Goal: Information Seeking & Learning: Learn about a topic

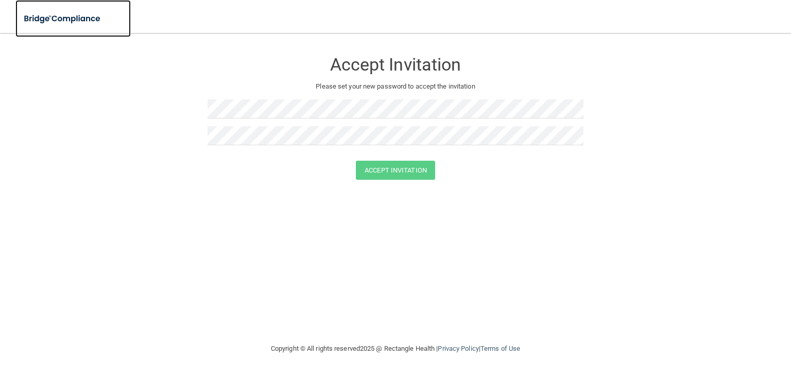
click at [63, 12] on img at bounding box center [62, 18] width 95 height 21
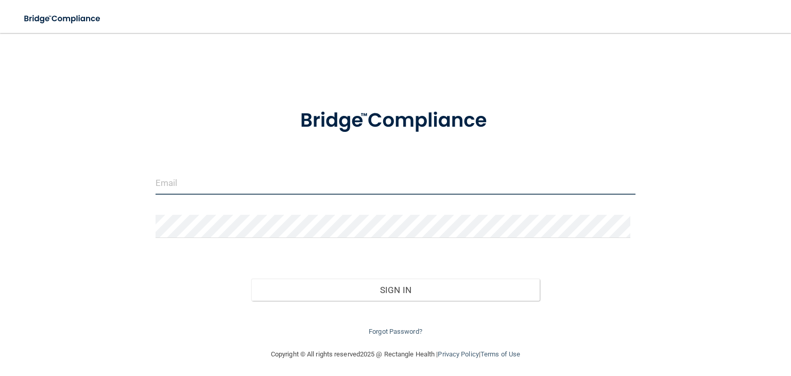
click at [184, 178] on input "email" at bounding box center [396, 182] width 480 height 23
type input "[PERSON_NAME][EMAIL_ADDRESS][PERSON_NAME][DOMAIN_NAME]"
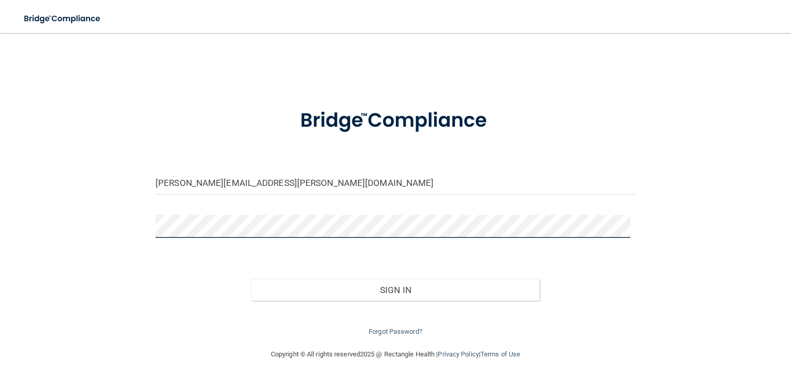
click at [251, 279] on button "Sign In" at bounding box center [395, 290] width 288 height 23
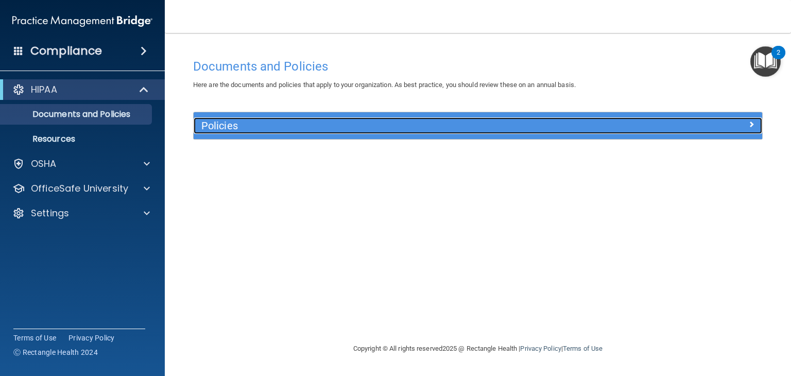
click at [752, 122] on span at bounding box center [751, 124] width 6 height 12
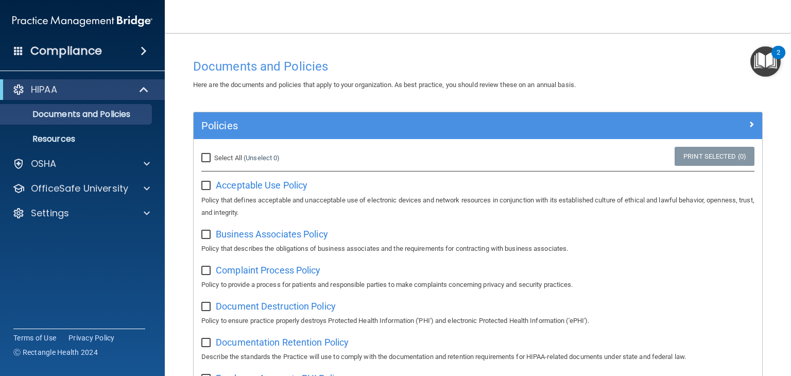
click at [208, 158] on input "Select All (Unselect 0) Unselect All" at bounding box center [207, 158] width 12 height 8
checkbox input "true"
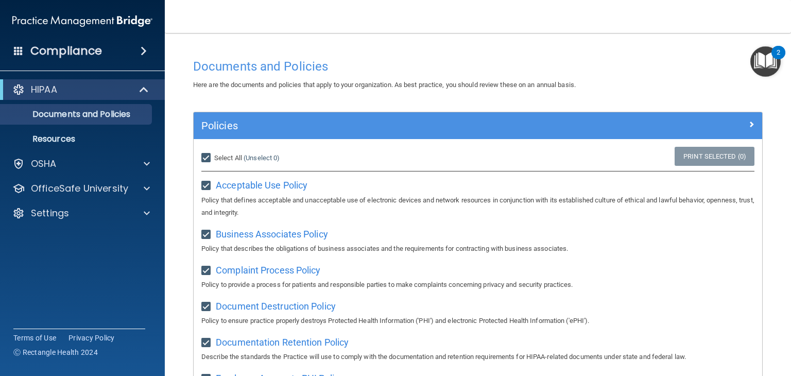
checkbox input "true"
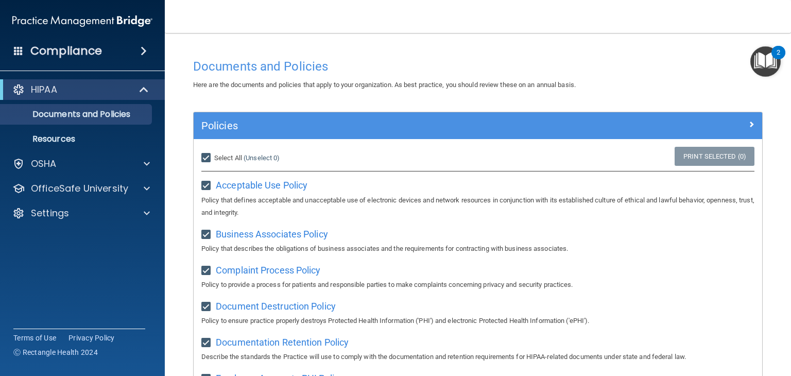
checkbox input "true"
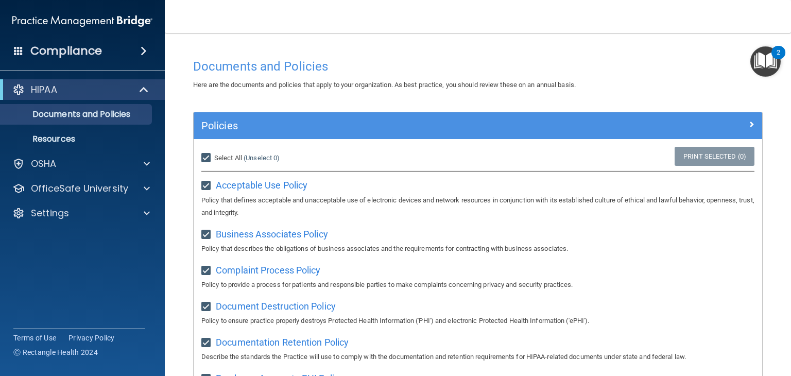
checkbox input "true"
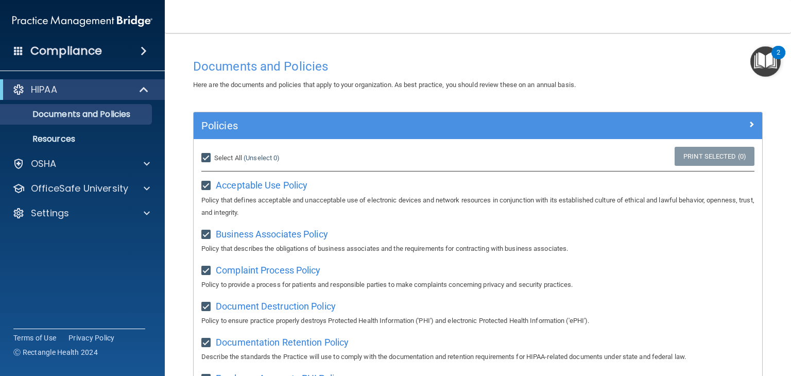
checkbox input "true"
click at [702, 153] on link "Print Selected (21)" at bounding box center [712, 156] width 83 height 19
click at [776, 70] on img "Open Resource Center, 2 new notifications" at bounding box center [765, 61] width 30 height 30
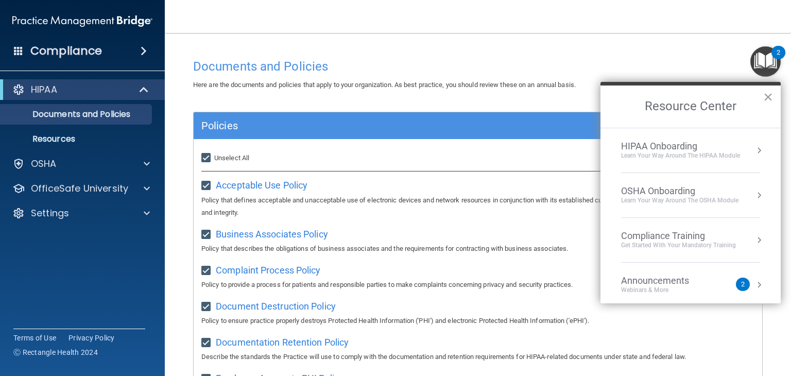
click at [708, 153] on div "Learn Your Way around the HIPAA module" at bounding box center [680, 155] width 119 height 9
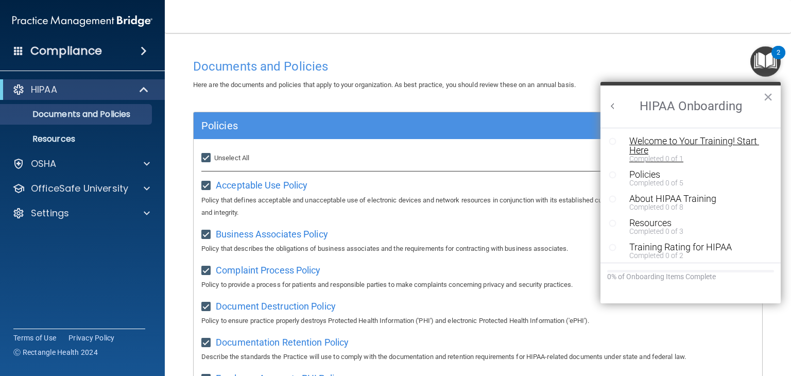
click at [676, 144] on div "Welcome to Your Training! Start Here" at bounding box center [694, 145] width 130 height 19
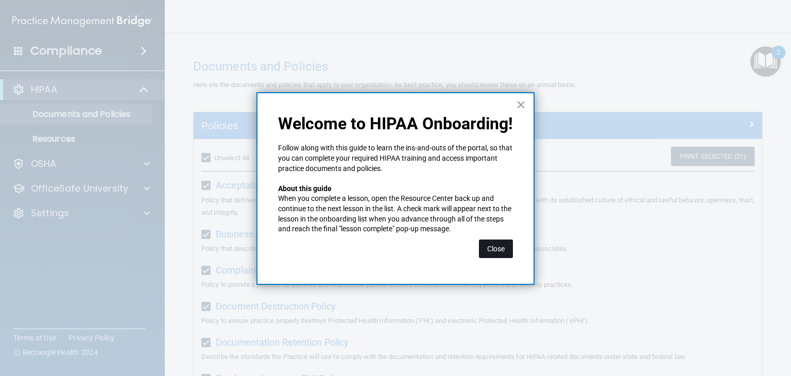
click at [499, 253] on button "Close" at bounding box center [496, 248] width 34 height 19
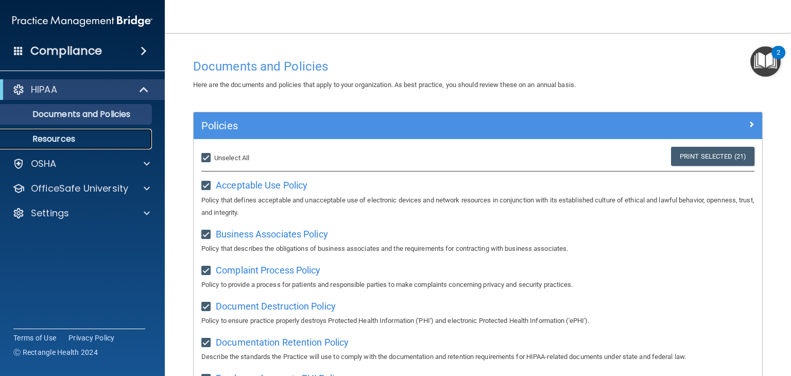
click at [52, 134] on p "Resources" at bounding box center [77, 139] width 141 height 10
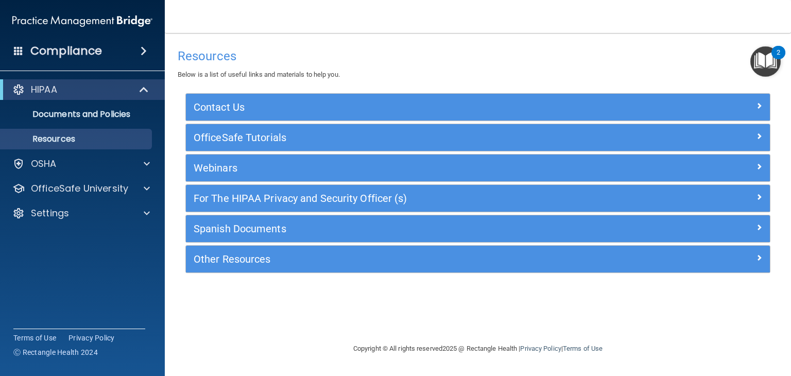
click at [54, 54] on h4 "Compliance" at bounding box center [66, 51] width 72 height 14
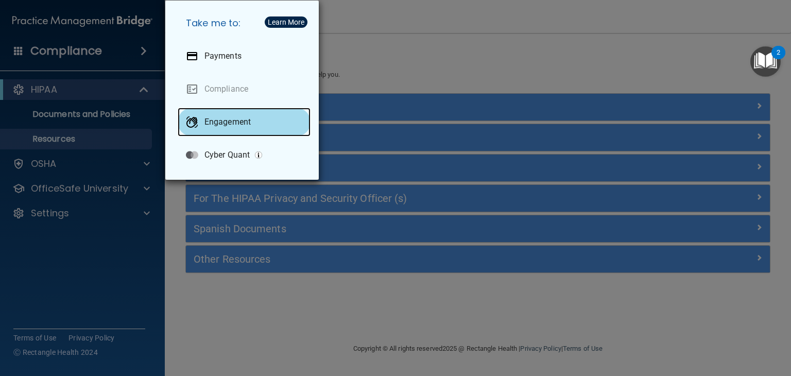
click at [228, 122] on p "Engagement" at bounding box center [227, 122] width 46 height 10
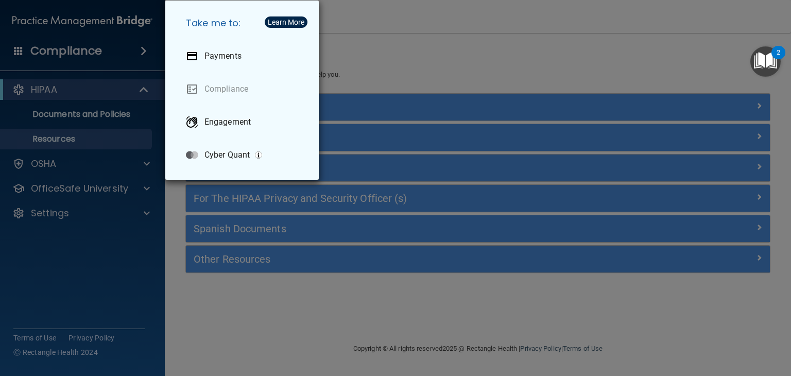
click at [413, 79] on div "Take me to: Payments Compliance Engagement Cyber Quant" at bounding box center [395, 188] width 791 height 376
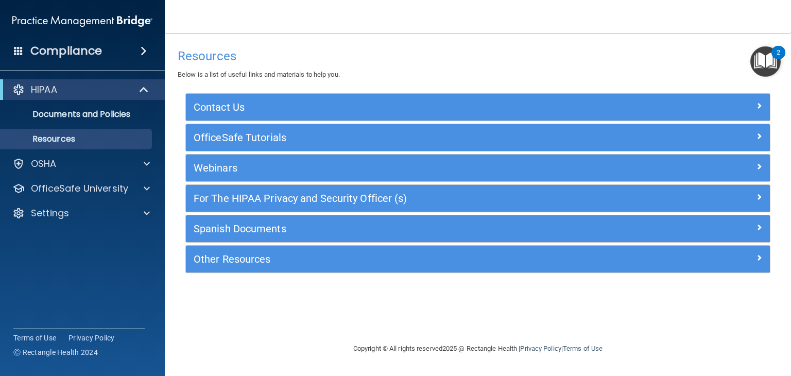
click at [766, 59] on img "Open Resource Center, 2 new notifications" at bounding box center [765, 61] width 30 height 30
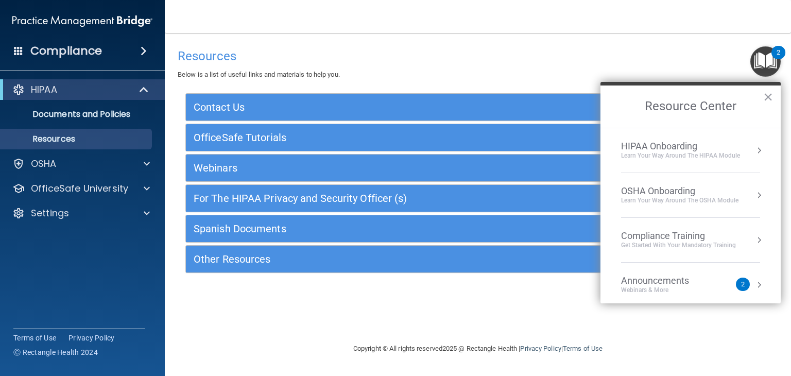
click at [752, 131] on ol "HIPAA Onboarding Learn Your Way around the HIPAA module OSHA Onboarding Learn y…" at bounding box center [690, 216] width 180 height 176
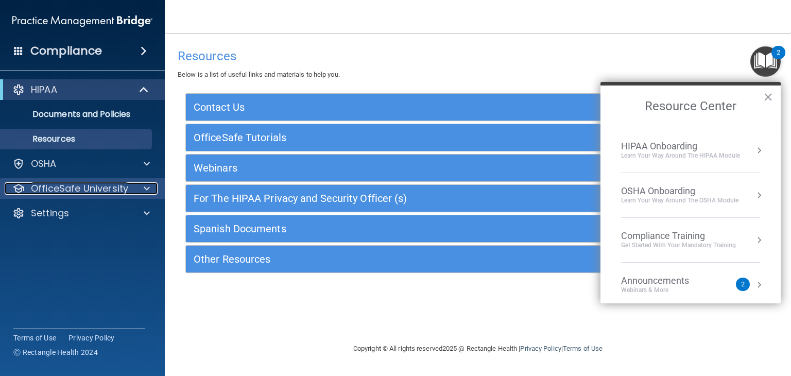
click at [146, 188] on span at bounding box center [147, 188] width 6 height 12
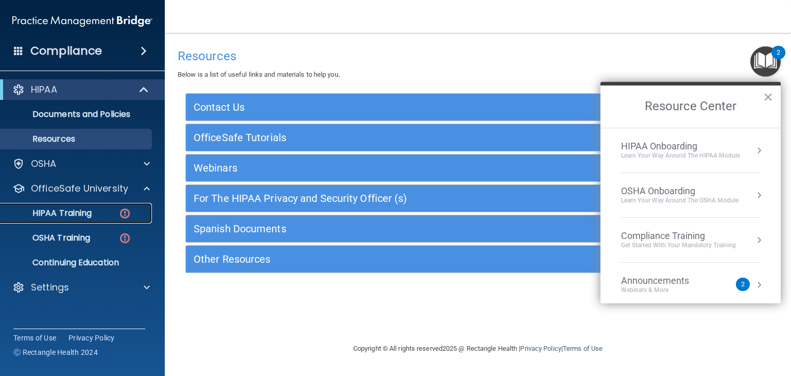
click at [77, 213] on p "HIPAA Training" at bounding box center [49, 213] width 85 height 10
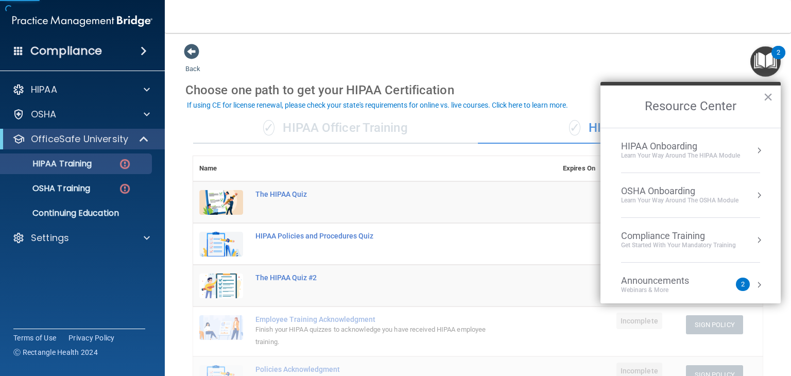
click at [764, 60] on img "Open Resource Center, 2 new notifications" at bounding box center [765, 61] width 30 height 30
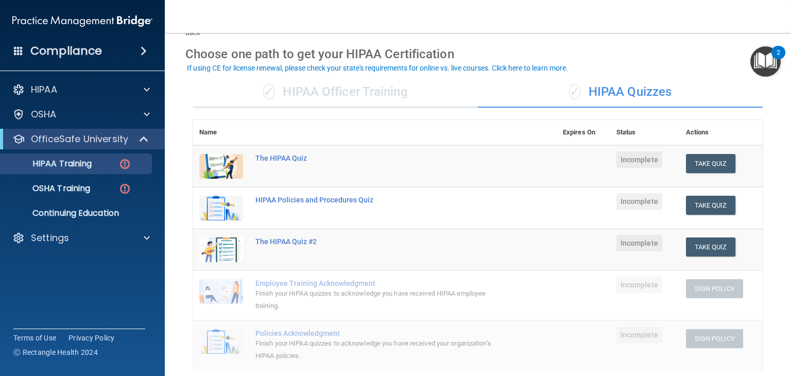
scroll to position [37, 0]
click at [363, 88] on div "✓ HIPAA Officer Training" at bounding box center [335, 91] width 285 height 31
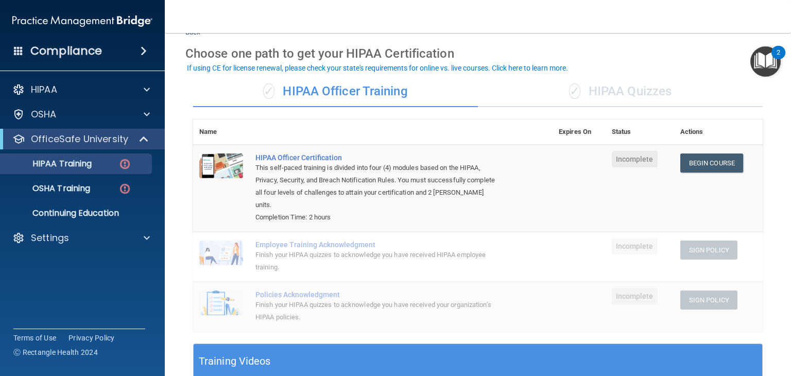
click at [603, 86] on div "✓ HIPAA Quizzes" at bounding box center [620, 91] width 285 height 31
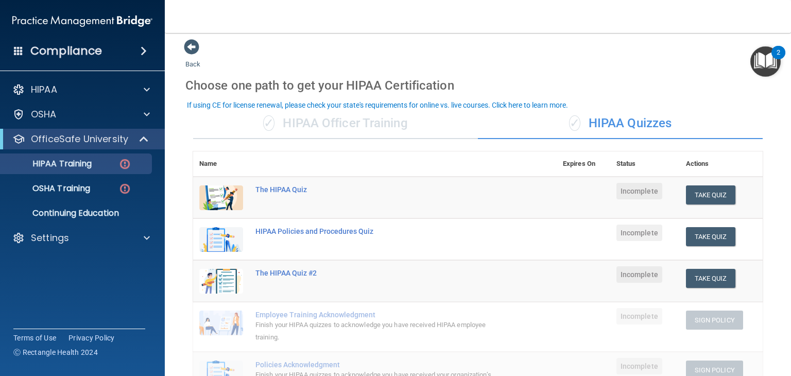
scroll to position [0, 0]
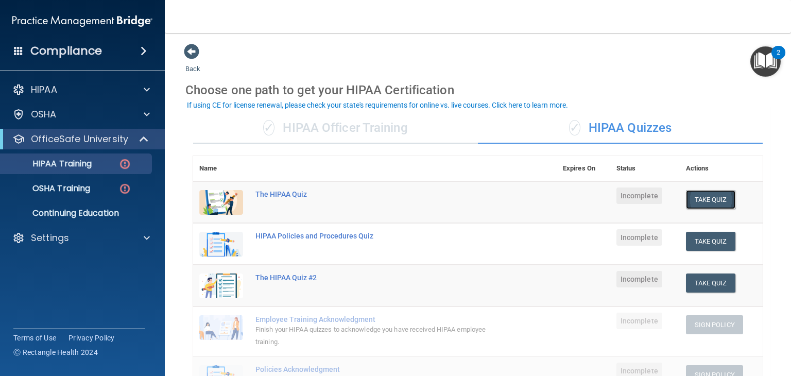
click at [709, 201] on button "Take Quiz" at bounding box center [710, 199] width 49 height 19
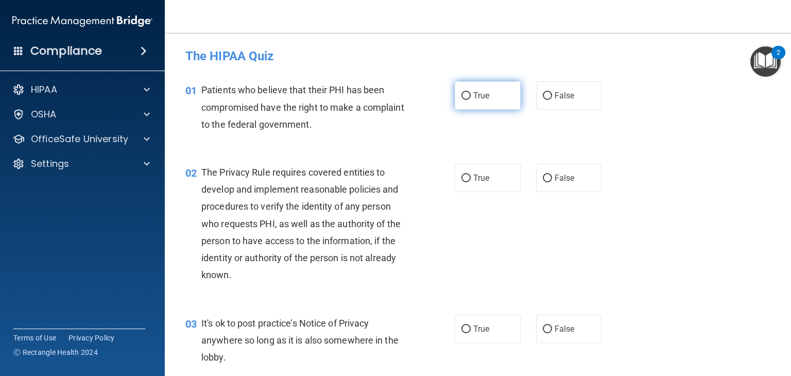
click at [486, 103] on label "True" at bounding box center [488, 95] width 66 height 28
click at [471, 100] on input "True" at bounding box center [465, 96] width 9 height 8
radio input "true"
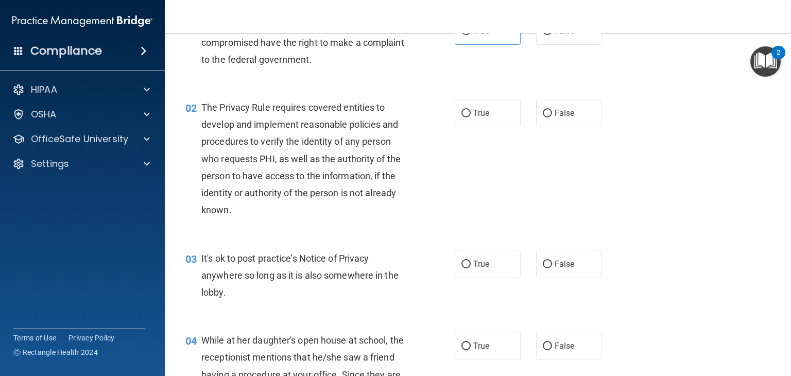
scroll to position [65, 0]
click at [475, 97] on div "02 The Privacy Rule requires covered entities to develop and implement reasonab…" at bounding box center [478, 160] width 600 height 151
click at [473, 116] on span "True" at bounding box center [481, 113] width 16 height 10
click at [470, 116] on input "True" at bounding box center [465, 113] width 9 height 8
radio input "true"
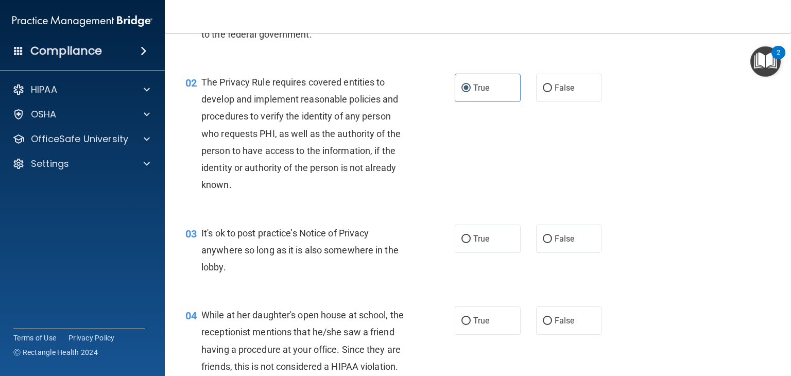
scroll to position [122, 0]
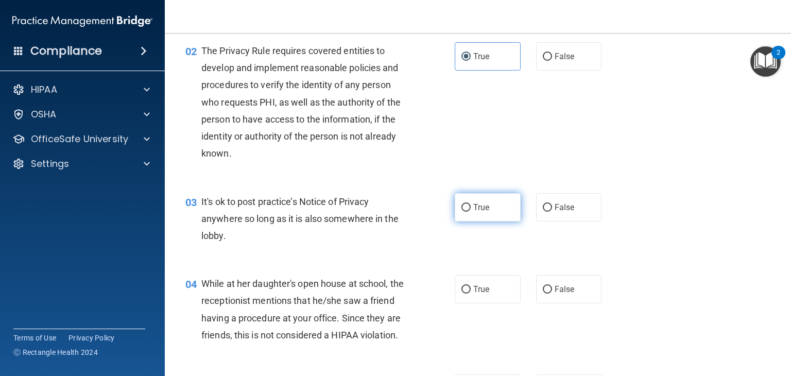
click at [467, 197] on label "True" at bounding box center [488, 207] width 66 height 28
click at [467, 204] on input "True" at bounding box center [465, 208] width 9 height 8
radio input "true"
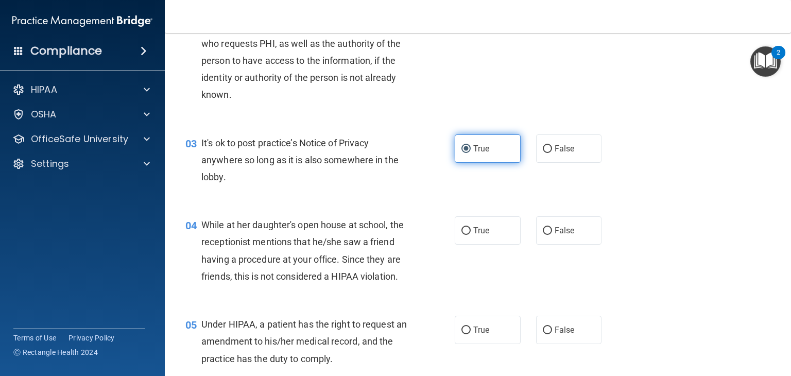
scroll to position [186, 0]
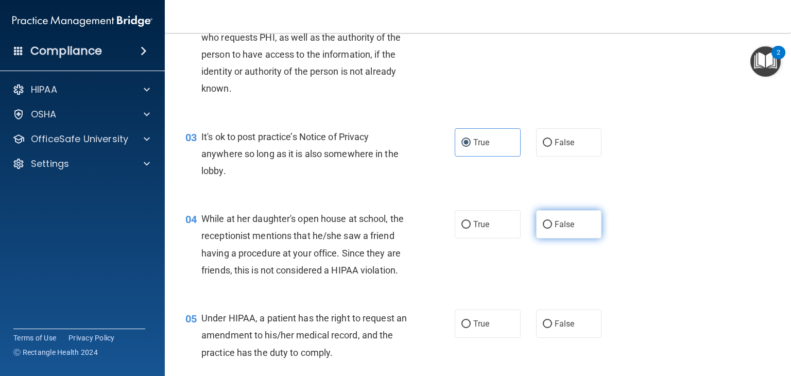
click at [555, 223] on span "False" at bounding box center [565, 224] width 20 height 10
click at [550, 223] on input "False" at bounding box center [547, 225] width 9 height 8
radio input "true"
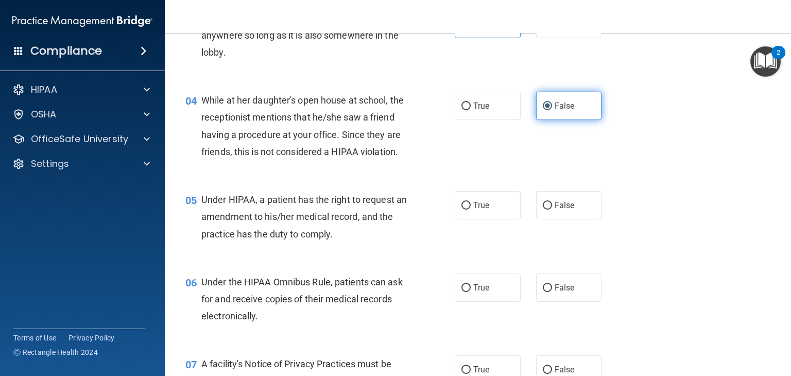
scroll to position [306, 0]
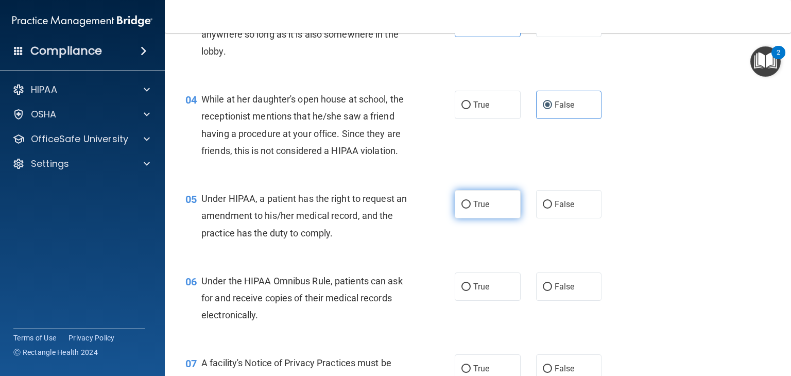
click at [473, 209] on span "True" at bounding box center [481, 204] width 16 height 10
click at [471, 209] on input "True" at bounding box center [465, 205] width 9 height 8
radio input "true"
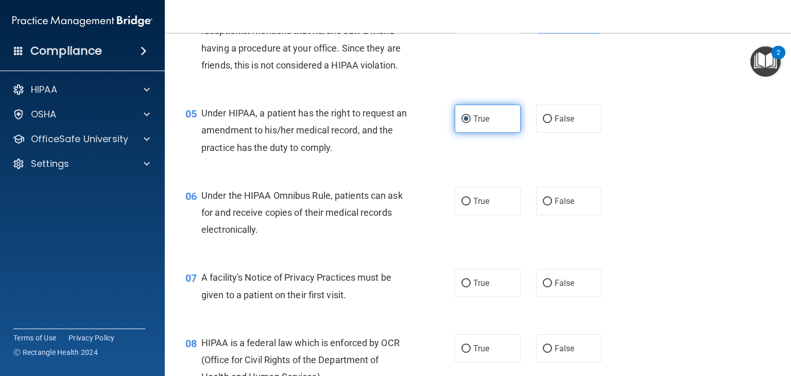
scroll to position [392, 0]
click at [473, 205] on span "True" at bounding box center [481, 200] width 16 height 10
click at [471, 204] on input "True" at bounding box center [465, 201] width 9 height 8
radio input "true"
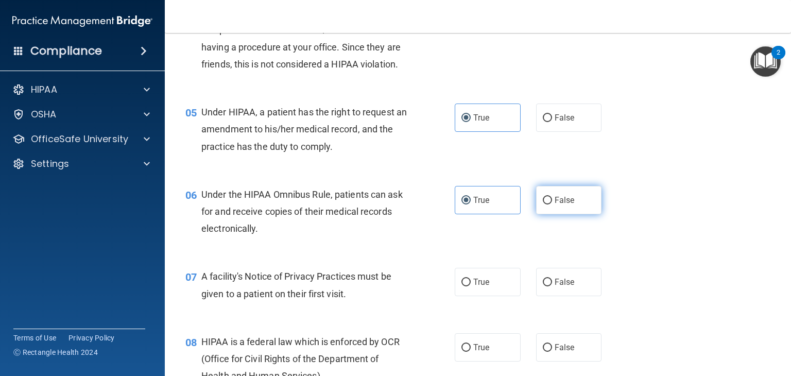
click at [536, 214] on label "False" at bounding box center [569, 200] width 66 height 28
click at [543, 204] on input "False" at bounding box center [547, 201] width 9 height 8
radio input "true"
radio input "false"
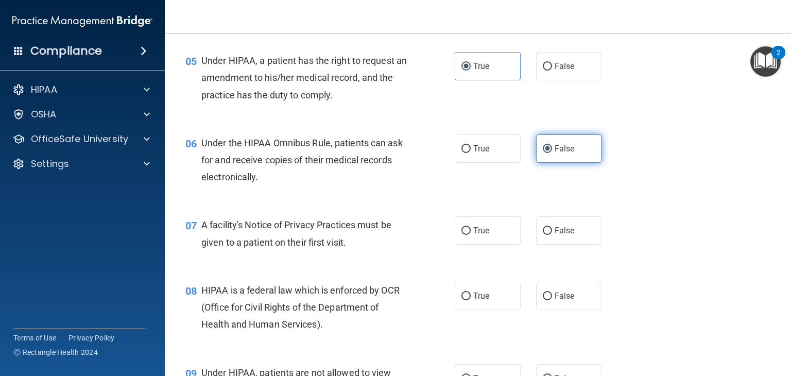
scroll to position [451, 0]
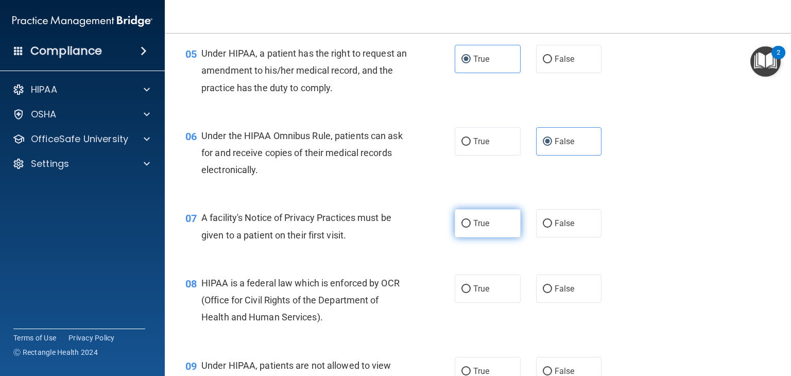
click at [473, 228] on span "True" at bounding box center [481, 223] width 16 height 10
click at [471, 228] on input "True" at bounding box center [465, 224] width 9 height 8
radio input "true"
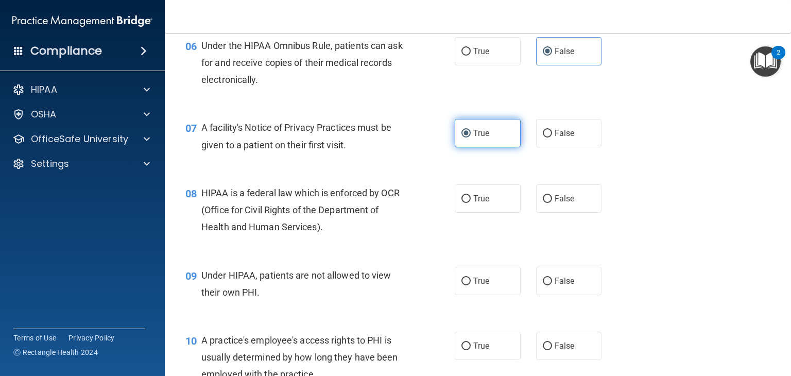
scroll to position [542, 0]
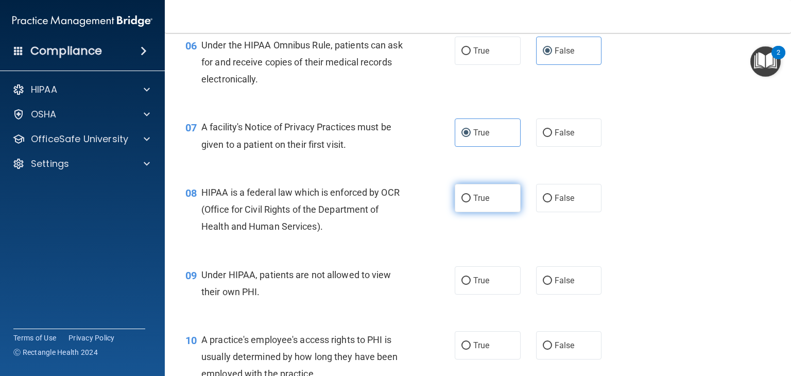
click at [478, 203] on span "True" at bounding box center [481, 198] width 16 height 10
click at [471, 202] on input "True" at bounding box center [465, 199] width 9 height 8
radio input "true"
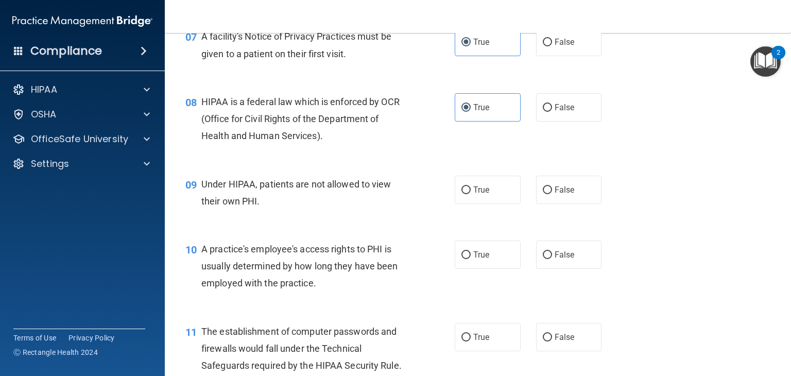
scroll to position [632, 0]
click at [536, 204] on label "False" at bounding box center [569, 190] width 66 height 28
click at [543, 194] on input "False" at bounding box center [547, 190] width 9 height 8
radio input "true"
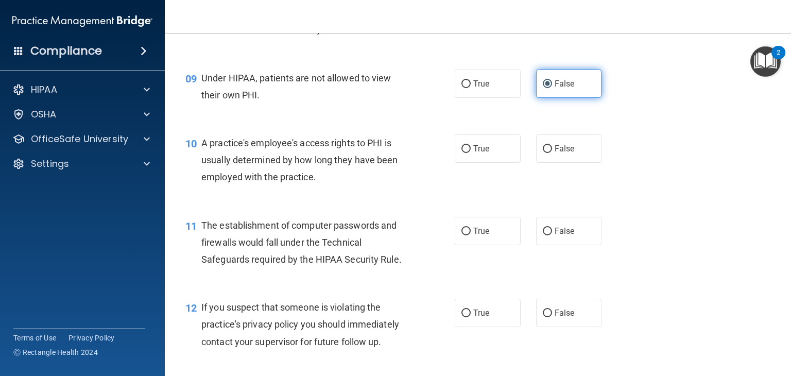
scroll to position [739, 0]
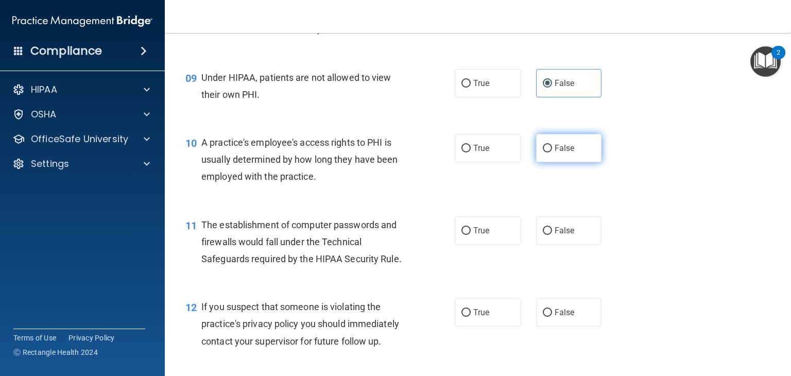
click at [544, 162] on label "False" at bounding box center [569, 148] width 66 height 28
click at [544, 152] on input "False" at bounding box center [547, 149] width 9 height 8
radio input "true"
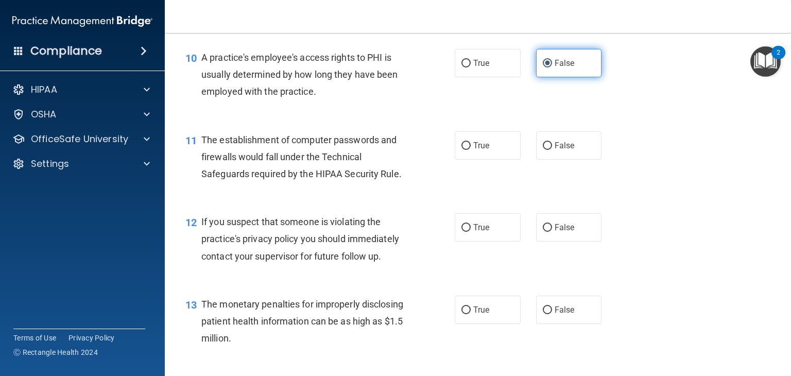
scroll to position [824, 0]
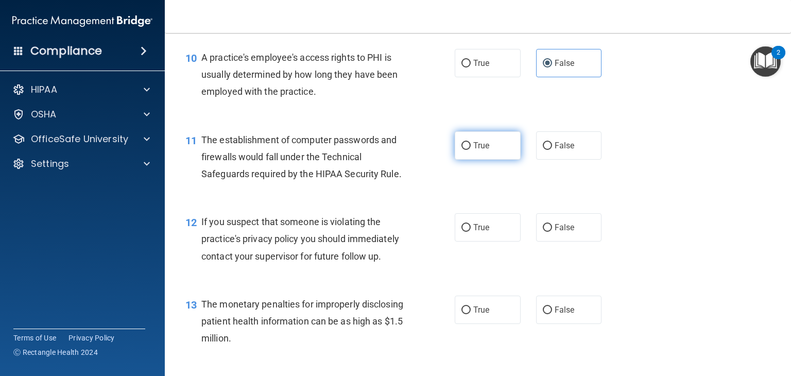
click at [467, 160] on label "True" at bounding box center [488, 145] width 66 height 28
click at [467, 150] on input "True" at bounding box center [465, 146] width 9 height 8
radio input "true"
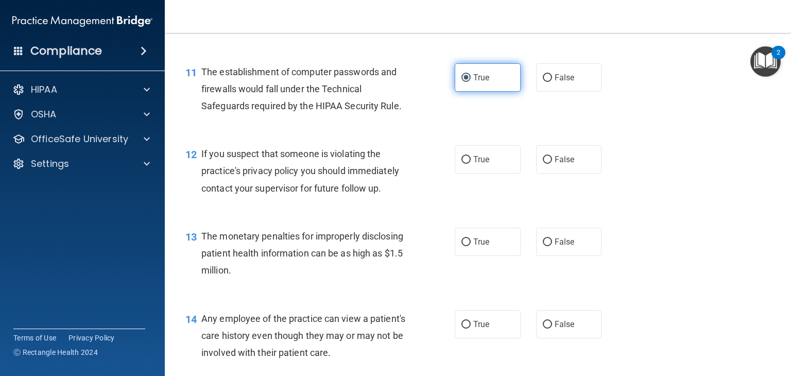
scroll to position [893, 0]
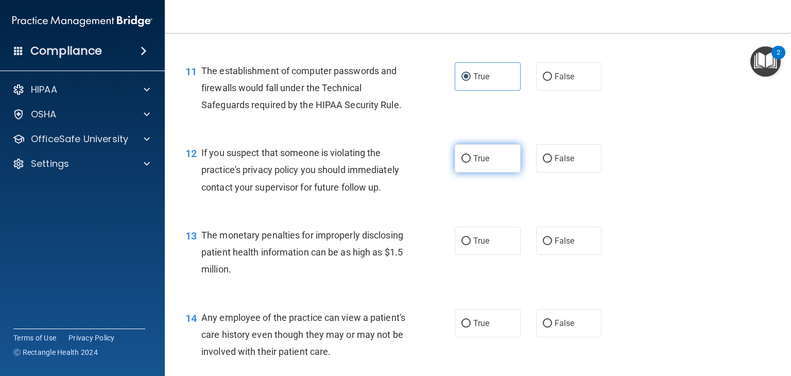
click at [482, 165] on label "True" at bounding box center [488, 158] width 66 height 28
click at [471, 163] on input "True" at bounding box center [465, 159] width 9 height 8
radio input "true"
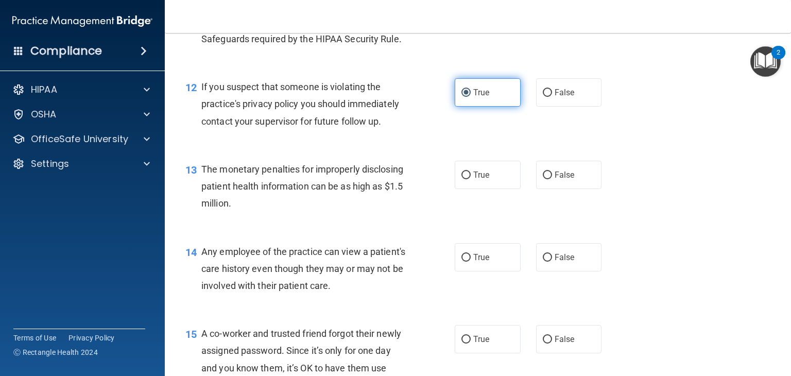
scroll to position [972, 0]
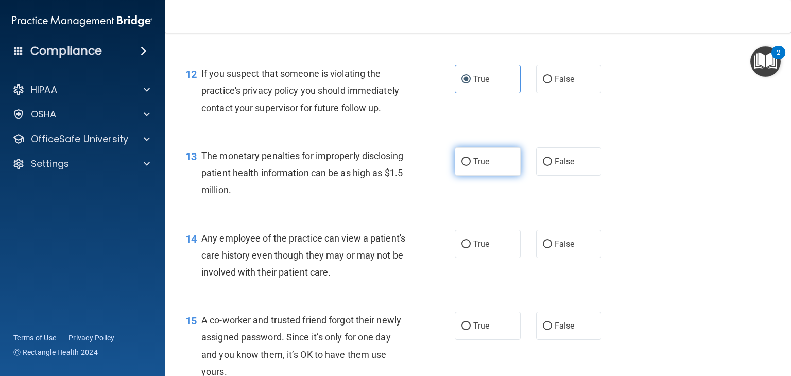
click at [488, 170] on label "True" at bounding box center [488, 161] width 66 height 28
click at [471, 166] on input "True" at bounding box center [465, 162] width 9 height 8
radio input "true"
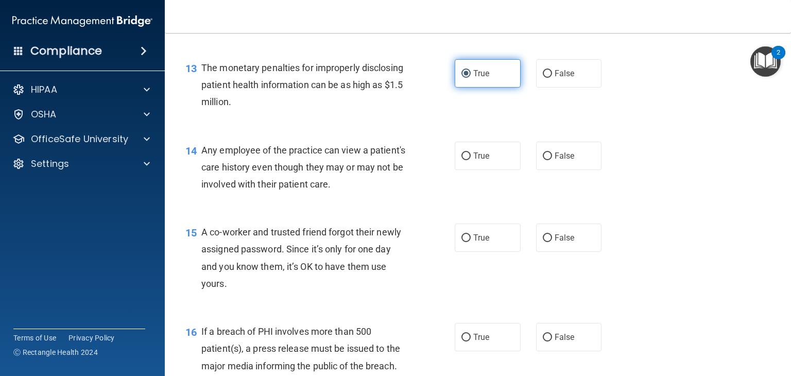
scroll to position [1071, 0]
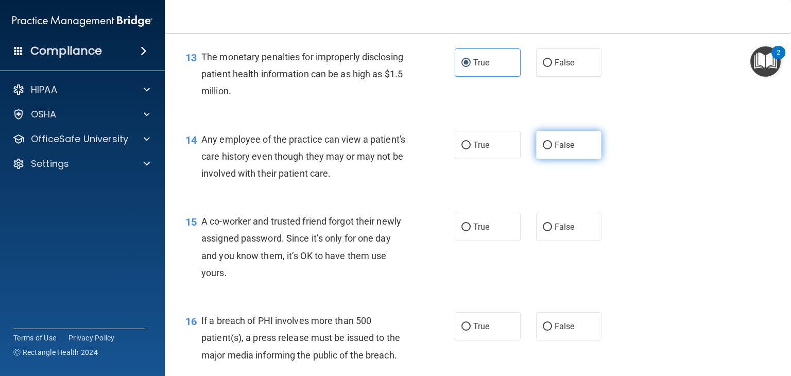
click at [557, 150] on span "False" at bounding box center [565, 145] width 20 height 10
click at [552, 149] on input "False" at bounding box center [547, 146] width 9 height 8
radio input "true"
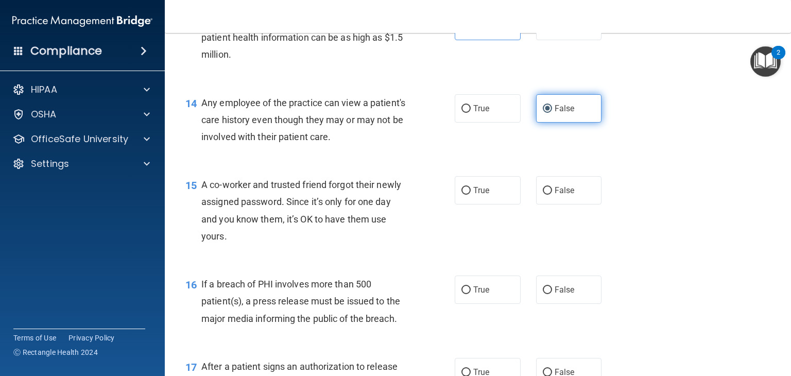
scroll to position [1141, 0]
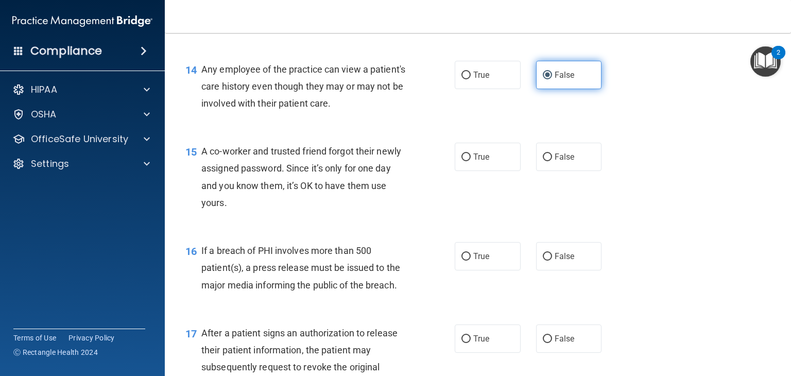
click at [557, 162] on label "False" at bounding box center [569, 157] width 66 height 28
click at [552, 161] on input "False" at bounding box center [547, 157] width 9 height 8
radio input "true"
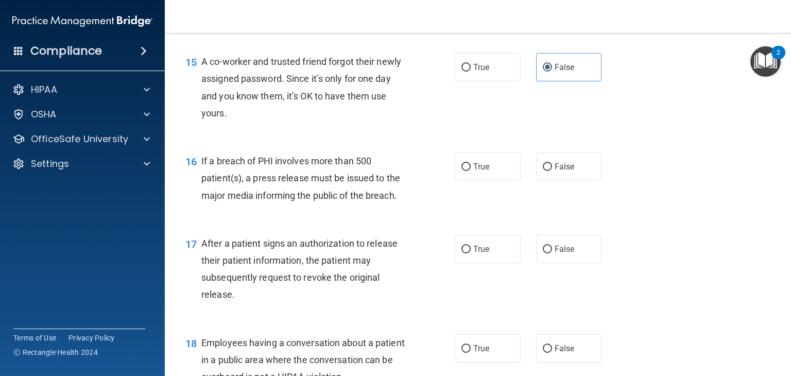
scroll to position [1242, 0]
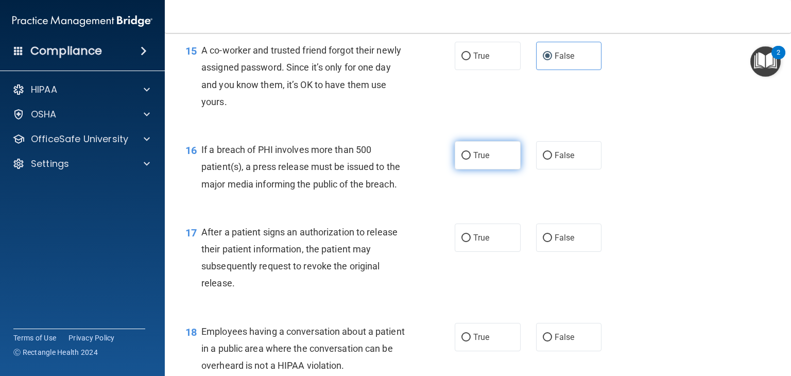
click at [482, 160] on span "True" at bounding box center [481, 155] width 16 height 10
click at [471, 160] on input "True" at bounding box center [465, 156] width 9 height 8
radio input "true"
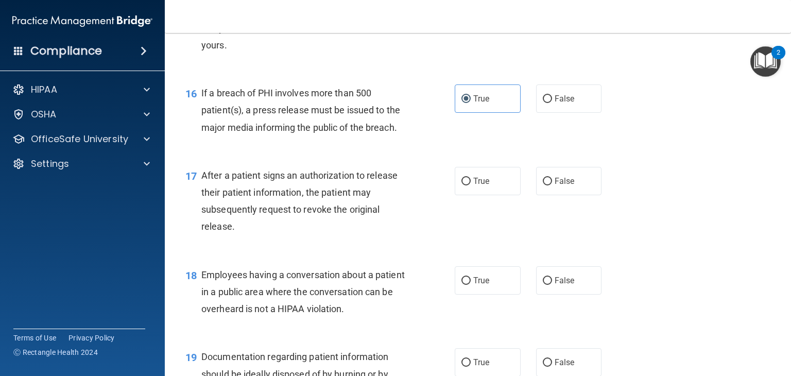
scroll to position [1315, 0]
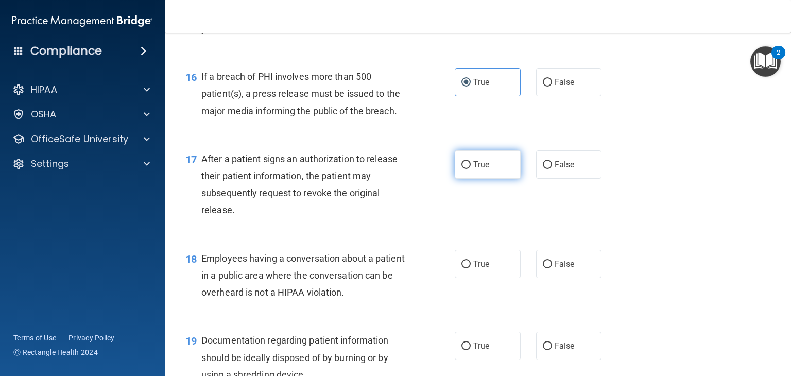
click at [473, 169] on span "True" at bounding box center [481, 165] width 16 height 10
click at [471, 169] on input "True" at bounding box center [465, 165] width 9 height 8
radio input "true"
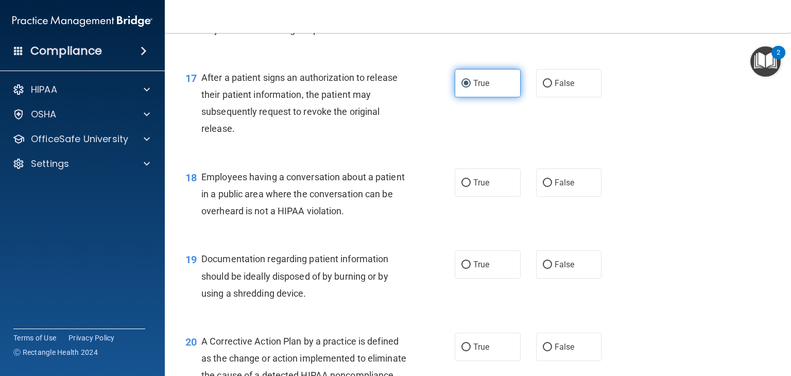
scroll to position [1427, 0]
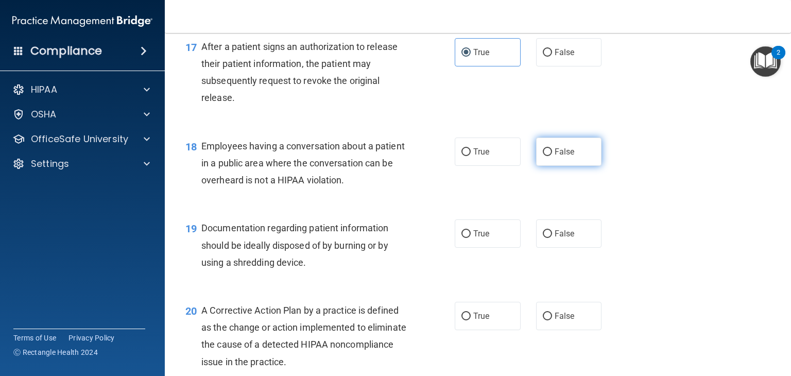
click at [539, 166] on label "False" at bounding box center [569, 151] width 66 height 28
click at [543, 156] on input "False" at bounding box center [547, 152] width 9 height 8
radio input "true"
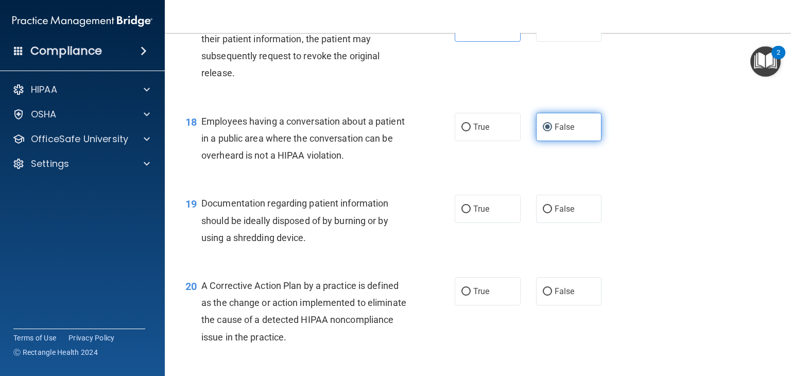
scroll to position [1456, 0]
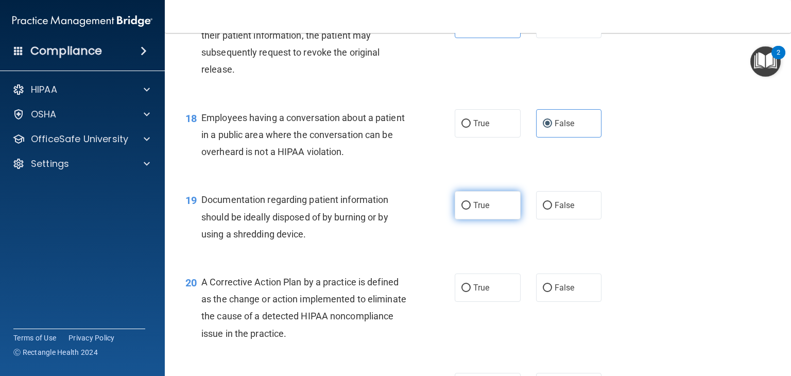
click at [505, 219] on label "True" at bounding box center [488, 205] width 66 height 28
click at [471, 210] on input "True" at bounding box center [465, 206] width 9 height 8
radio input "true"
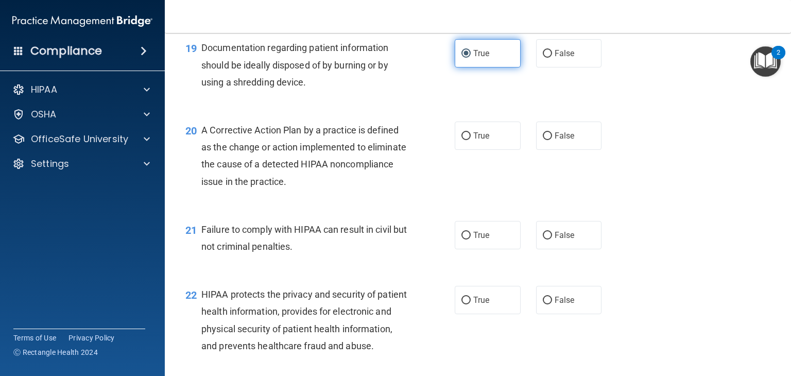
scroll to position [1608, 0]
click at [475, 149] on label "True" at bounding box center [488, 135] width 66 height 28
click at [471, 140] on input "True" at bounding box center [465, 136] width 9 height 8
radio input "true"
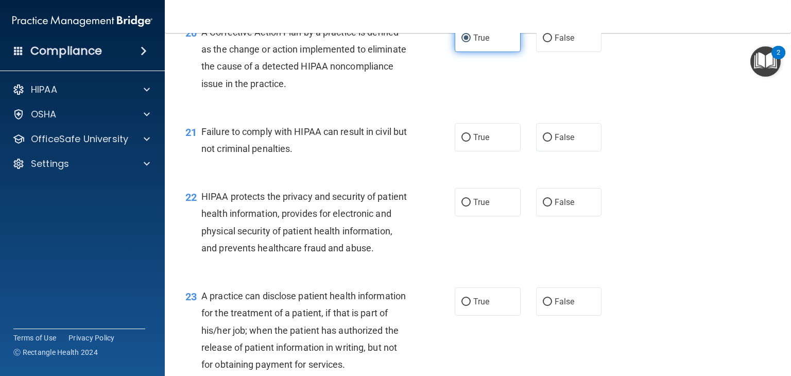
scroll to position [1705, 0]
click at [475, 151] on label "True" at bounding box center [488, 137] width 66 height 28
click at [471, 142] on input "True" at bounding box center [465, 138] width 9 height 8
radio input "true"
click at [544, 142] on input "False" at bounding box center [547, 138] width 9 height 8
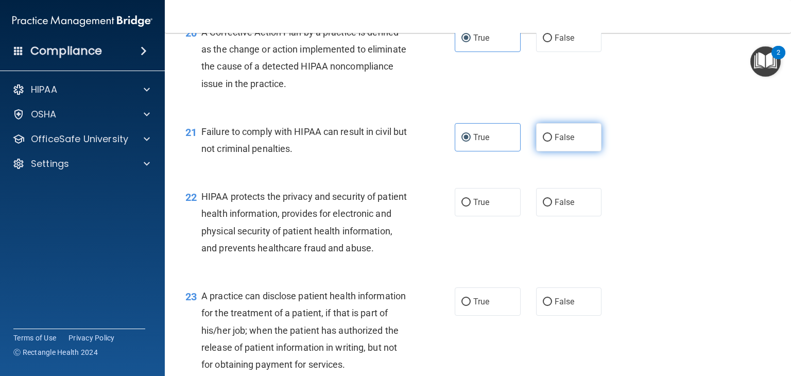
radio input "true"
radio input "false"
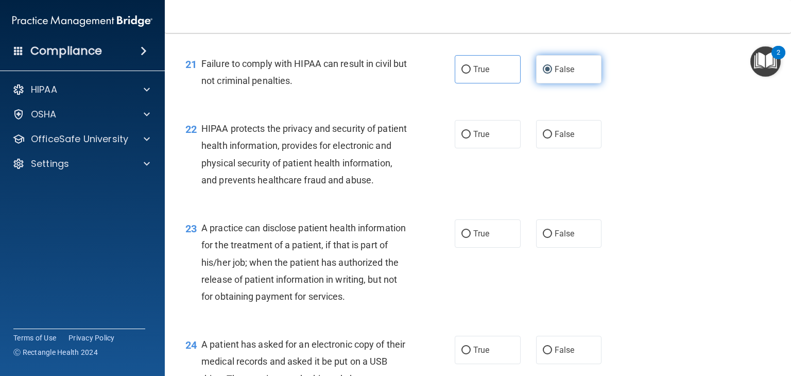
scroll to position [1778, 0]
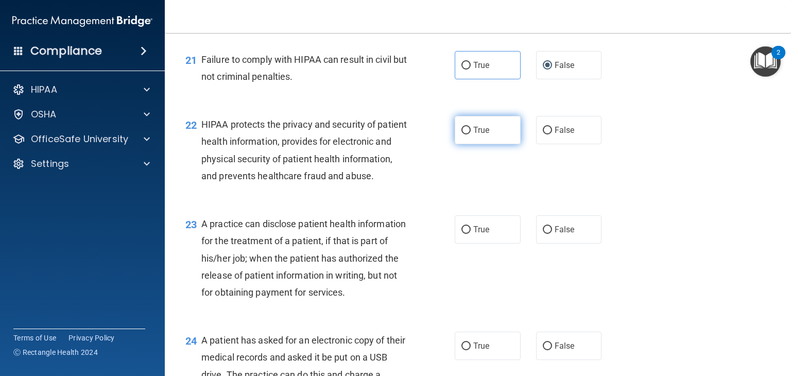
click at [494, 144] on label "True" at bounding box center [488, 130] width 66 height 28
click at [471, 134] on input "True" at bounding box center [465, 131] width 9 height 8
radio input "true"
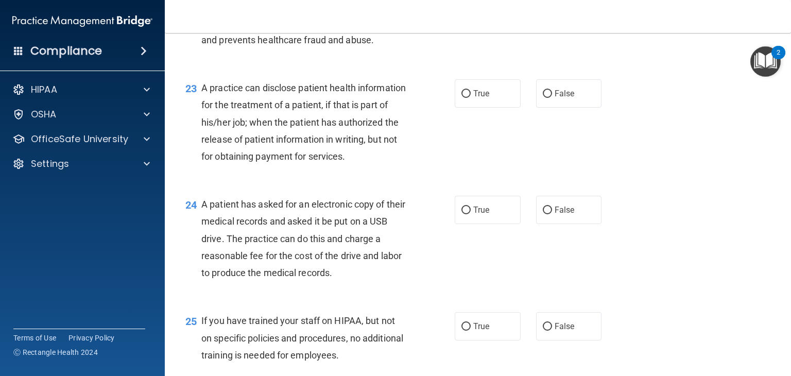
scroll to position [1923, 0]
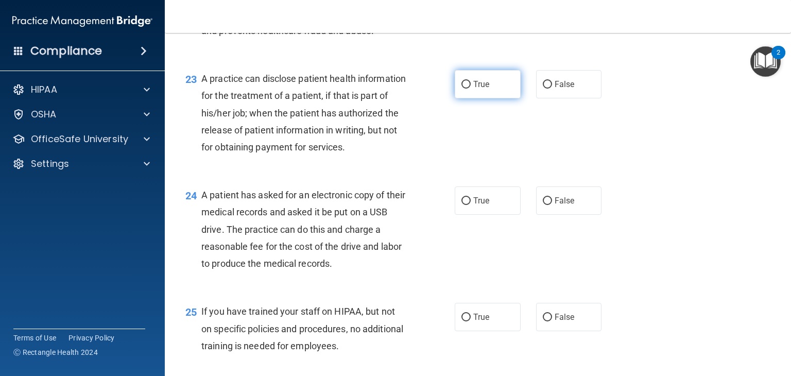
click at [473, 89] on span "True" at bounding box center [481, 84] width 16 height 10
click at [471, 89] on input "True" at bounding box center [465, 85] width 9 height 8
radio input "true"
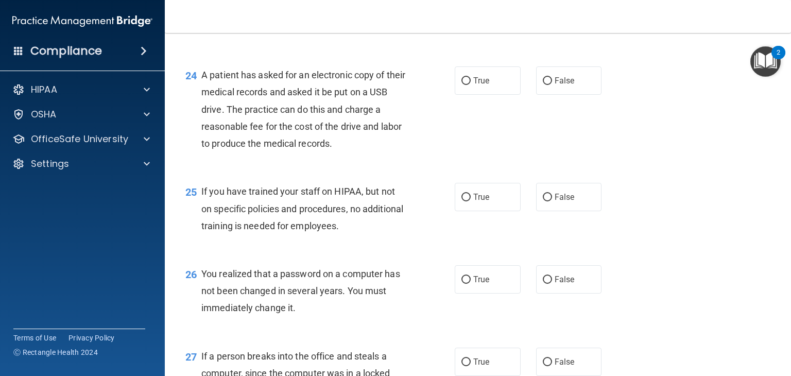
scroll to position [2045, 0]
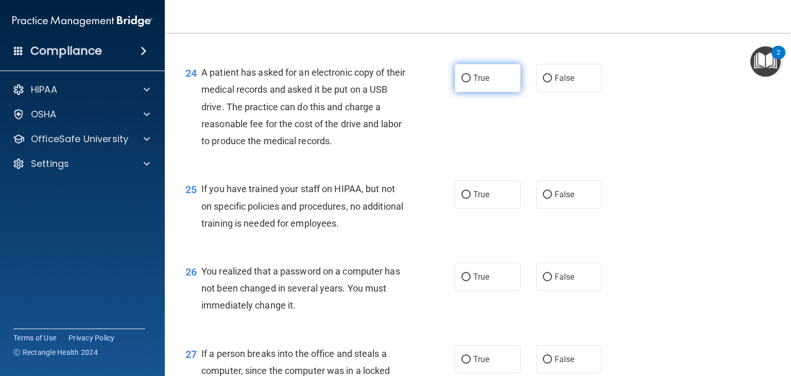
click at [480, 83] on span "True" at bounding box center [481, 78] width 16 height 10
click at [471, 82] on input "True" at bounding box center [465, 79] width 9 height 8
radio input "true"
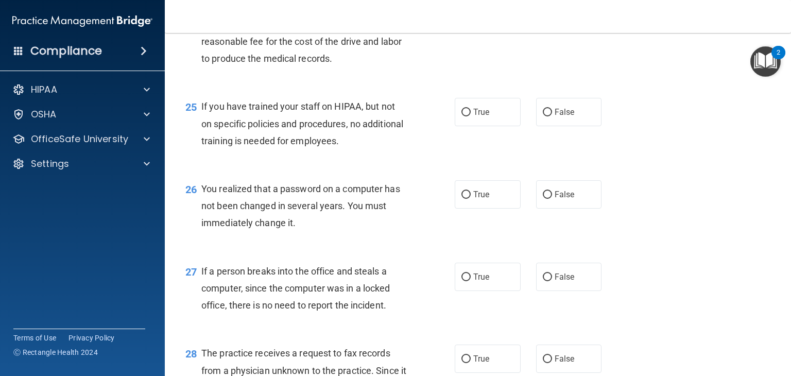
scroll to position [2134, 0]
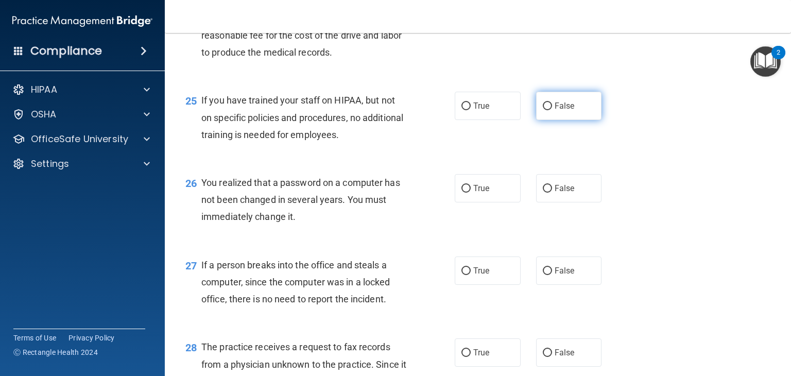
click at [555, 111] on span "False" at bounding box center [565, 106] width 20 height 10
click at [552, 110] on input "False" at bounding box center [547, 106] width 9 height 8
radio input "true"
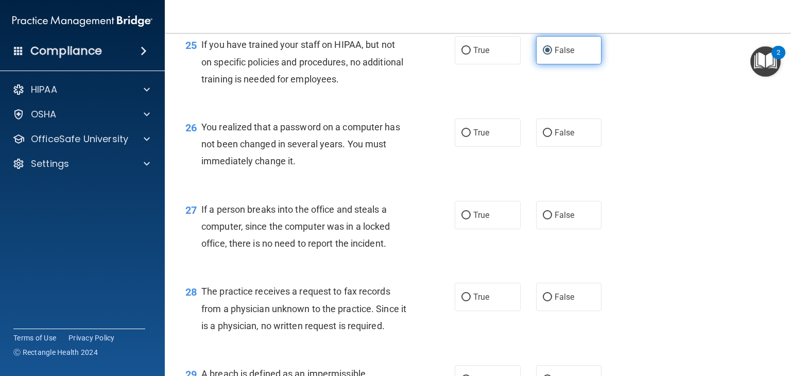
scroll to position [2223, 0]
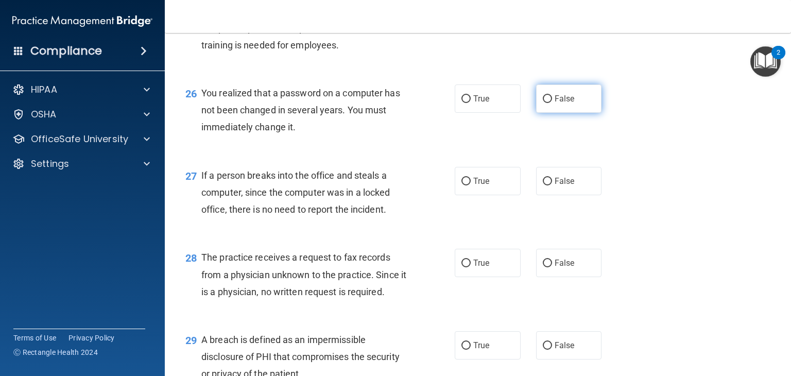
click at [537, 113] on label "False" at bounding box center [569, 98] width 66 height 28
click at [543, 103] on input "False" at bounding box center [547, 99] width 9 height 8
radio input "true"
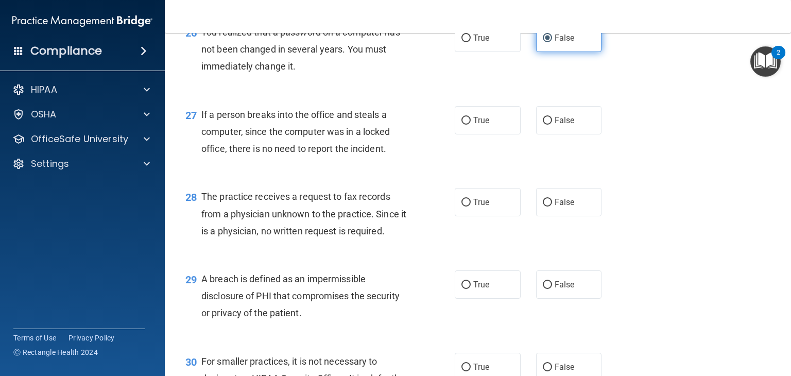
scroll to position [2292, 0]
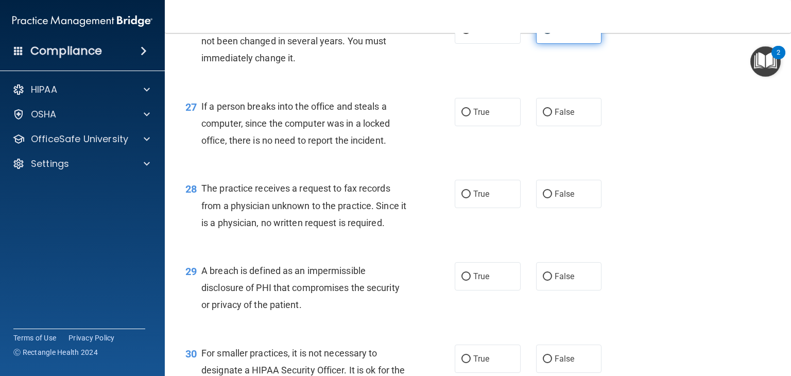
click at [537, 126] on label "False" at bounding box center [569, 112] width 66 height 28
click at [543, 116] on input "False" at bounding box center [547, 113] width 9 height 8
radio input "true"
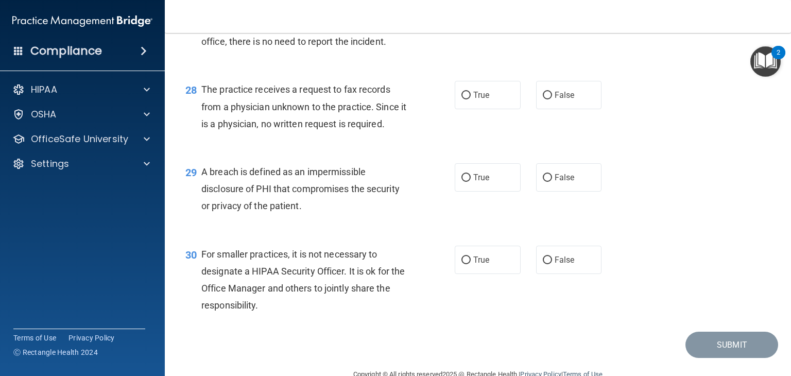
scroll to position [2393, 0]
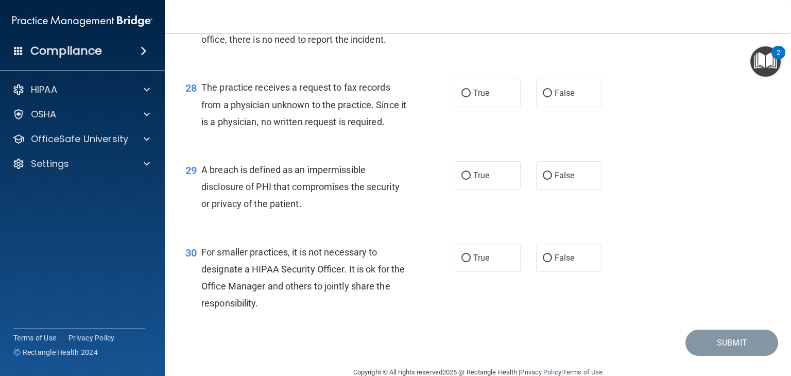
click at [537, 107] on label "False" at bounding box center [569, 93] width 66 height 28
click at [543, 97] on input "False" at bounding box center [547, 94] width 9 height 8
radio input "true"
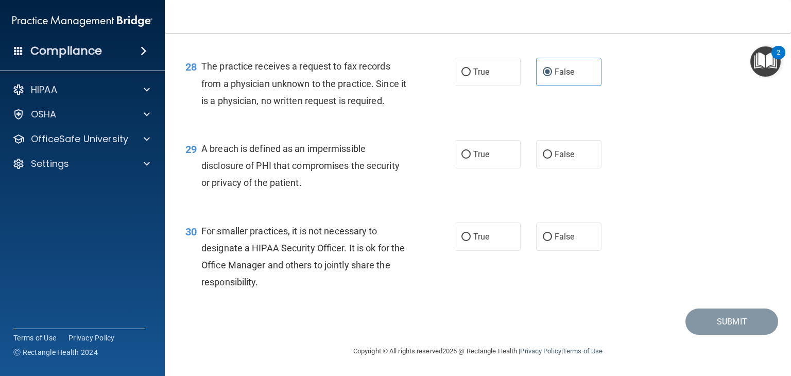
scroll to position [2466, 0]
click at [482, 156] on span "True" at bounding box center [481, 154] width 16 height 10
click at [471, 156] on input "True" at bounding box center [465, 155] width 9 height 8
radio input "true"
click at [542, 229] on label "False" at bounding box center [569, 236] width 66 height 28
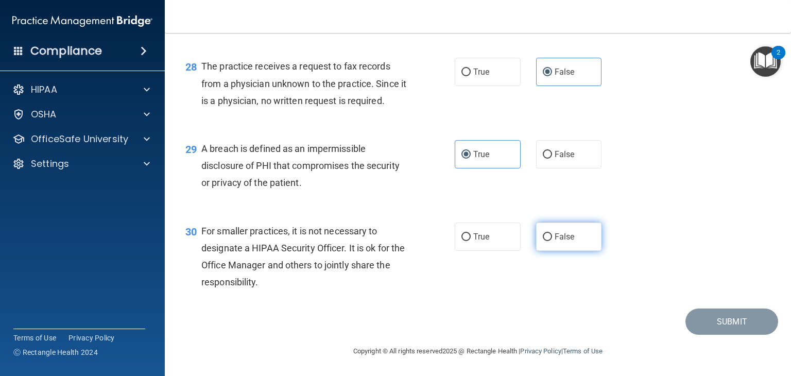
click at [543, 233] on input "False" at bounding box center [547, 237] width 9 height 8
radio input "true"
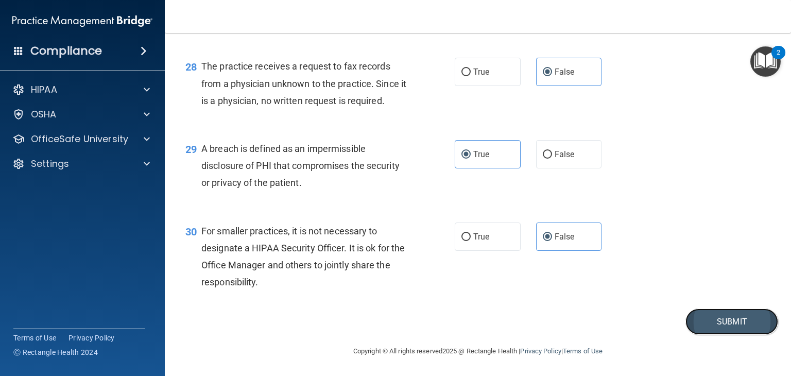
click at [704, 327] on button "Submit" at bounding box center [731, 321] width 93 height 26
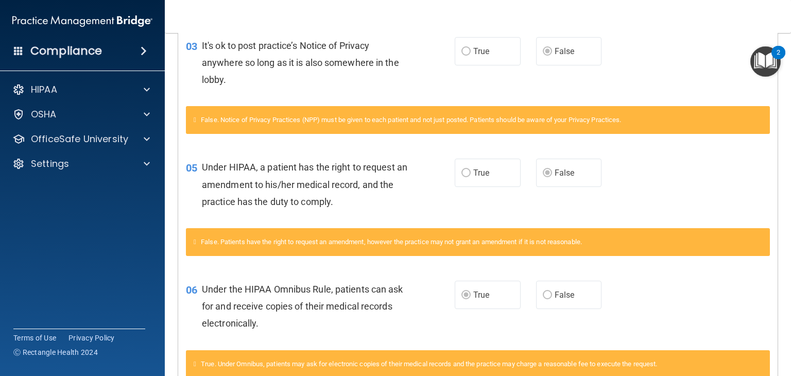
scroll to position [218, 0]
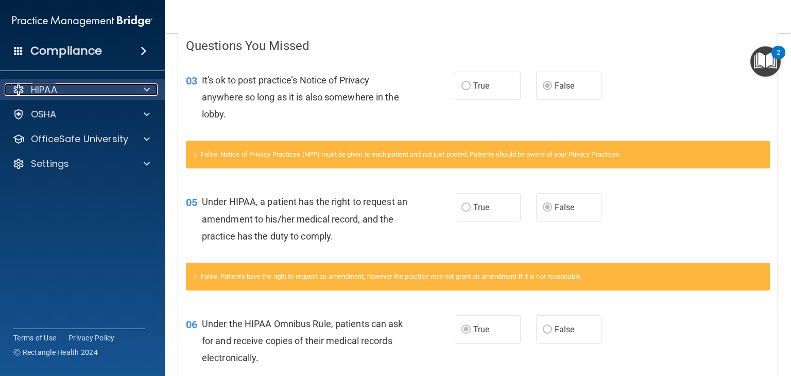
click at [146, 94] on span at bounding box center [147, 89] width 6 height 12
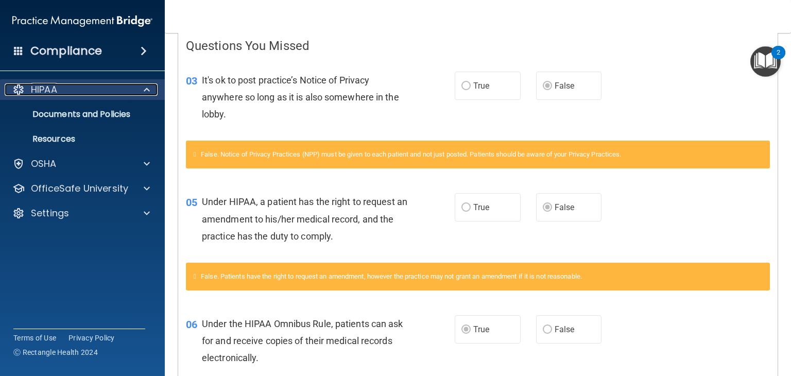
click at [146, 94] on span at bounding box center [147, 89] width 6 height 12
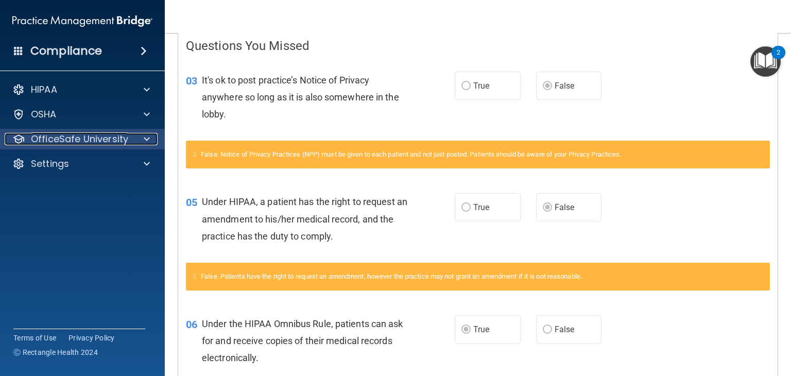
click at [146, 140] on span at bounding box center [147, 139] width 6 height 12
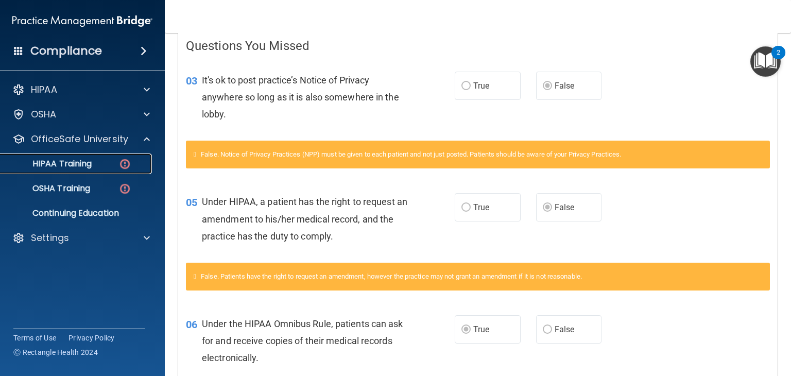
click at [109, 161] on div "HIPAA Training" at bounding box center [77, 164] width 141 height 10
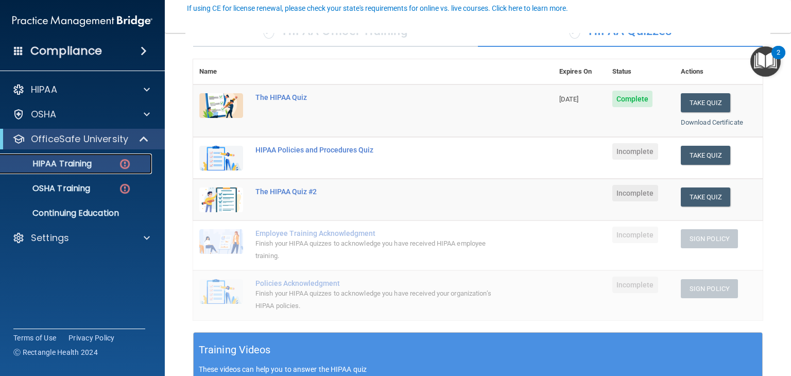
scroll to position [86, 0]
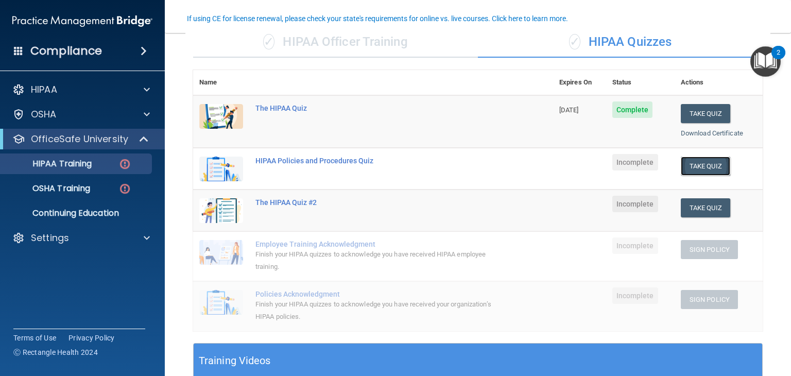
click at [691, 166] on button "Take Quiz" at bounding box center [705, 166] width 49 height 19
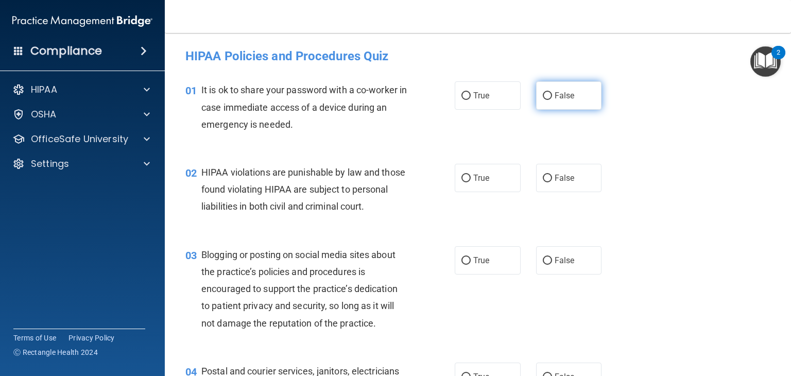
click at [556, 109] on label "False" at bounding box center [569, 95] width 66 height 28
click at [552, 100] on input "False" at bounding box center [547, 96] width 9 height 8
radio input "true"
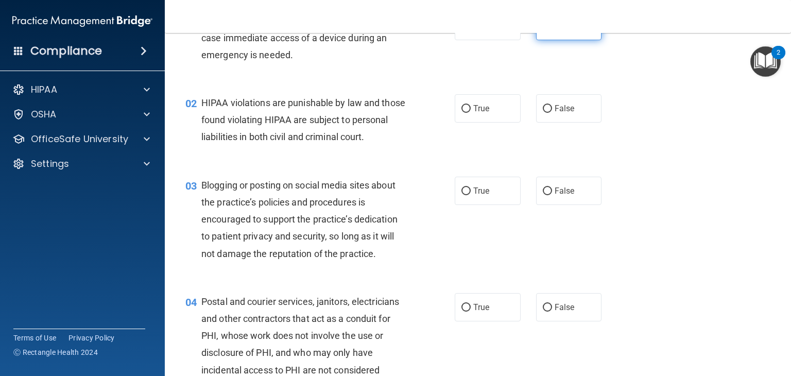
scroll to position [72, 0]
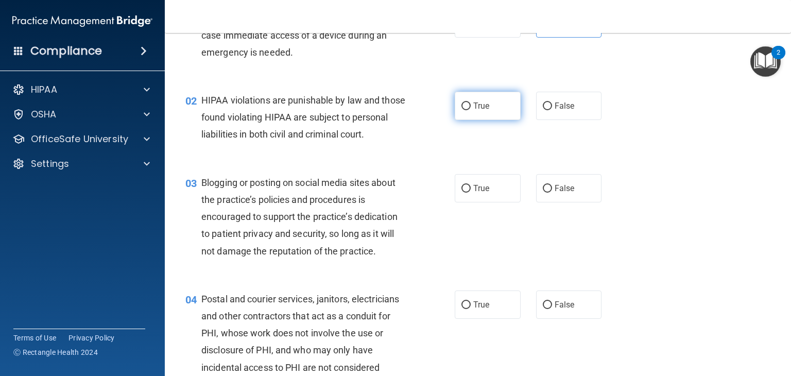
click at [486, 109] on label "True" at bounding box center [488, 106] width 66 height 28
click at [471, 109] on input "True" at bounding box center [465, 106] width 9 height 8
radio input "true"
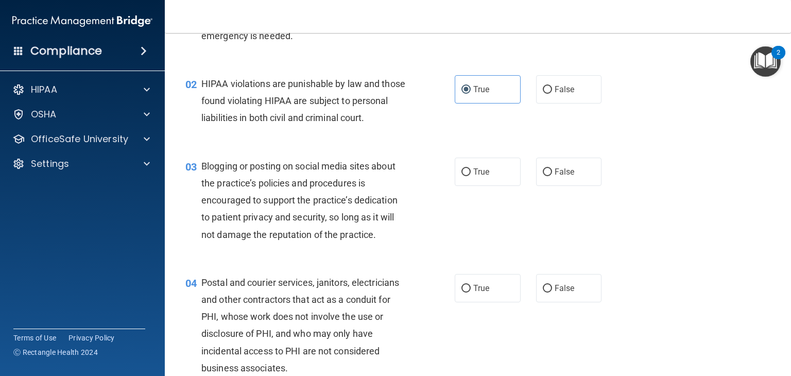
scroll to position [92, 0]
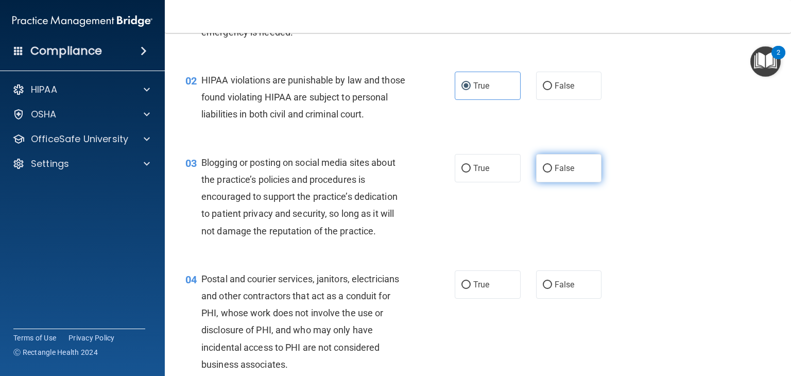
click at [547, 182] on label "False" at bounding box center [569, 168] width 66 height 28
click at [547, 173] on input "False" at bounding box center [547, 169] width 9 height 8
radio input "true"
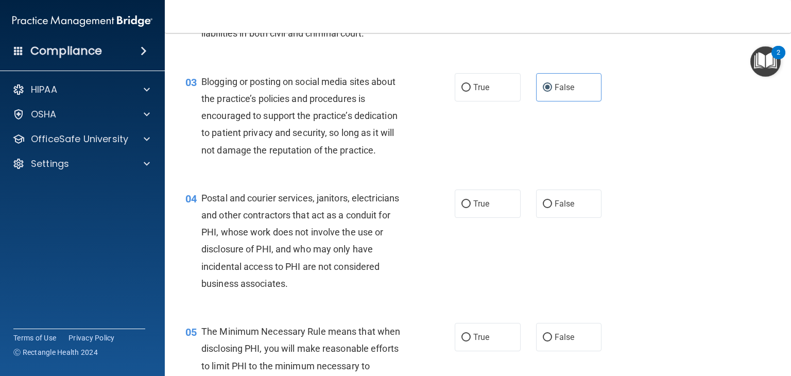
scroll to position [174, 0]
click at [474, 217] on label "True" at bounding box center [488, 202] width 66 height 28
click at [471, 207] on input "True" at bounding box center [465, 203] width 9 height 8
radio input "true"
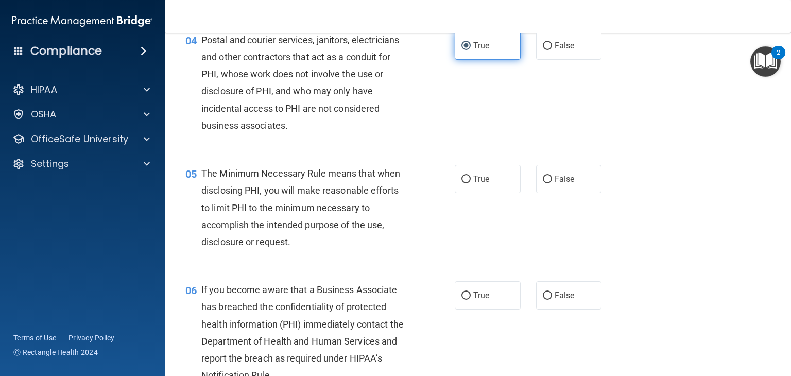
scroll to position [331, 0]
click at [472, 193] on label "True" at bounding box center [488, 179] width 66 height 28
click at [471, 183] on input "True" at bounding box center [465, 180] width 9 height 8
radio input "true"
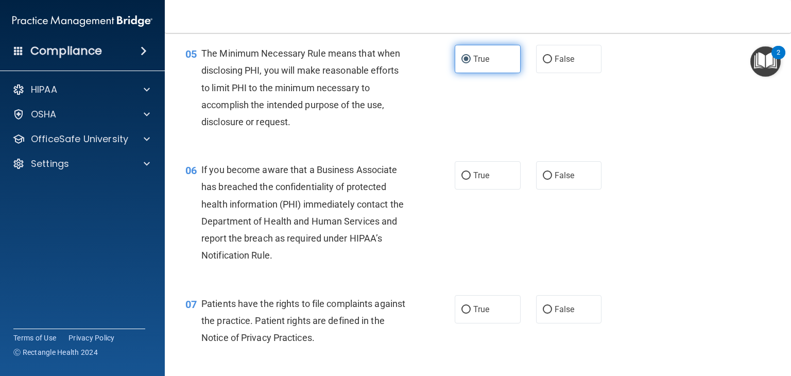
scroll to position [453, 0]
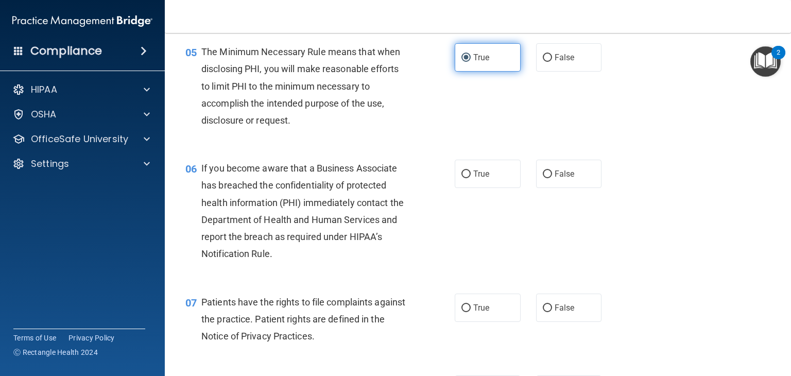
click at [472, 188] on label "True" at bounding box center [488, 174] width 66 height 28
click at [471, 178] on input "True" at bounding box center [465, 174] width 9 height 8
radio input "true"
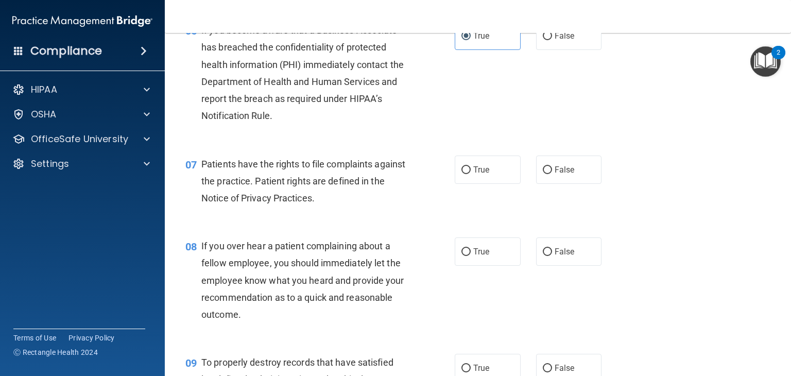
scroll to position [591, 0]
click at [477, 174] on span "True" at bounding box center [481, 169] width 16 height 10
click at [471, 174] on input "True" at bounding box center [465, 170] width 9 height 8
radio input "true"
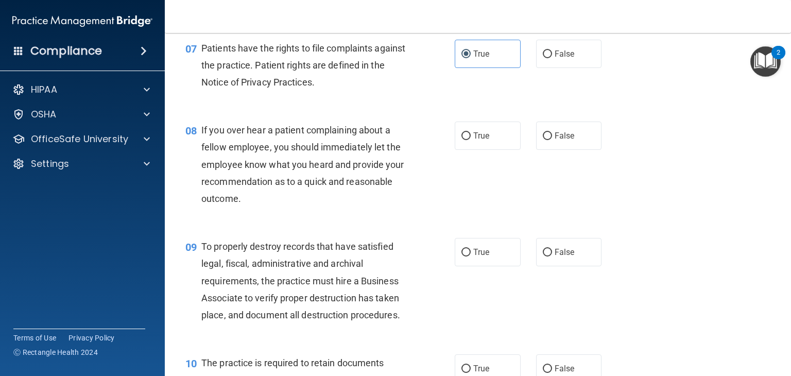
scroll to position [710, 0]
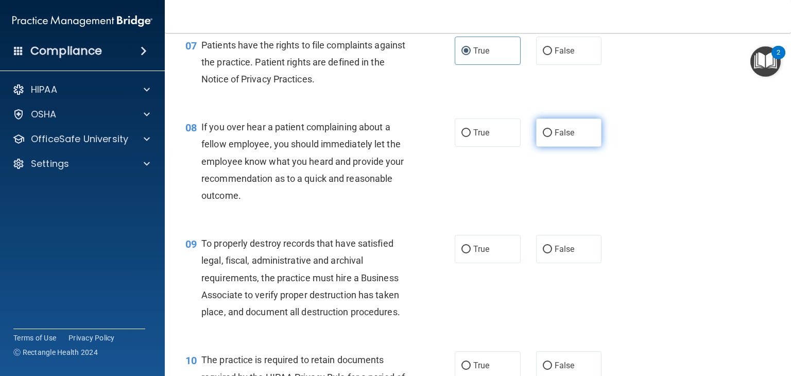
click at [560, 137] on span "False" at bounding box center [565, 133] width 20 height 10
click at [552, 137] on input "False" at bounding box center [547, 133] width 9 height 8
radio input "true"
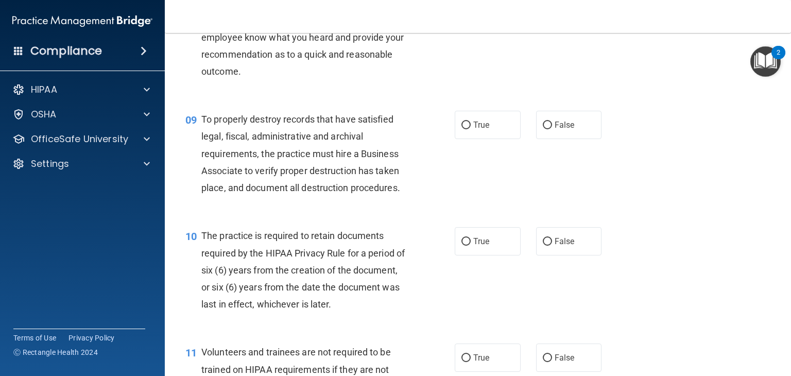
scroll to position [838, 0]
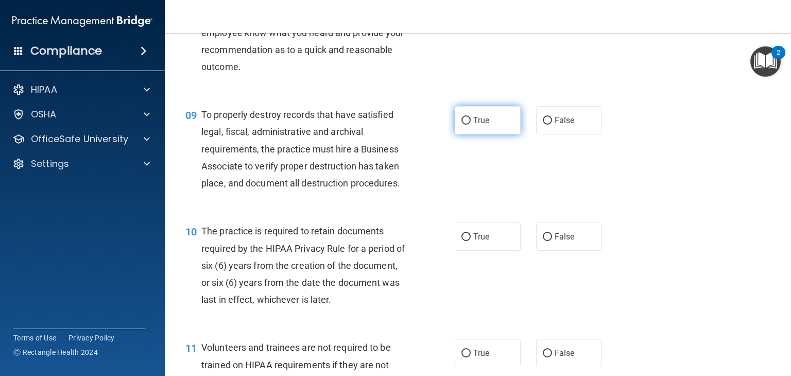
click at [476, 134] on label "True" at bounding box center [488, 120] width 66 height 28
click at [471, 125] on input "True" at bounding box center [465, 121] width 9 height 8
radio input "true"
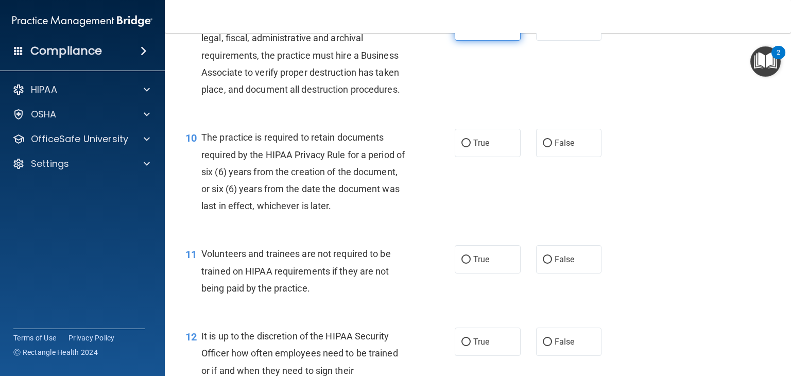
scroll to position [939, 0]
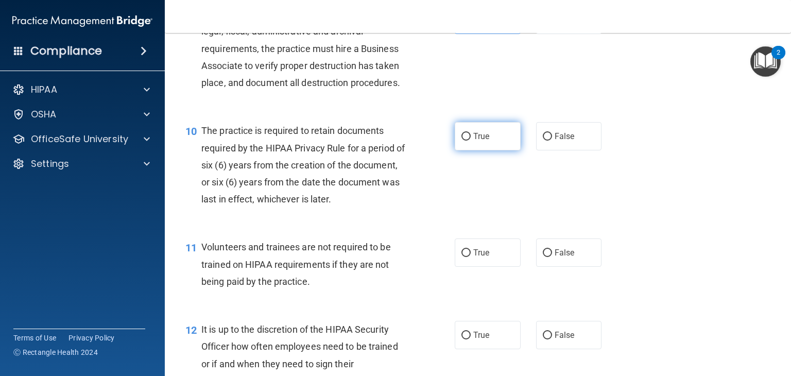
click at [475, 141] on span "True" at bounding box center [481, 136] width 16 height 10
click at [471, 141] on input "True" at bounding box center [465, 137] width 9 height 8
radio input "true"
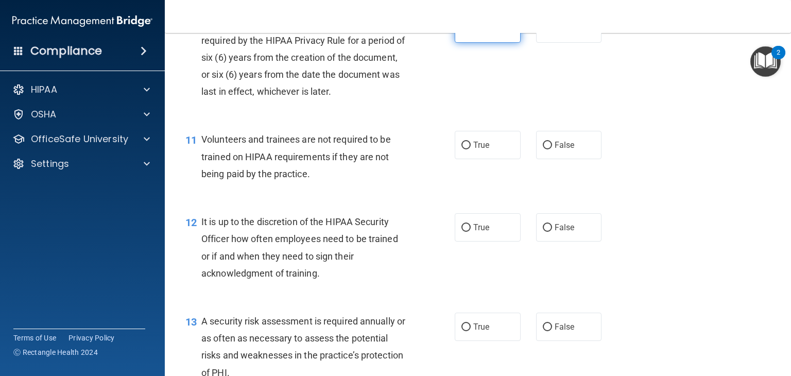
scroll to position [1055, 0]
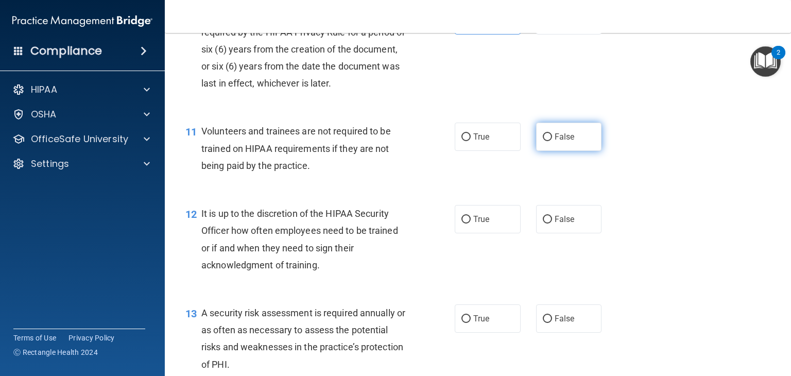
click at [563, 151] on label "False" at bounding box center [569, 137] width 66 height 28
click at [552, 141] on input "False" at bounding box center [547, 137] width 9 height 8
radio input "true"
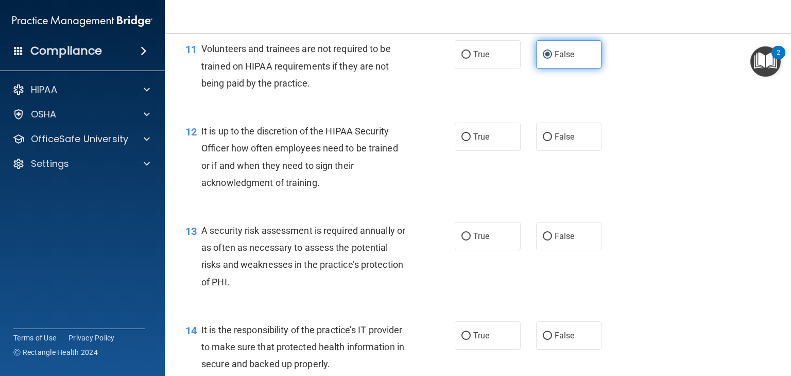
scroll to position [1139, 0]
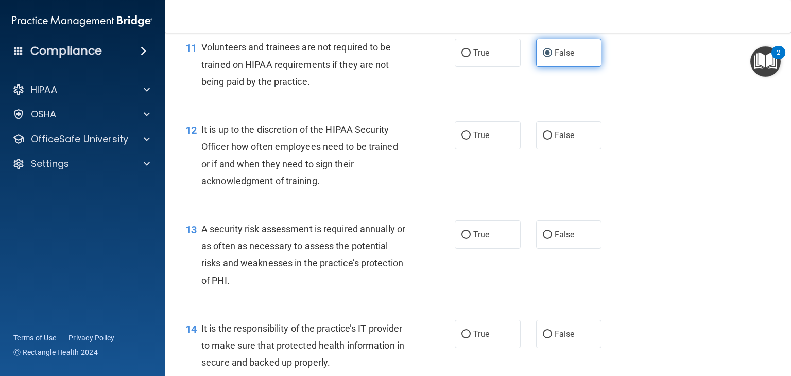
click at [563, 149] on label "False" at bounding box center [569, 135] width 66 height 28
click at [552, 140] on input "False" at bounding box center [547, 136] width 9 height 8
radio input "true"
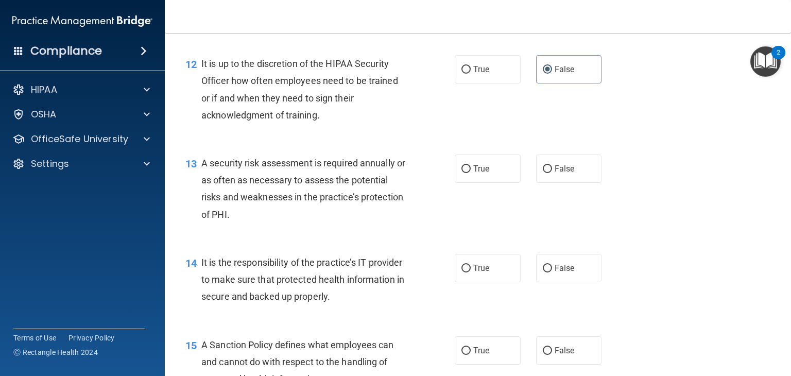
scroll to position [1217, 0]
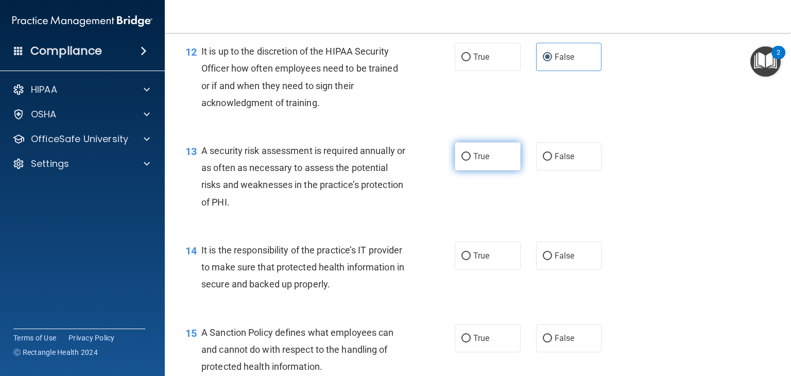
click at [455, 166] on label "True" at bounding box center [488, 156] width 66 height 28
click at [461, 161] on input "True" at bounding box center [465, 157] width 9 height 8
radio input "true"
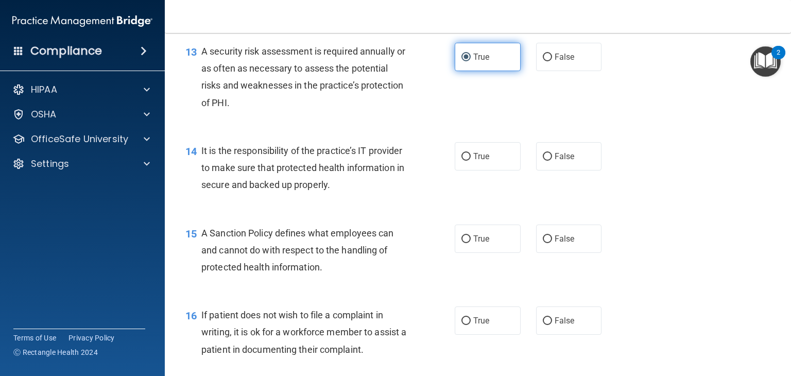
scroll to position [1318, 0]
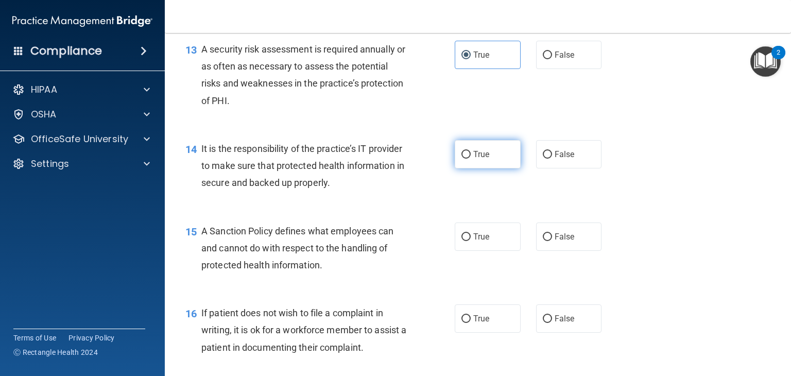
click at [478, 159] on span "True" at bounding box center [481, 154] width 16 height 10
click at [471, 159] on input "True" at bounding box center [465, 155] width 9 height 8
radio input "true"
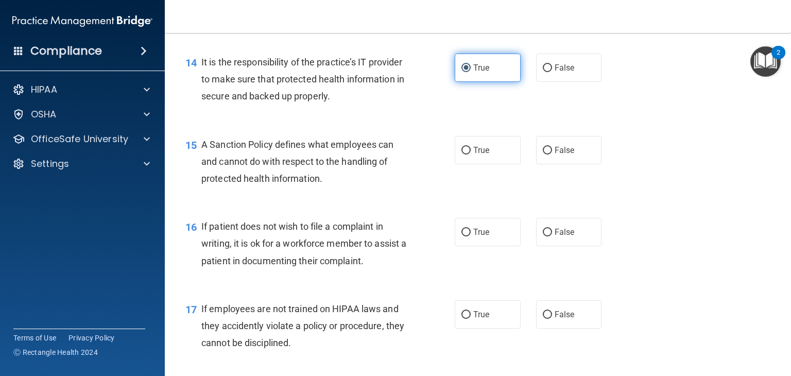
scroll to position [1406, 0]
click at [478, 163] on label "True" at bounding box center [488, 149] width 66 height 28
click at [471, 153] on input "True" at bounding box center [465, 150] width 9 height 8
radio input "true"
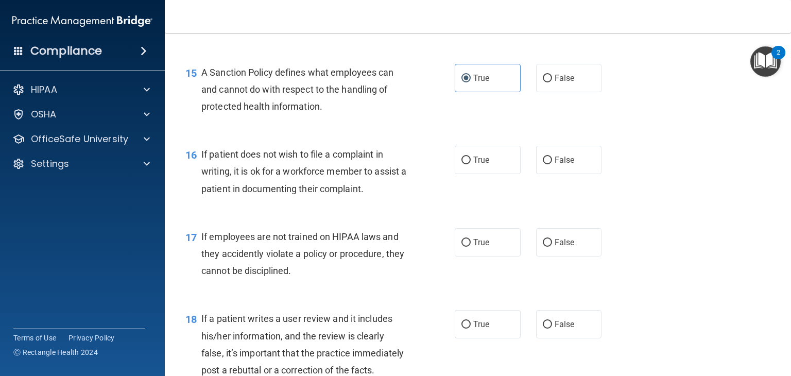
scroll to position [1484, 0]
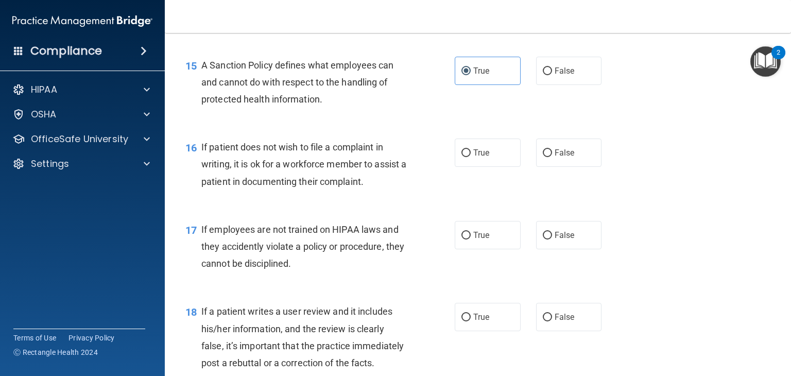
click at [478, 158] on span "True" at bounding box center [481, 153] width 16 height 10
click at [471, 157] on input "True" at bounding box center [465, 153] width 9 height 8
radio input "true"
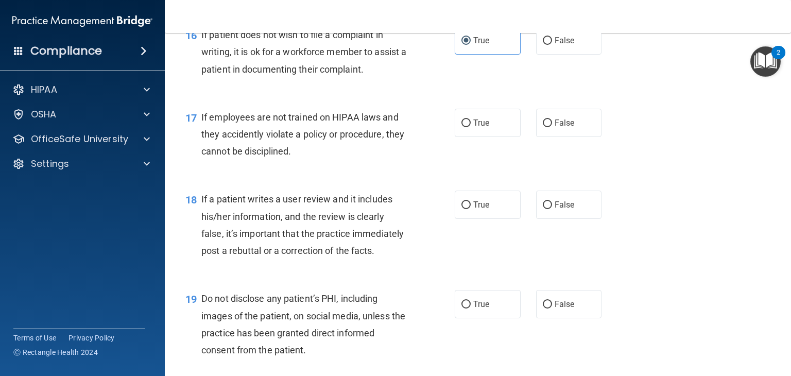
scroll to position [1597, 0]
click at [548, 136] on label "False" at bounding box center [569, 122] width 66 height 28
click at [548, 126] on input "False" at bounding box center [547, 122] width 9 height 8
radio input "true"
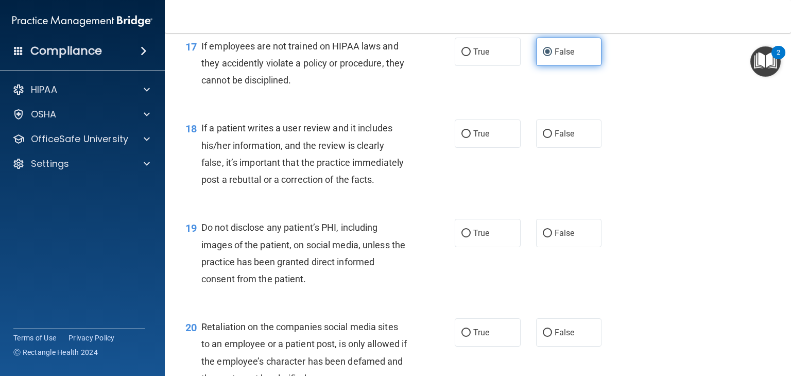
scroll to position [1668, 0]
click at [548, 142] on label "False" at bounding box center [569, 133] width 66 height 28
click at [548, 137] on input "False" at bounding box center [547, 134] width 9 height 8
radio input "true"
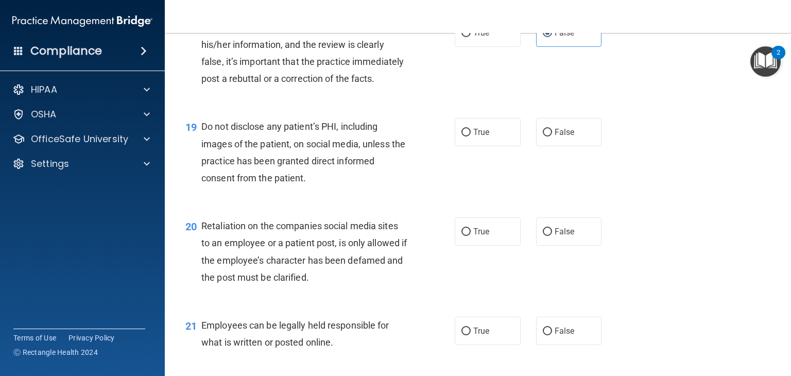
scroll to position [1769, 0]
click at [477, 136] on span "True" at bounding box center [481, 132] width 16 height 10
click at [471, 136] on input "True" at bounding box center [465, 132] width 9 height 8
radio input "true"
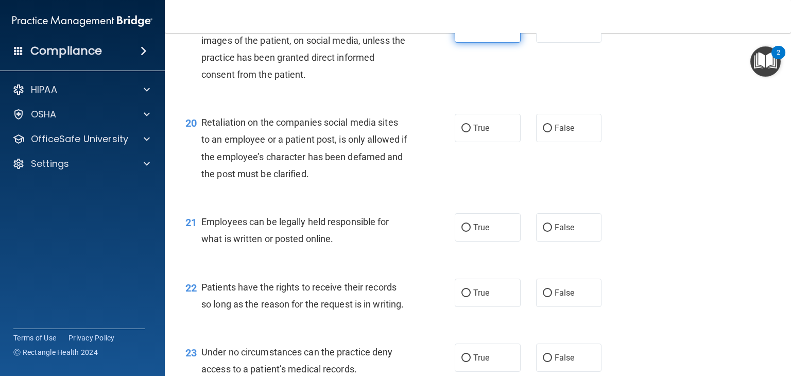
scroll to position [1872, 0]
click at [573, 142] on label "False" at bounding box center [569, 127] width 66 height 28
click at [552, 132] on input "False" at bounding box center [547, 128] width 9 height 8
radio input "true"
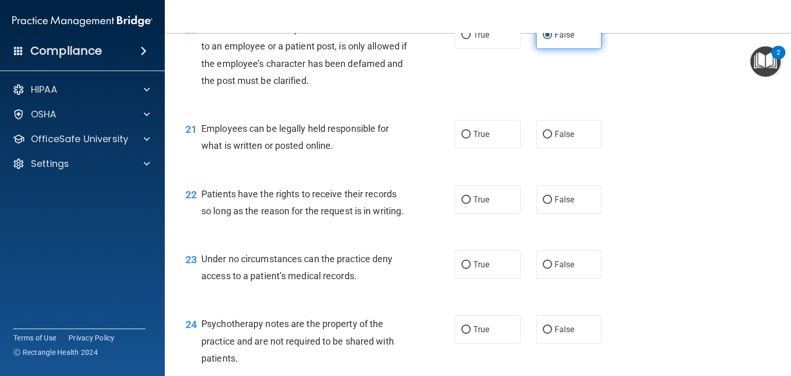
scroll to position [1967, 0]
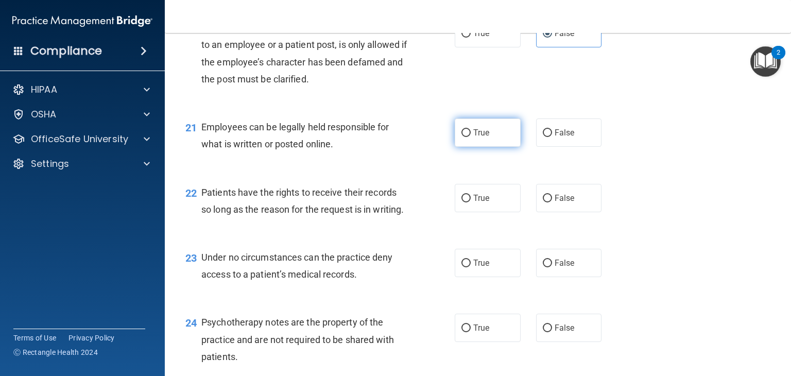
click at [455, 147] on label "True" at bounding box center [488, 132] width 66 height 28
click at [461, 137] on input "True" at bounding box center [465, 133] width 9 height 8
radio input "true"
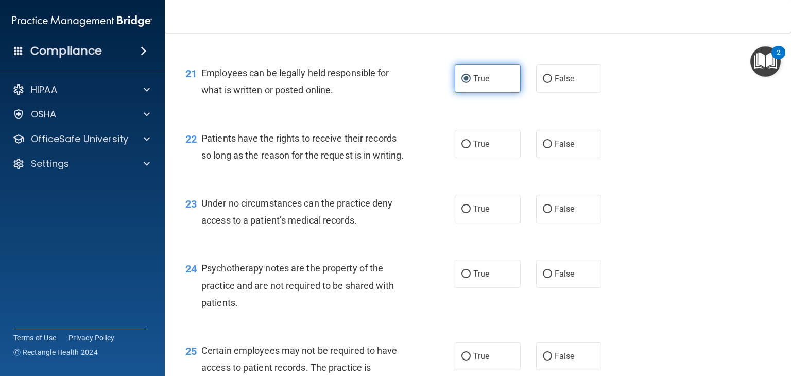
scroll to position [2022, 0]
click at [455, 157] on label "True" at bounding box center [488, 143] width 66 height 28
click at [461, 147] on input "True" at bounding box center [465, 144] width 9 height 8
radio input "true"
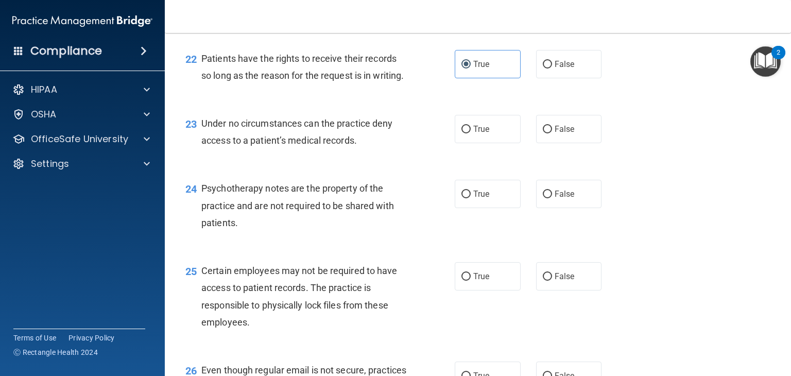
scroll to position [2101, 0]
click at [576, 143] on label "False" at bounding box center [569, 128] width 66 height 28
click at [552, 133] on input "False" at bounding box center [547, 129] width 9 height 8
radio input "true"
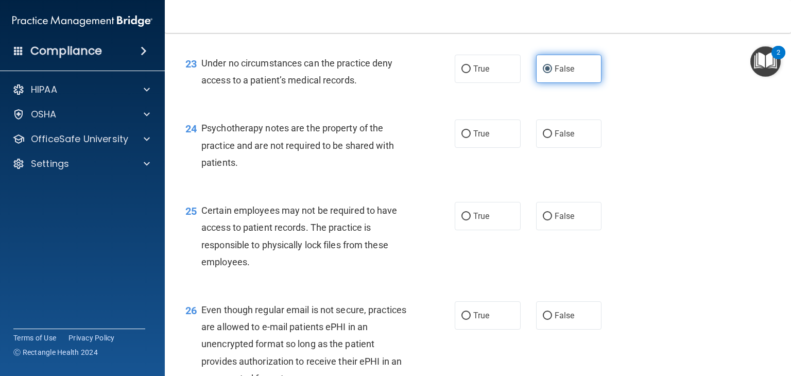
scroll to position [2162, 0]
click at [297, 166] on span "Psychotherapy notes are the property of the practice and are not required to be…" at bounding box center [297, 144] width 193 height 45
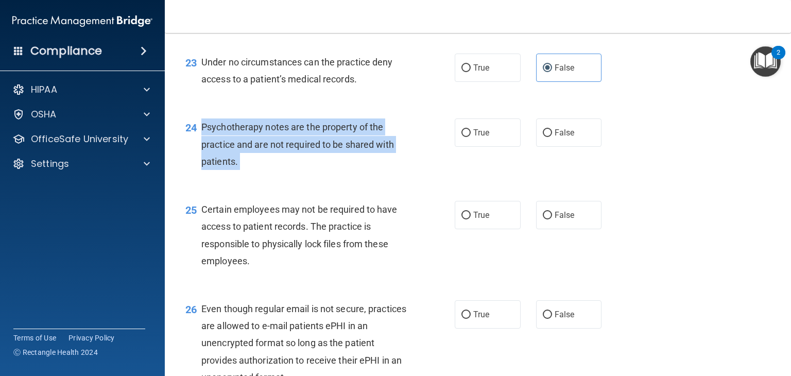
click at [297, 166] on span "Psychotherapy notes are the property of the practice and are not required to be…" at bounding box center [297, 144] width 193 height 45
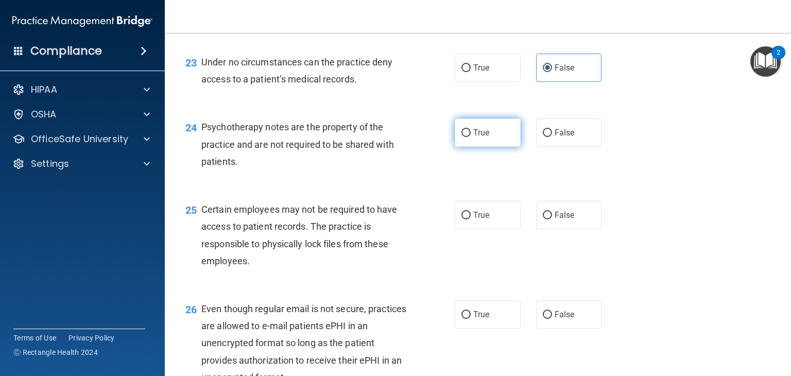
click at [495, 147] on label "True" at bounding box center [488, 132] width 66 height 28
click at [471, 137] on input "True" at bounding box center [465, 133] width 9 height 8
radio input "true"
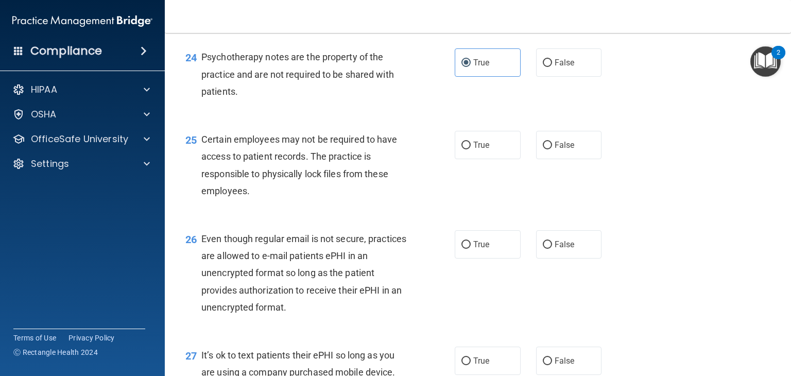
scroll to position [2239, 0]
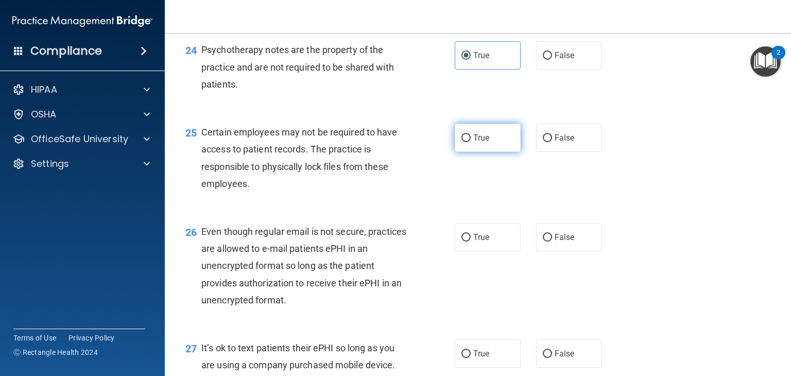
click at [482, 143] on span "True" at bounding box center [481, 138] width 16 height 10
click at [471, 142] on input "True" at bounding box center [465, 138] width 9 height 8
radio input "true"
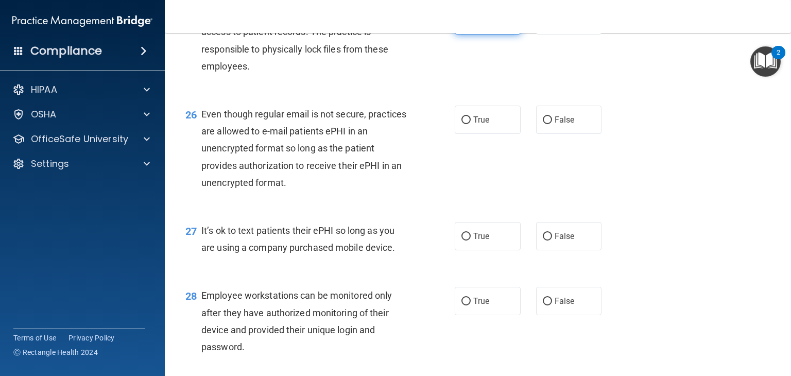
scroll to position [2357, 0]
click at [456, 133] on label "True" at bounding box center [488, 119] width 66 height 28
click at [461, 123] on input "True" at bounding box center [465, 119] width 9 height 8
radio input "true"
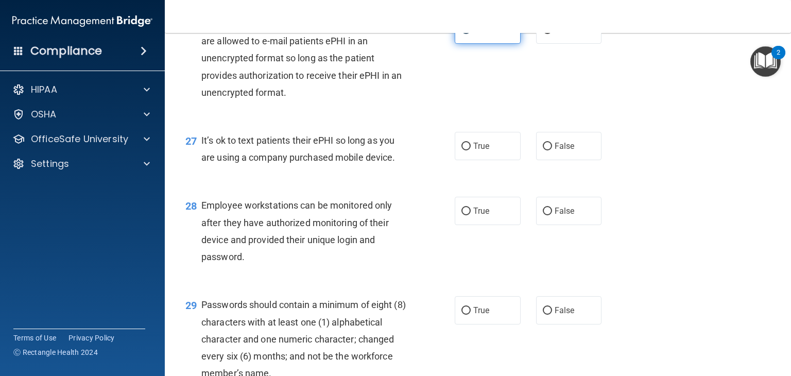
scroll to position [2453, 0]
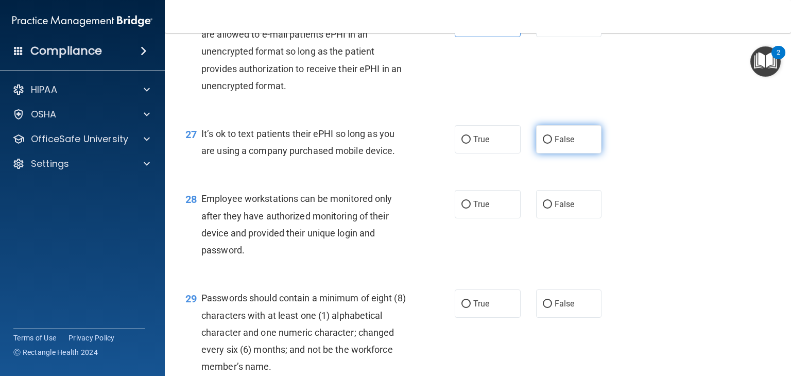
click at [566, 153] on label "False" at bounding box center [569, 139] width 66 height 28
click at [552, 144] on input "False" at bounding box center [547, 140] width 9 height 8
radio input "true"
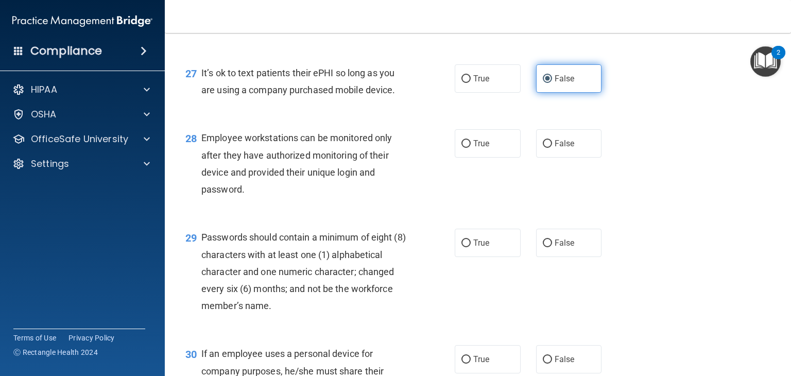
scroll to position [2524, 0]
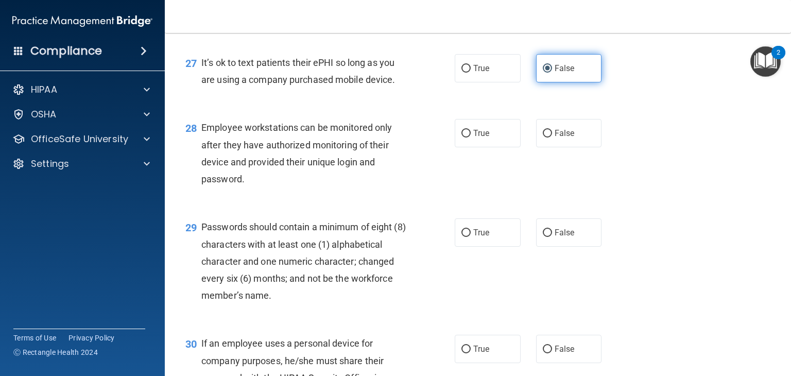
click at [566, 138] on span "False" at bounding box center [565, 133] width 20 height 10
click at [552, 137] on input "False" at bounding box center [547, 134] width 9 height 8
radio input "true"
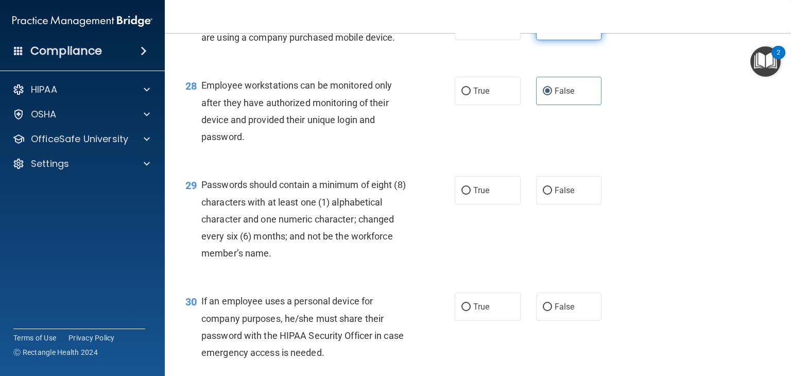
scroll to position [2587, 0]
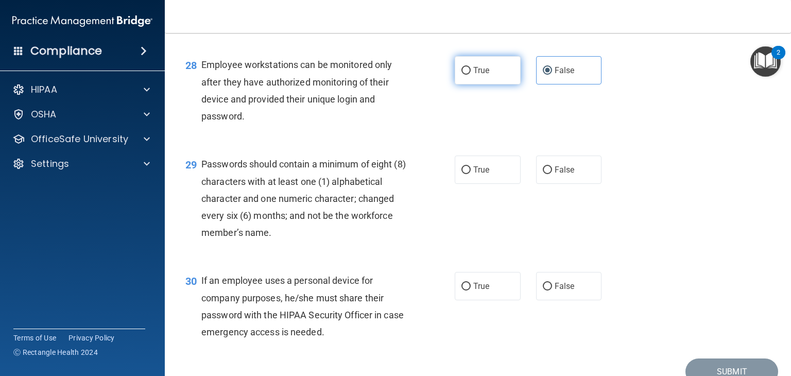
click at [464, 84] on label "True" at bounding box center [488, 70] width 66 height 28
click at [464, 75] on input "True" at bounding box center [465, 71] width 9 height 8
radio input "true"
click at [556, 84] on label "False" at bounding box center [569, 70] width 66 height 28
click at [552, 75] on input "False" at bounding box center [547, 71] width 9 height 8
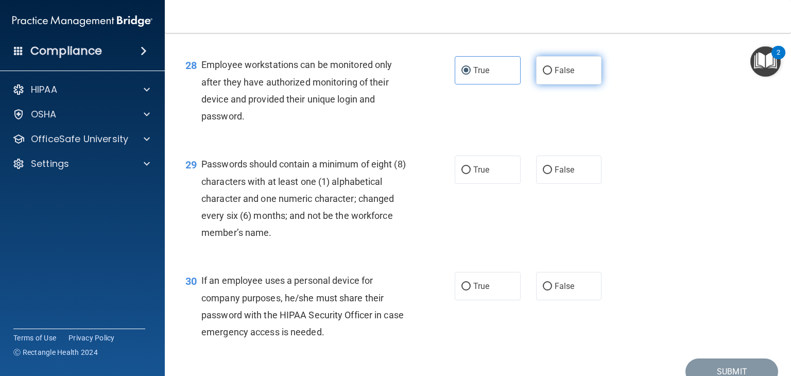
radio input "true"
radio input "false"
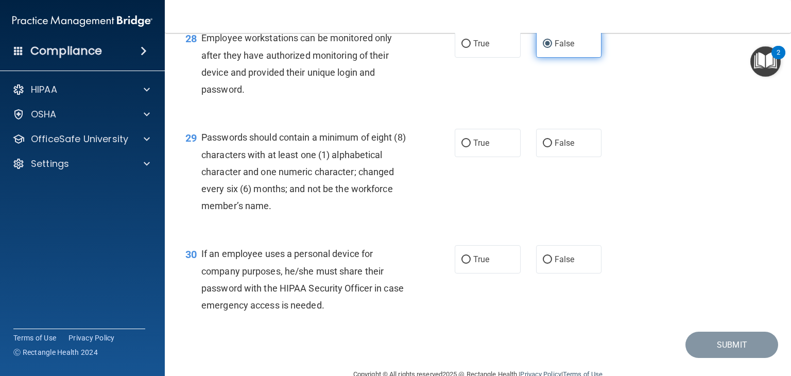
scroll to position [2628, 0]
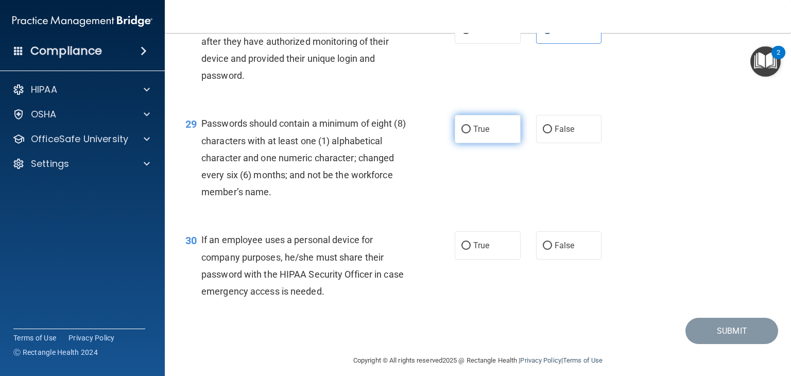
click at [498, 143] on label "True" at bounding box center [488, 129] width 66 height 28
click at [471, 133] on input "True" at bounding box center [465, 130] width 9 height 8
radio input "true"
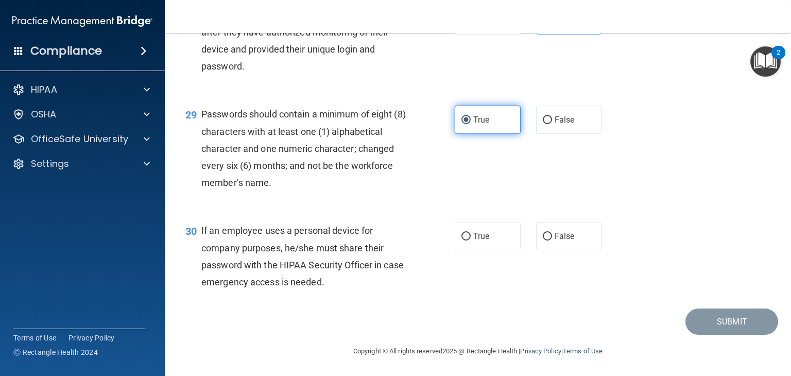
scroll to position [2688, 0]
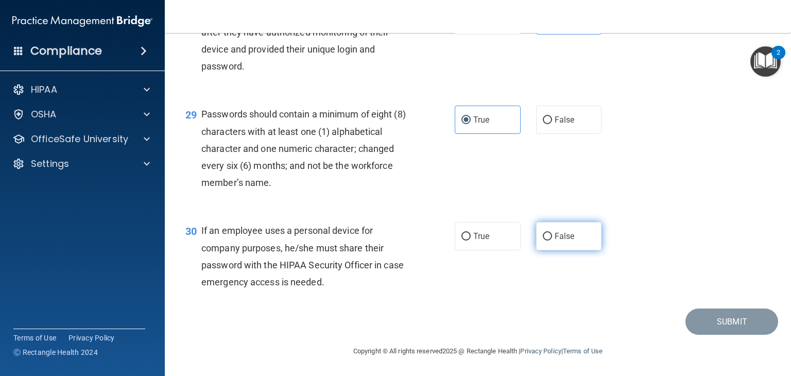
click at [557, 239] on span "False" at bounding box center [565, 236] width 20 height 10
click at [552, 239] on input "False" at bounding box center [547, 237] width 9 height 8
radio input "true"
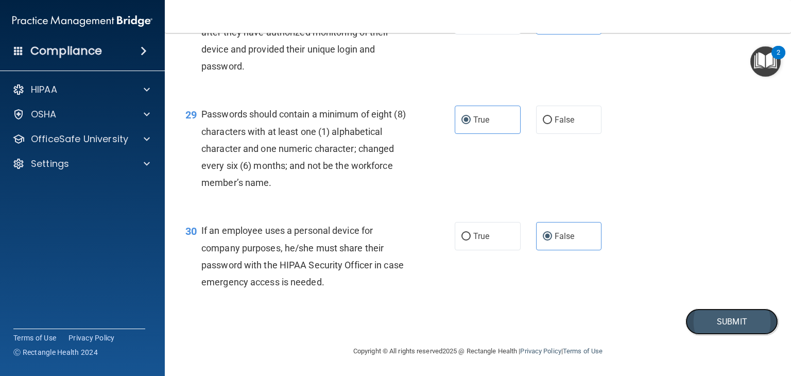
click at [703, 313] on button "Submit" at bounding box center [731, 321] width 93 height 26
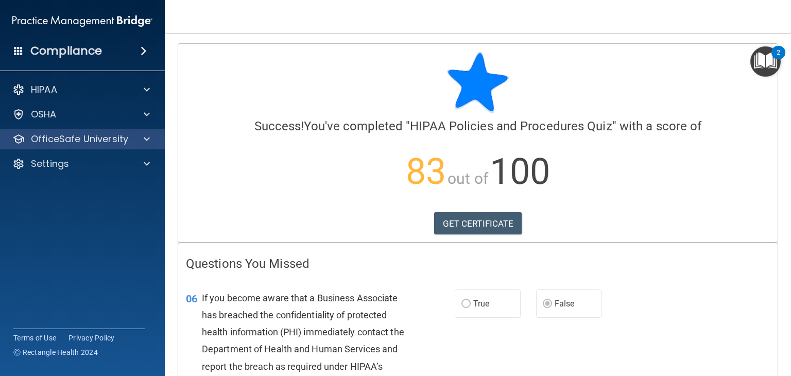
click at [79, 147] on div "OfficeSafe University" at bounding box center [82, 139] width 165 height 21
click at [144, 135] on span at bounding box center [147, 139] width 6 height 12
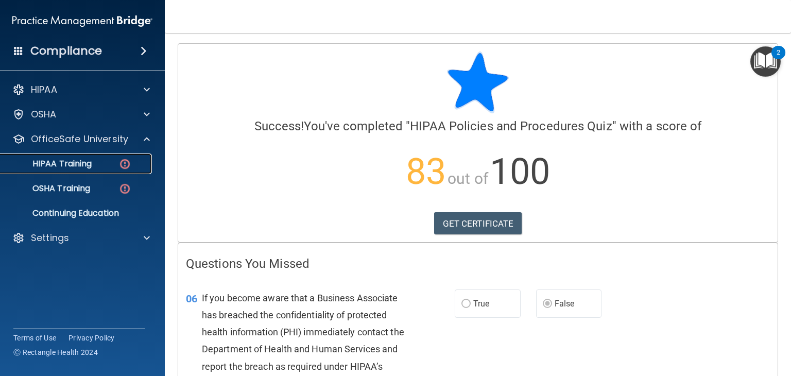
click at [101, 165] on div "HIPAA Training" at bounding box center [77, 164] width 141 height 10
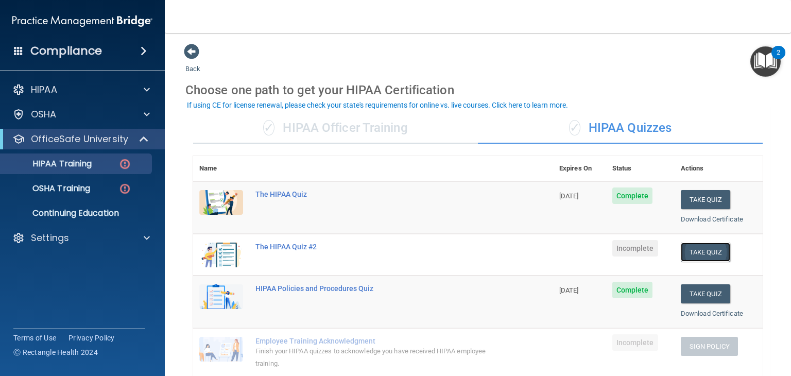
click at [700, 248] on button "Take Quiz" at bounding box center [705, 252] width 49 height 19
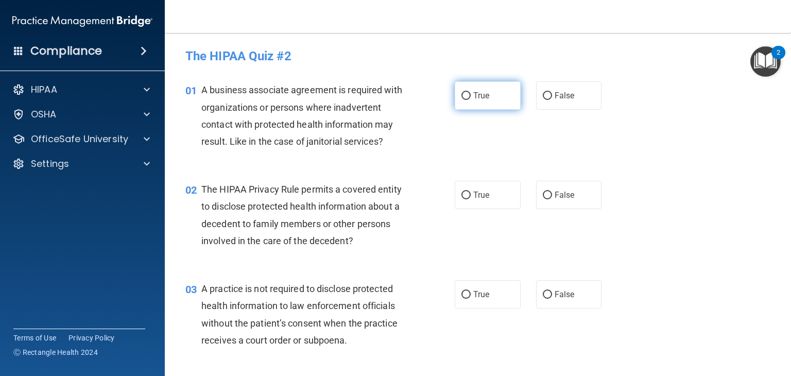
click at [464, 99] on input "True" at bounding box center [465, 96] width 9 height 8
radio input "true"
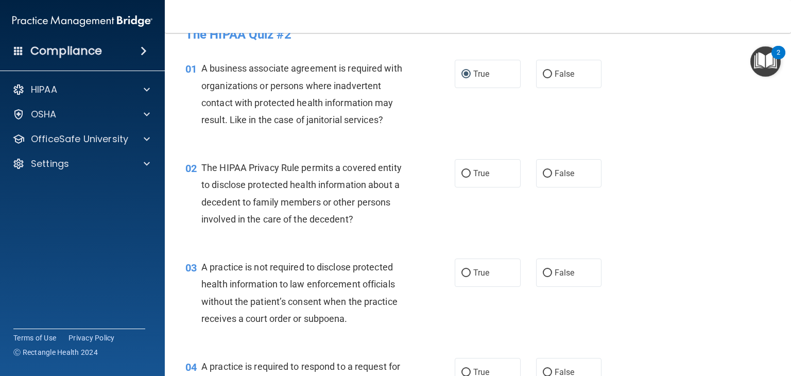
scroll to position [33, 0]
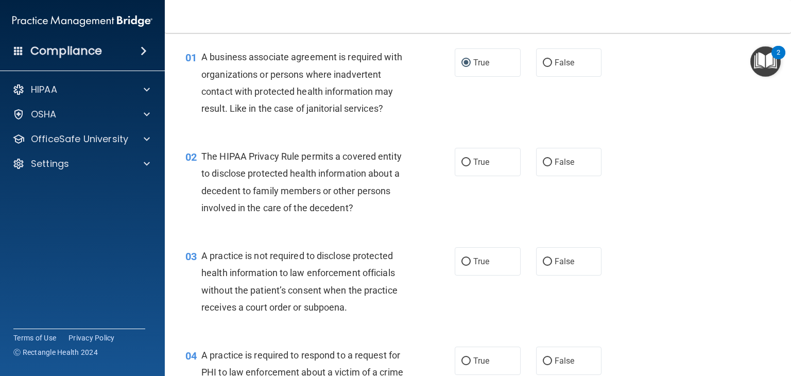
drag, startPoint x: 455, startPoint y: 150, endPoint x: 415, endPoint y: 181, distance: 50.8
click at [415, 181] on div "02 The HIPAA Privacy Rule permits a covered entity to disclose protected health…" at bounding box center [320, 185] width 300 height 74
click at [468, 167] on label "True" at bounding box center [488, 162] width 66 height 28
click at [468, 166] on input "True" at bounding box center [465, 163] width 9 height 8
radio input "true"
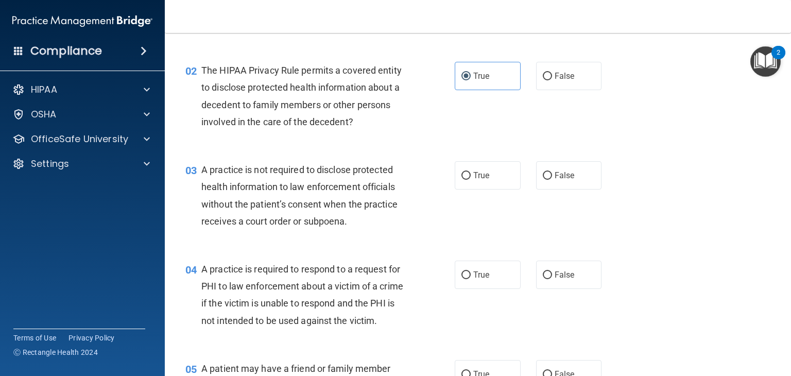
scroll to position [119, 0]
click at [483, 177] on span "True" at bounding box center [481, 175] width 16 height 10
click at [471, 177] on input "True" at bounding box center [465, 175] width 9 height 8
radio input "true"
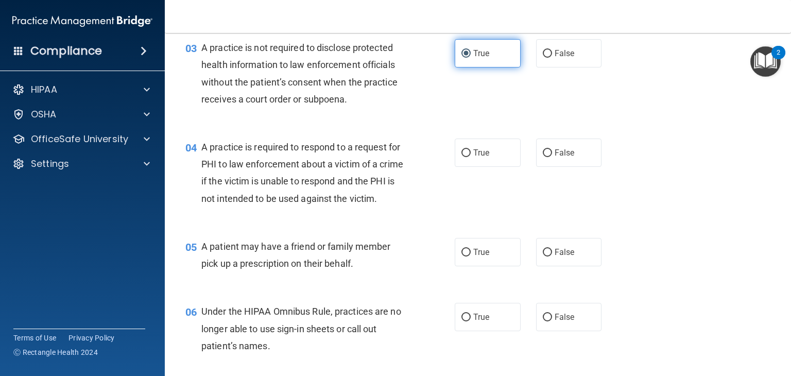
scroll to position [245, 0]
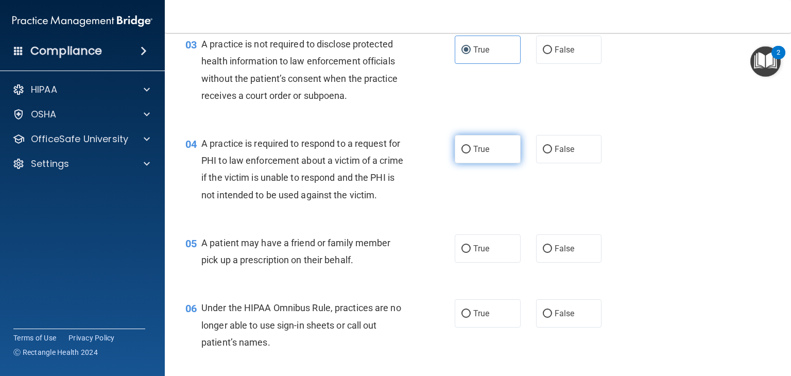
click at [476, 147] on span "True" at bounding box center [481, 149] width 16 height 10
click at [471, 147] on input "True" at bounding box center [465, 150] width 9 height 8
radio input "true"
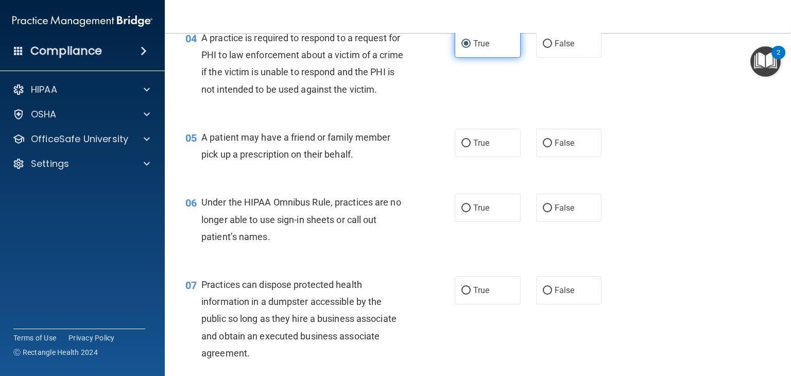
scroll to position [358, 0]
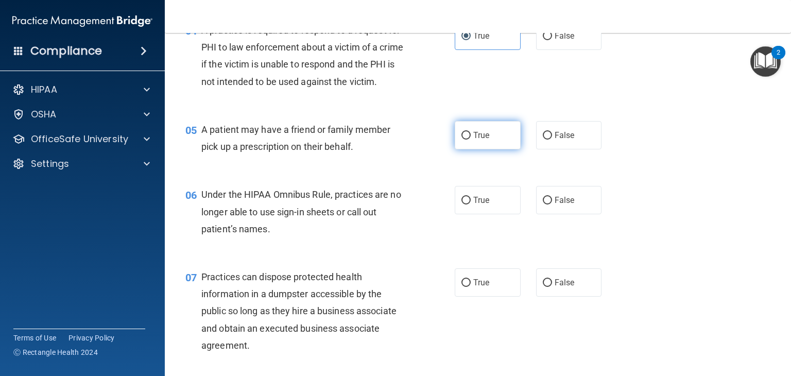
click at [464, 149] on label "True" at bounding box center [488, 135] width 66 height 28
click at [464, 140] on input "True" at bounding box center [465, 136] width 9 height 8
radio input "true"
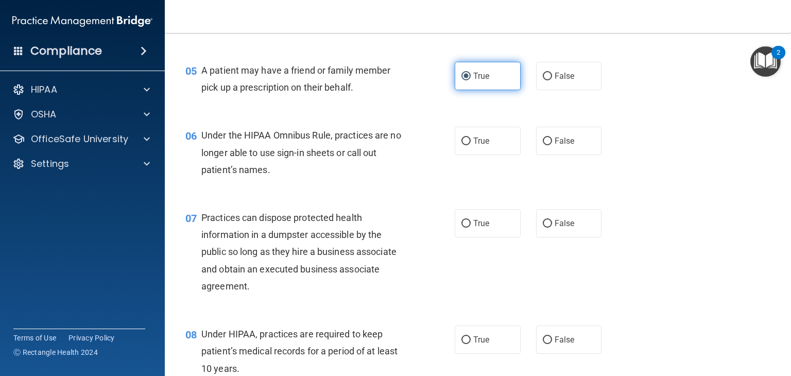
scroll to position [418, 0]
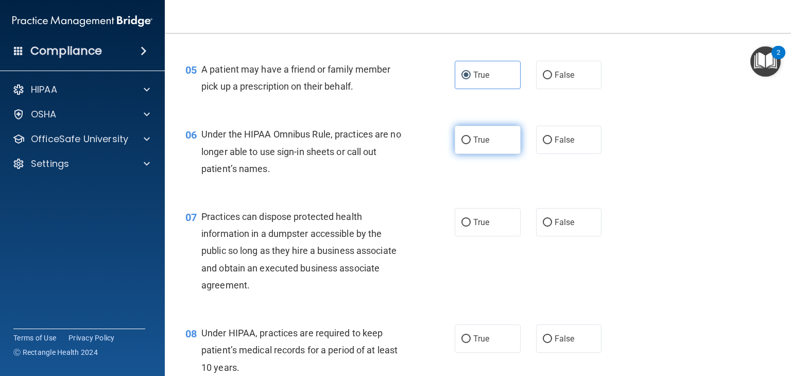
click at [470, 154] on label "True" at bounding box center [488, 140] width 66 height 28
click at [470, 144] on input "True" at bounding box center [465, 140] width 9 height 8
radio input "true"
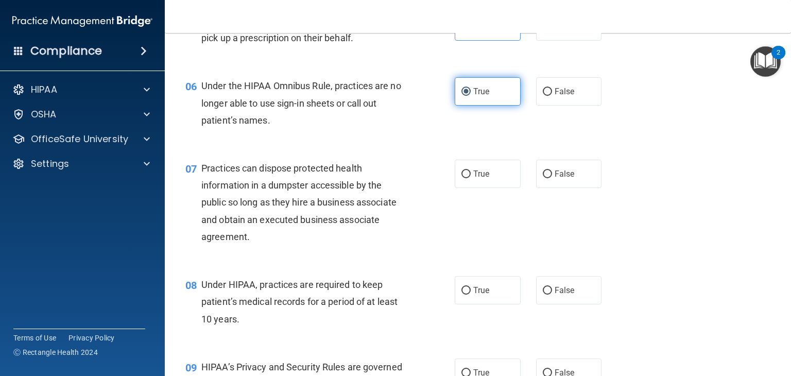
scroll to position [473, 0]
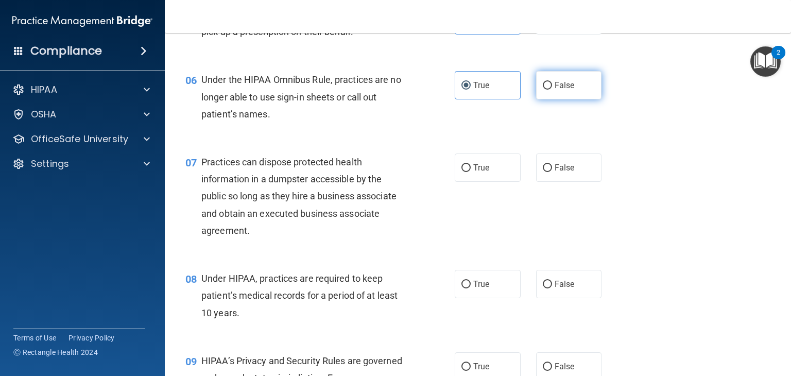
click at [545, 99] on label "False" at bounding box center [569, 85] width 66 height 28
click at [545, 90] on input "False" at bounding box center [547, 86] width 9 height 8
radio input "true"
radio input "false"
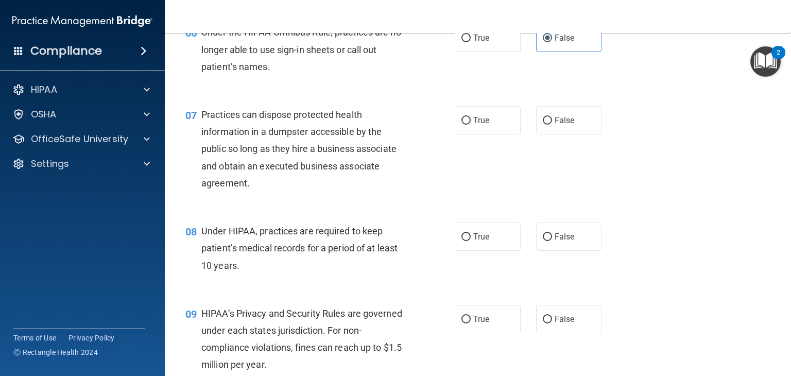
scroll to position [529, 0]
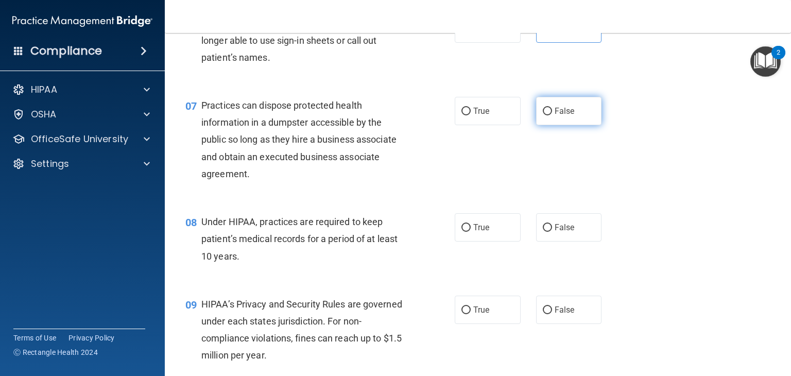
click at [571, 125] on label "False" at bounding box center [569, 111] width 66 height 28
click at [552, 115] on input "False" at bounding box center [547, 112] width 9 height 8
radio input "true"
click at [571, 125] on label "False" at bounding box center [569, 111] width 66 height 28
click at [552, 115] on input "False" at bounding box center [547, 112] width 9 height 8
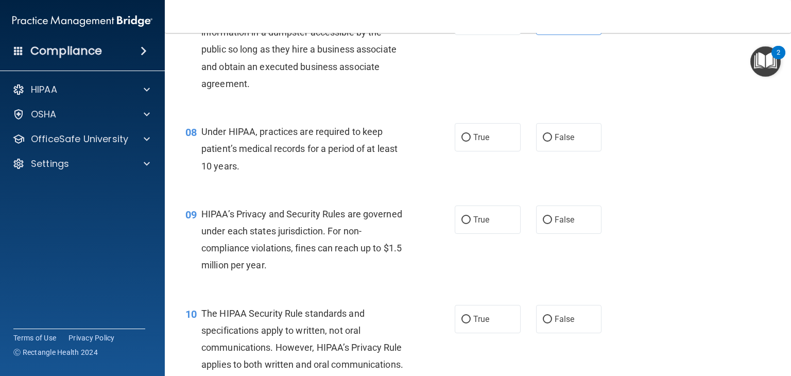
scroll to position [620, 0]
click at [545, 141] on input "False" at bounding box center [547, 137] width 9 height 8
radio input "true"
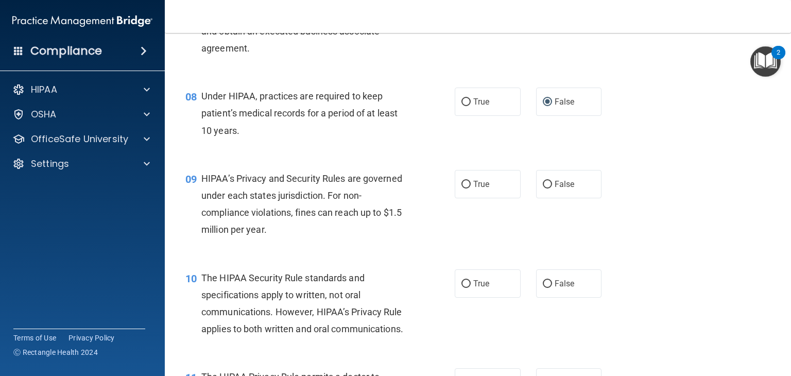
scroll to position [667, 0]
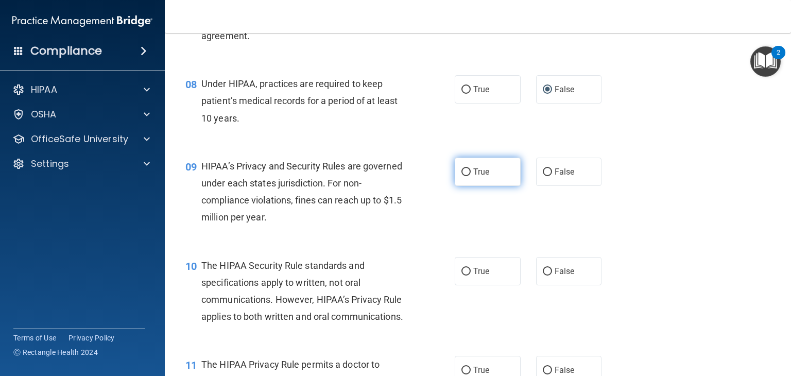
click at [467, 186] on label "True" at bounding box center [488, 172] width 66 height 28
click at [467, 176] on input "True" at bounding box center [465, 172] width 9 height 8
radio input "true"
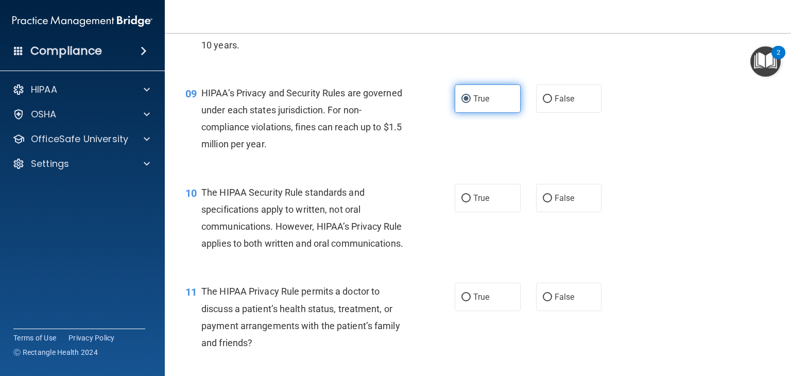
scroll to position [741, 0]
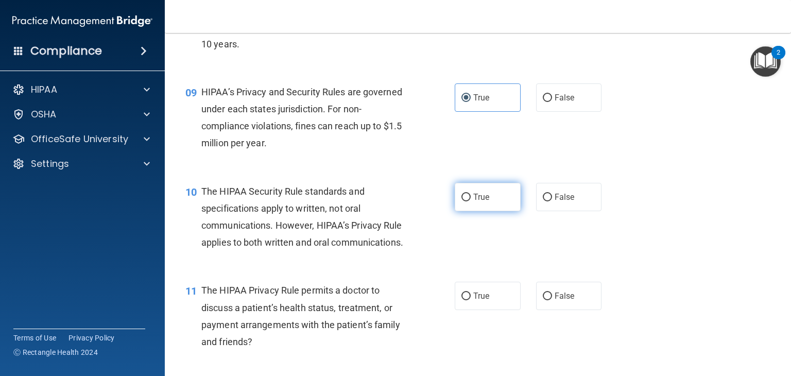
click at [489, 211] on label "True" at bounding box center [488, 197] width 66 height 28
click at [471, 201] on input "True" at bounding box center [465, 198] width 9 height 8
radio input "true"
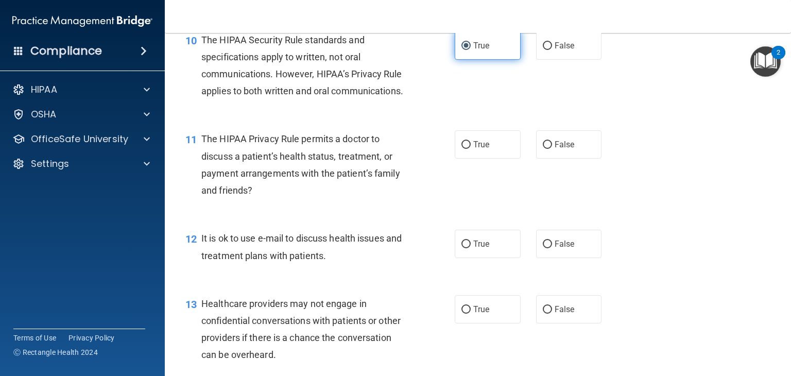
scroll to position [896, 0]
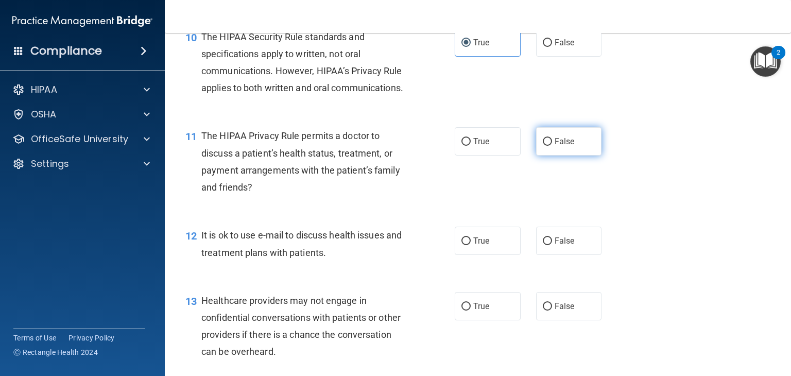
click at [555, 156] on label "False" at bounding box center [569, 141] width 66 height 28
click at [552, 146] on input "False" at bounding box center [547, 142] width 9 height 8
radio input "true"
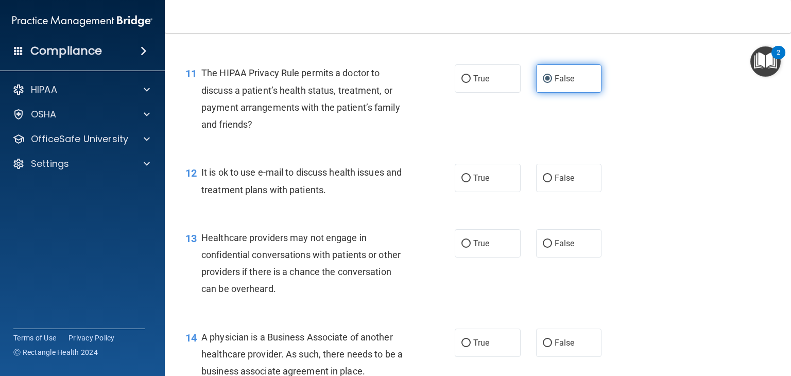
scroll to position [965, 0]
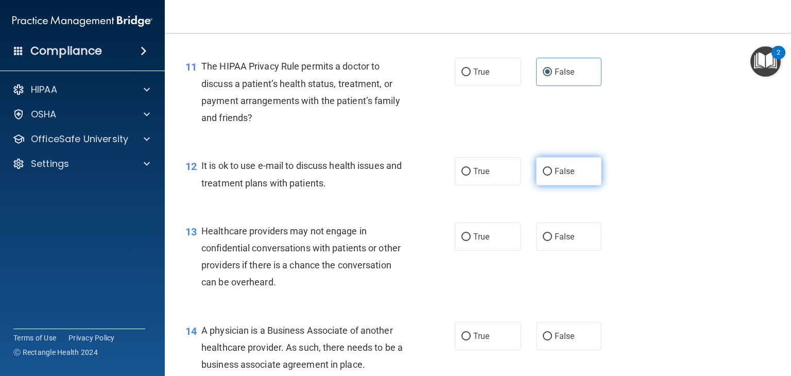
click at [545, 185] on label "False" at bounding box center [569, 171] width 66 height 28
click at [545, 176] on input "False" at bounding box center [547, 172] width 9 height 8
radio input "true"
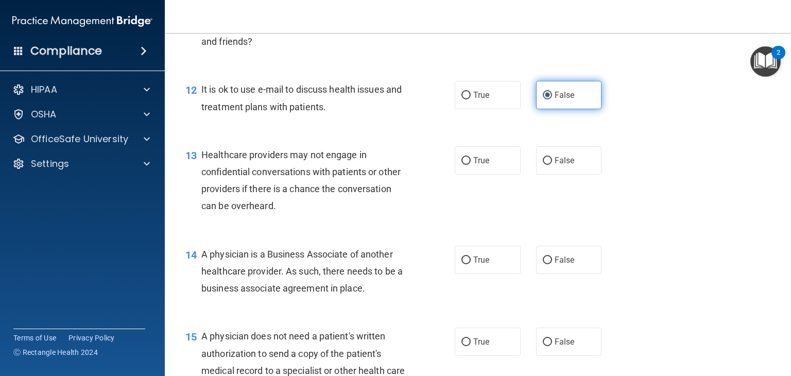
scroll to position [1044, 0]
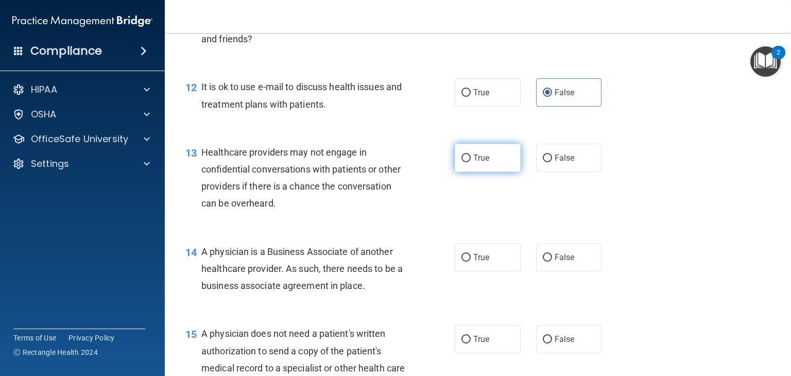
click at [468, 172] on label "True" at bounding box center [488, 158] width 66 height 28
click at [468, 162] on input "True" at bounding box center [465, 158] width 9 height 8
radio input "true"
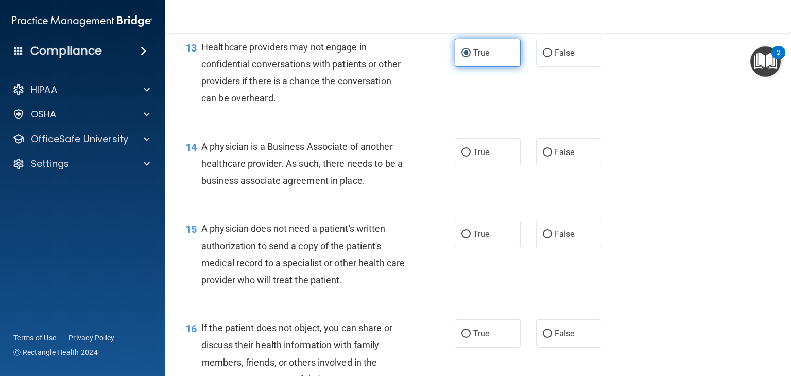
scroll to position [1163, 0]
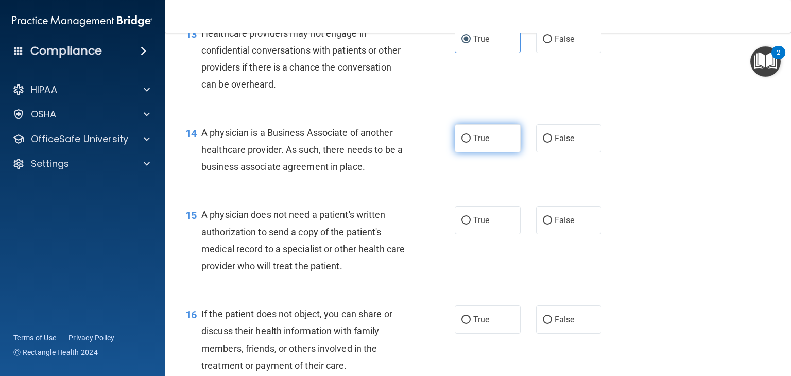
click at [466, 143] on input "True" at bounding box center [465, 139] width 9 height 8
radio input "true"
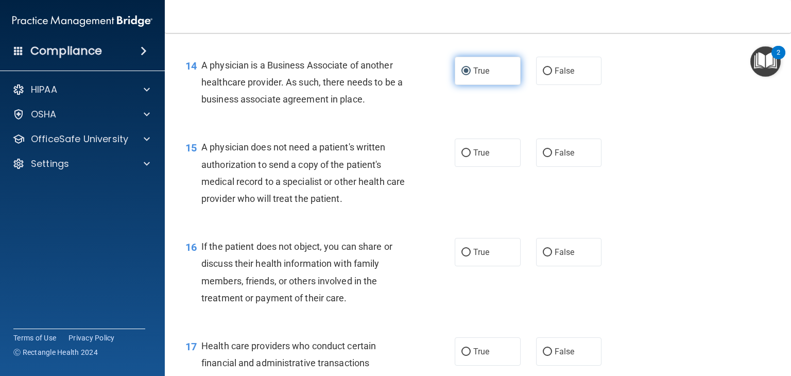
scroll to position [1231, 0]
click at [536, 166] on label "False" at bounding box center [569, 152] width 66 height 28
click at [543, 157] on input "False" at bounding box center [547, 153] width 9 height 8
radio input "true"
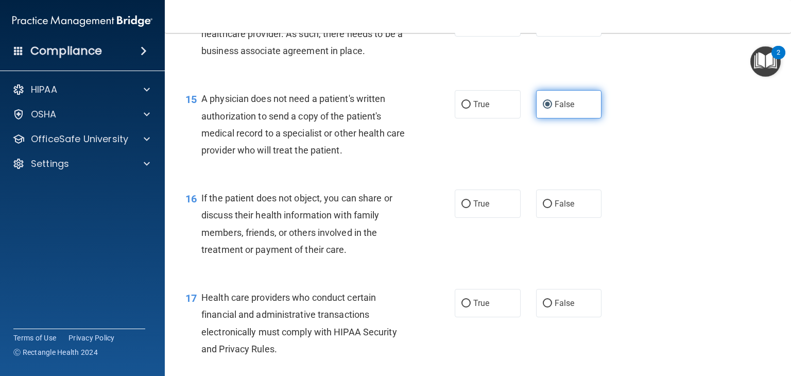
scroll to position [1307, 0]
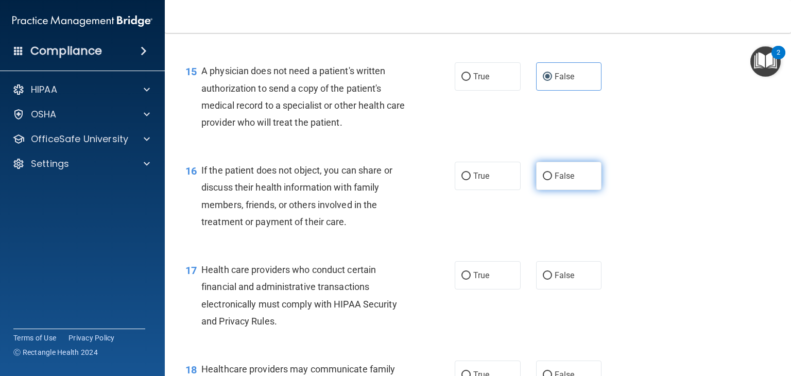
click at [537, 190] on label "False" at bounding box center [569, 176] width 66 height 28
click at [543, 180] on input "False" at bounding box center [547, 177] width 9 height 8
radio input "true"
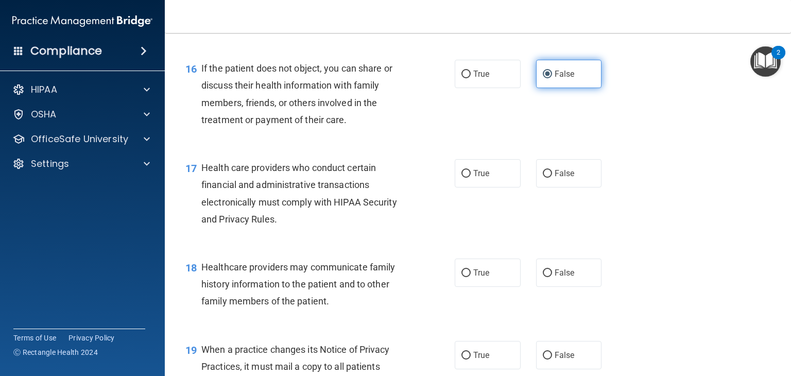
scroll to position [1410, 0]
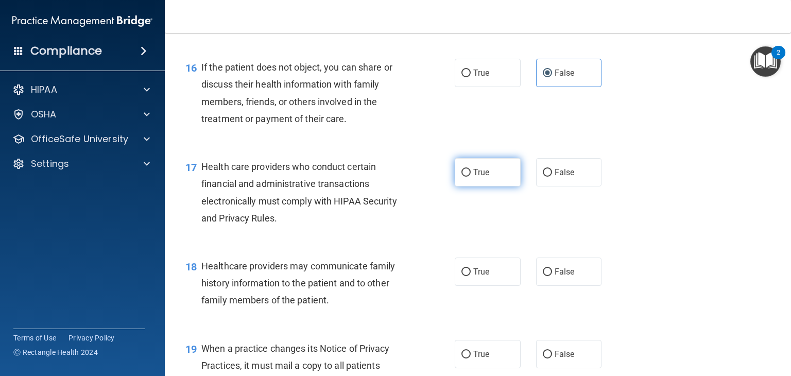
click at [472, 186] on label "True" at bounding box center [488, 172] width 66 height 28
click at [471, 177] on input "True" at bounding box center [465, 173] width 9 height 8
radio input "true"
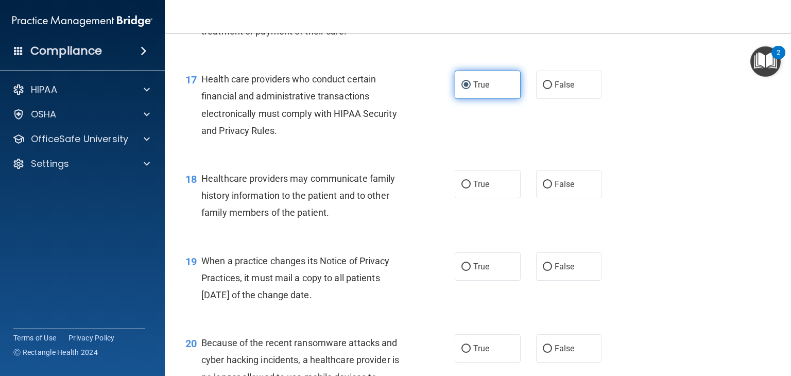
scroll to position [1499, 0]
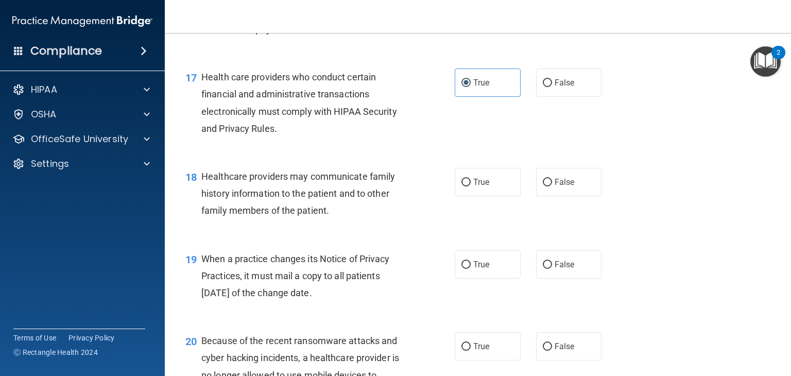
drag, startPoint x: 533, startPoint y: 225, endPoint x: 529, endPoint y: 238, distance: 14.0
click at [529, 237] on div "18 Healthcare providers may communicate family history information to the patie…" at bounding box center [478, 196] width 600 height 82
click at [543, 196] on label "False" at bounding box center [569, 182] width 66 height 28
click at [543, 186] on input "False" at bounding box center [547, 183] width 9 height 8
radio input "true"
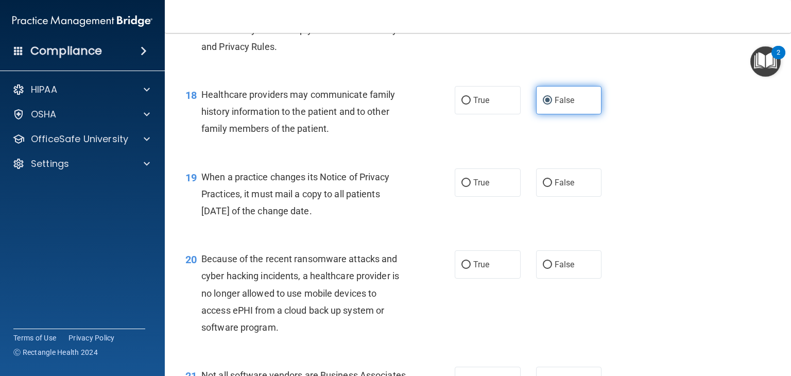
scroll to position [1582, 0]
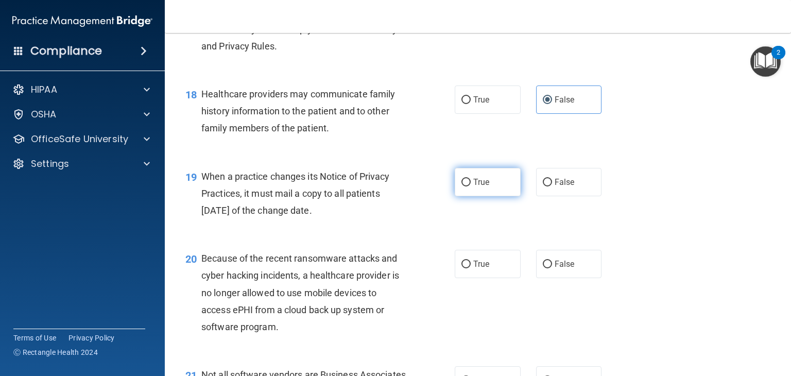
click at [487, 196] on label "True" at bounding box center [488, 182] width 66 height 28
click at [471, 186] on input "True" at bounding box center [465, 183] width 9 height 8
radio input "true"
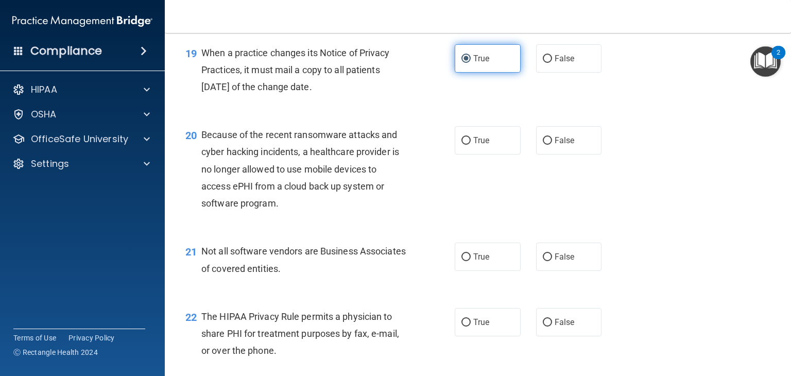
scroll to position [1708, 0]
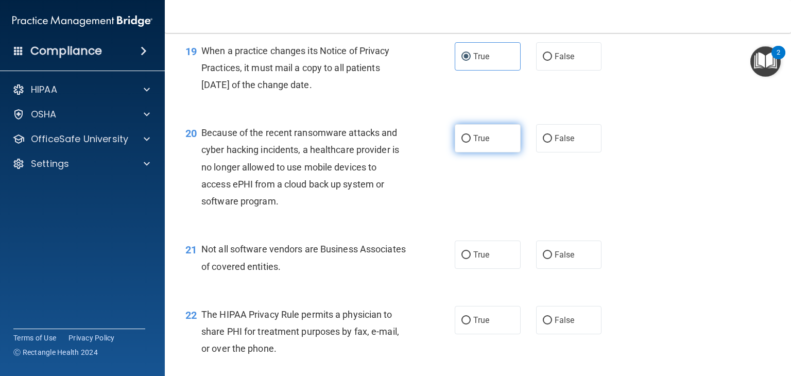
click at [479, 143] on span "True" at bounding box center [481, 138] width 16 height 10
click at [471, 143] on input "True" at bounding box center [465, 139] width 9 height 8
radio input "true"
click at [457, 152] on label "True" at bounding box center [488, 138] width 66 height 28
click at [461, 143] on input "True" at bounding box center [465, 139] width 9 height 8
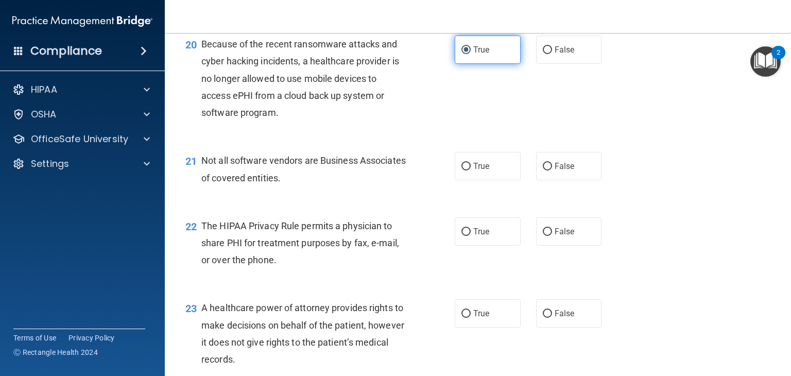
scroll to position [1796, 0]
click at [486, 180] on label "True" at bounding box center [488, 166] width 66 height 28
click at [471, 170] on input "True" at bounding box center [465, 167] width 9 height 8
radio input "true"
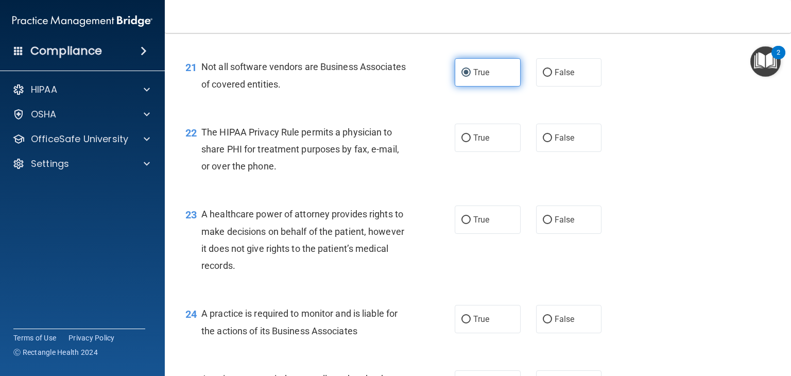
scroll to position [1891, 0]
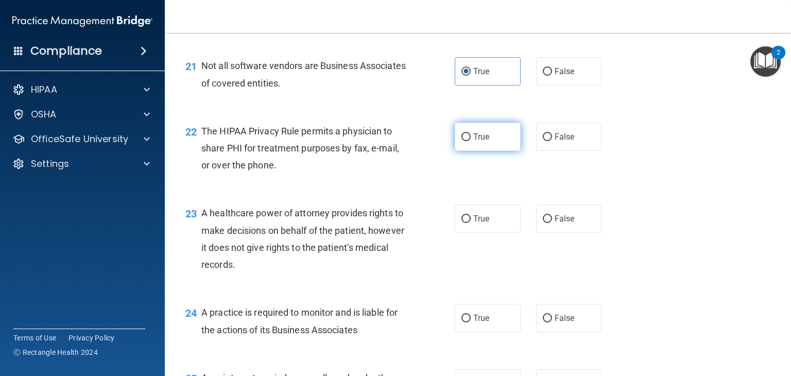
click at [486, 151] on label "True" at bounding box center [488, 137] width 66 height 28
click at [471, 141] on input "True" at bounding box center [465, 137] width 9 height 8
radio input "true"
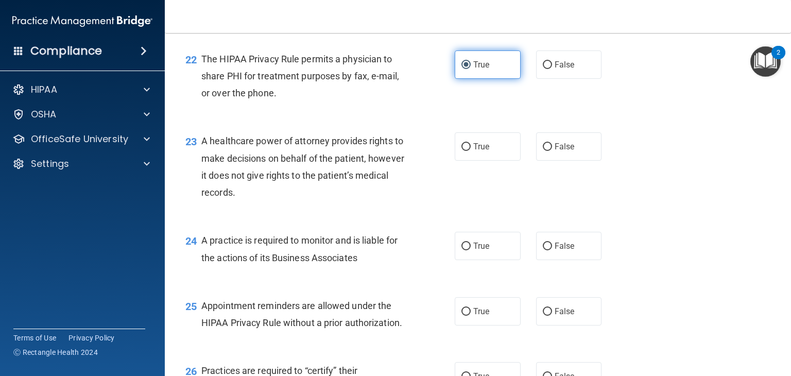
scroll to position [1966, 0]
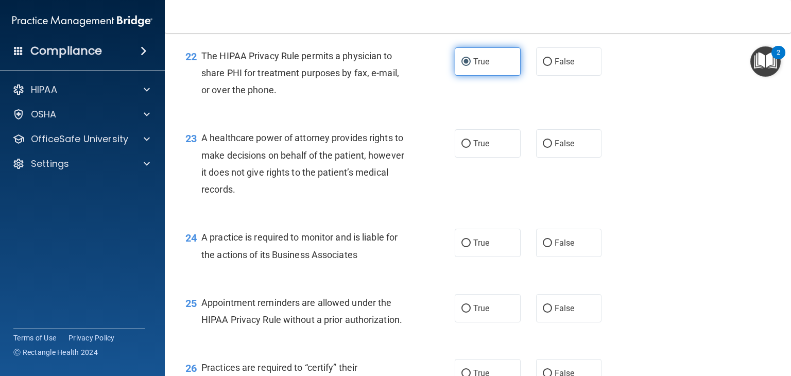
click at [486, 158] on label "True" at bounding box center [488, 143] width 66 height 28
click at [471, 148] on input "True" at bounding box center [465, 144] width 9 height 8
radio input "true"
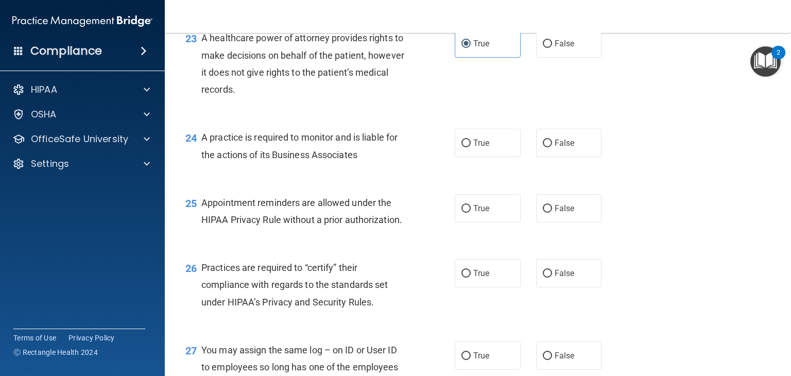
scroll to position [2066, 0]
click at [486, 157] on label "True" at bounding box center [488, 143] width 66 height 28
click at [471, 147] on input "True" at bounding box center [465, 144] width 9 height 8
radio input "true"
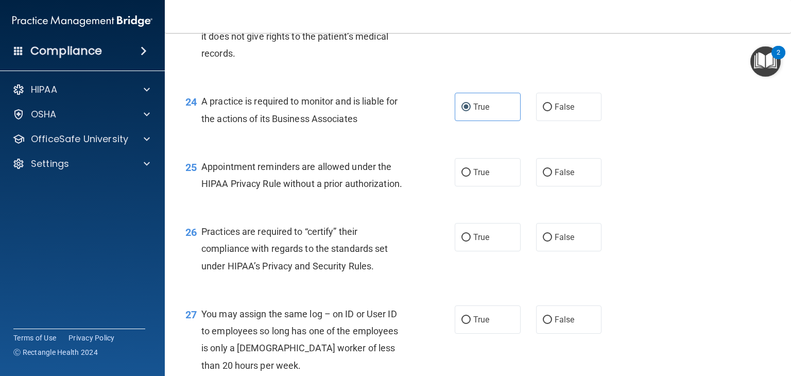
scroll to position [2124, 0]
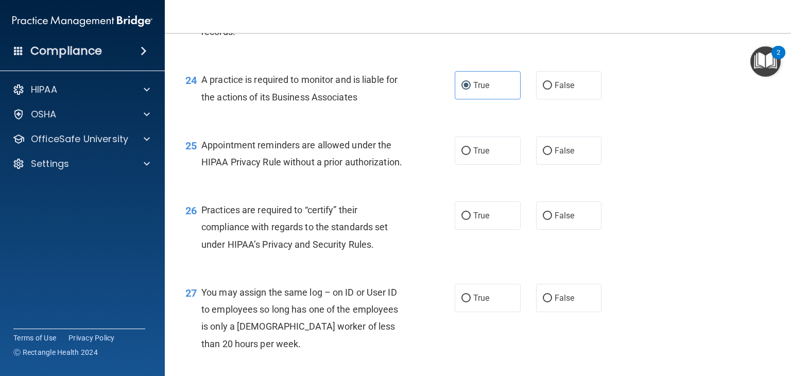
click at [486, 165] on label "True" at bounding box center [488, 150] width 66 height 28
click at [471, 155] on input "True" at bounding box center [465, 151] width 9 height 8
radio input "true"
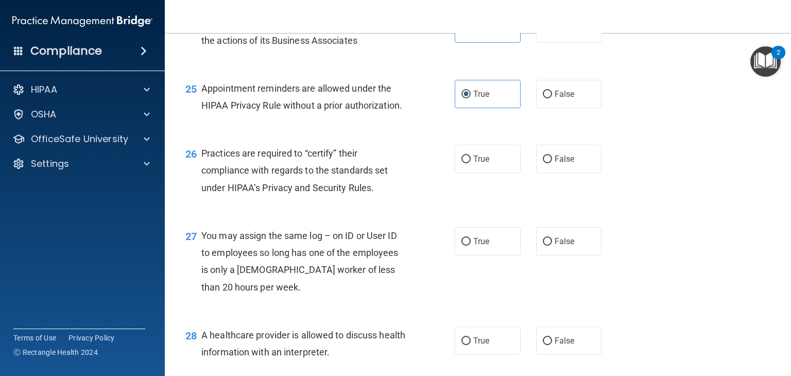
scroll to position [2184, 0]
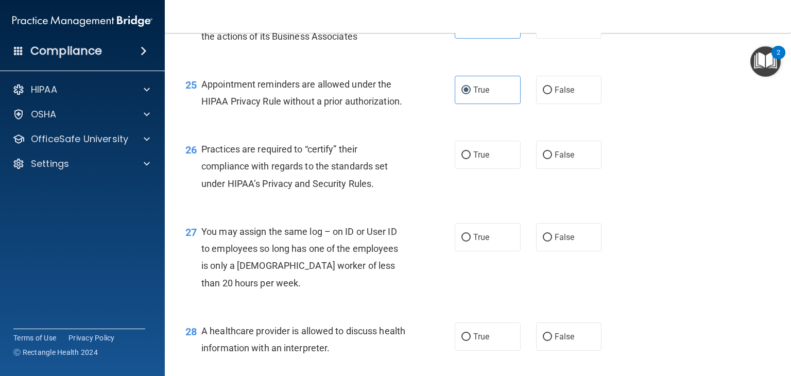
click at [486, 169] on label "True" at bounding box center [488, 155] width 66 height 28
click at [471, 159] on input "True" at bounding box center [465, 155] width 9 height 8
radio input "true"
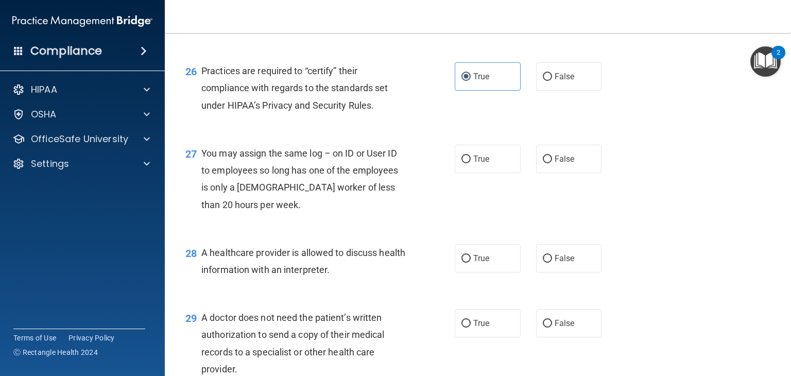
scroll to position [2275, 0]
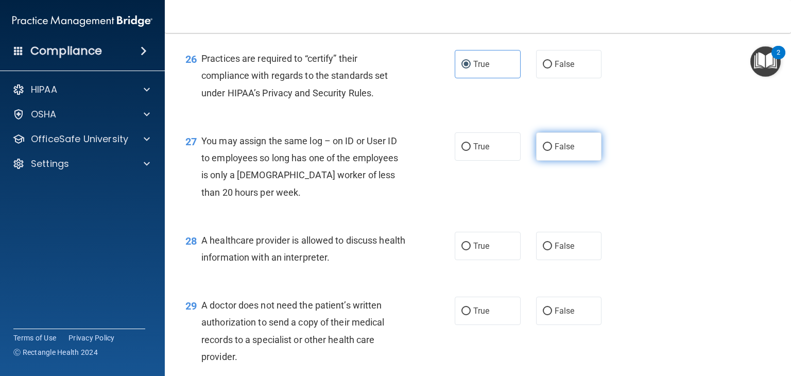
click at [555, 151] on span "False" at bounding box center [565, 147] width 20 height 10
click at [552, 151] on input "False" at bounding box center [547, 147] width 9 height 8
radio input "true"
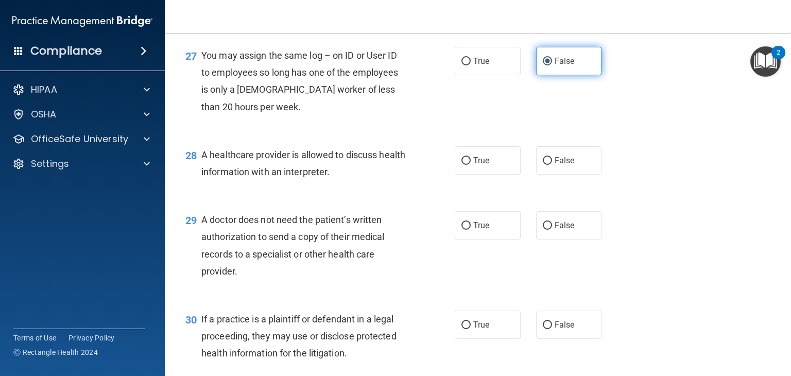
scroll to position [2364, 0]
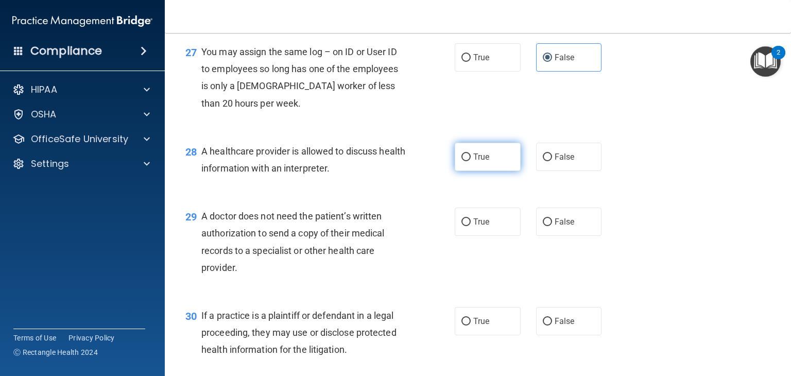
click at [514, 171] on label "True" at bounding box center [488, 157] width 66 height 28
click at [471, 161] on input "True" at bounding box center [465, 157] width 9 height 8
radio input "true"
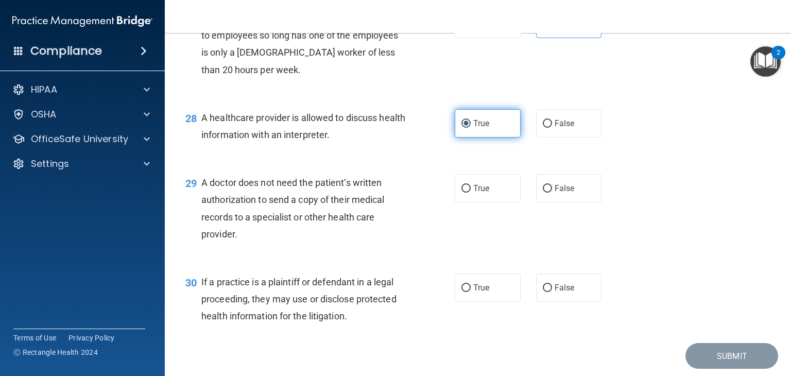
scroll to position [2422, 0]
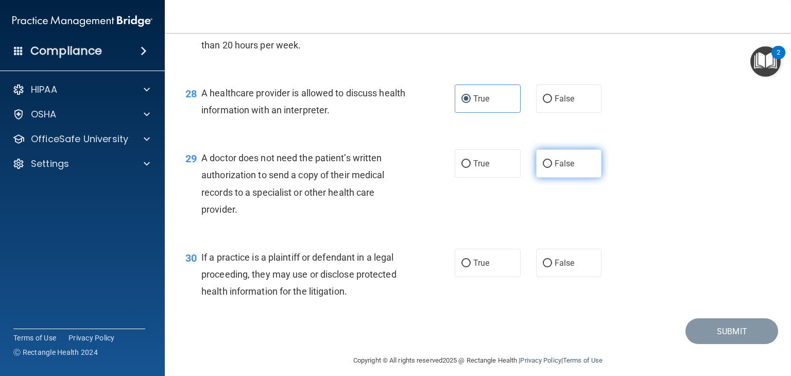
click at [557, 168] on span "False" at bounding box center [565, 164] width 20 height 10
click at [552, 168] on input "False" at bounding box center [547, 164] width 9 height 8
radio input "true"
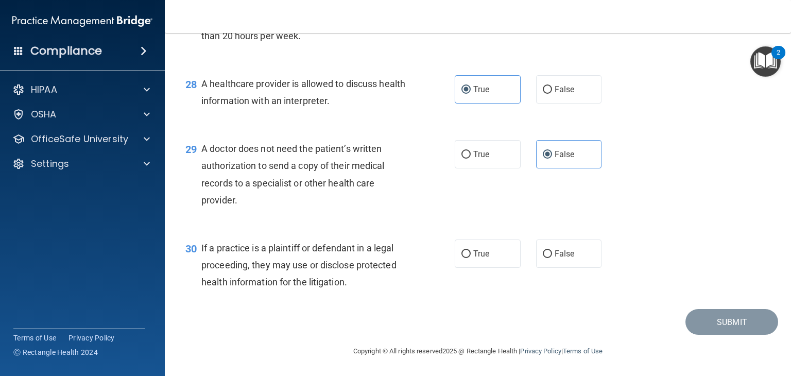
scroll to position [2466, 0]
click at [479, 252] on span "True" at bounding box center [481, 254] width 16 height 10
click at [471, 252] on input "True" at bounding box center [465, 254] width 9 height 8
radio input "true"
click at [715, 322] on button "Submit" at bounding box center [731, 322] width 93 height 26
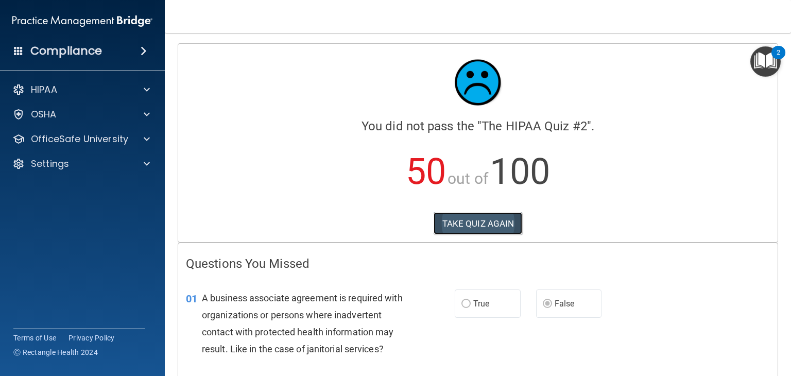
click at [473, 212] on button "TAKE QUIZ AGAIN" at bounding box center [478, 223] width 89 height 23
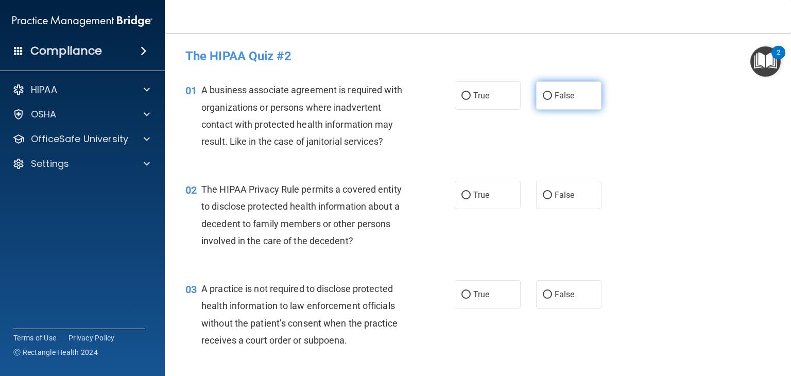
click at [550, 102] on label "False" at bounding box center [569, 95] width 66 height 28
click at [550, 100] on input "False" at bounding box center [547, 96] width 9 height 8
radio input "true"
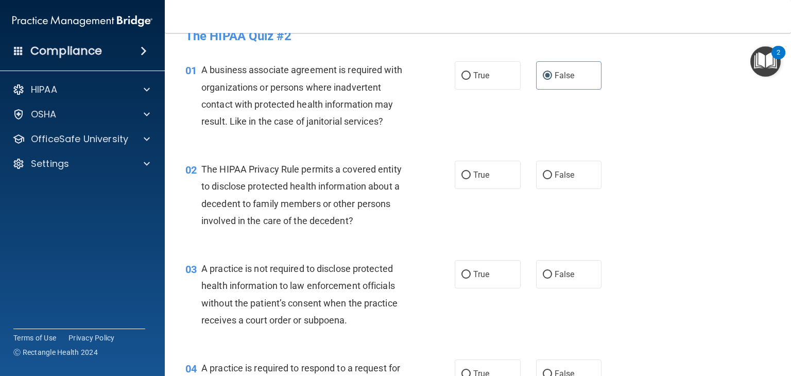
scroll to position [21, 0]
click at [464, 171] on input "True" at bounding box center [465, 175] width 9 height 8
radio input "true"
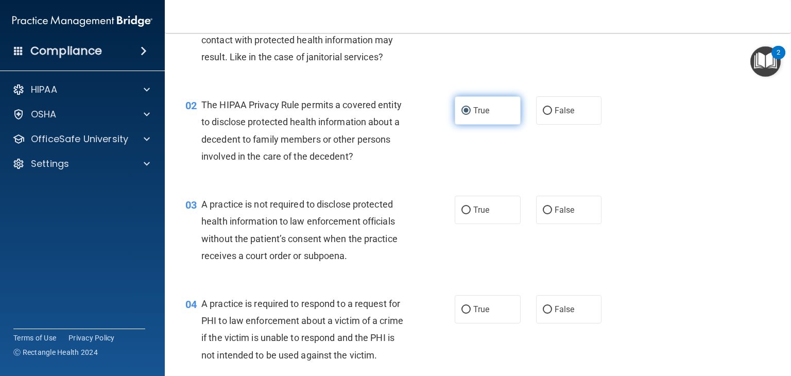
scroll to position [88, 0]
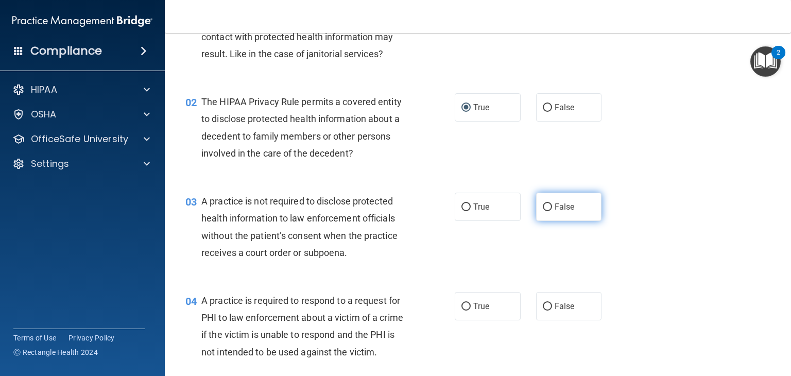
click at [562, 211] on label "False" at bounding box center [569, 207] width 66 height 28
click at [552, 211] on input "False" at bounding box center [547, 207] width 9 height 8
radio input "true"
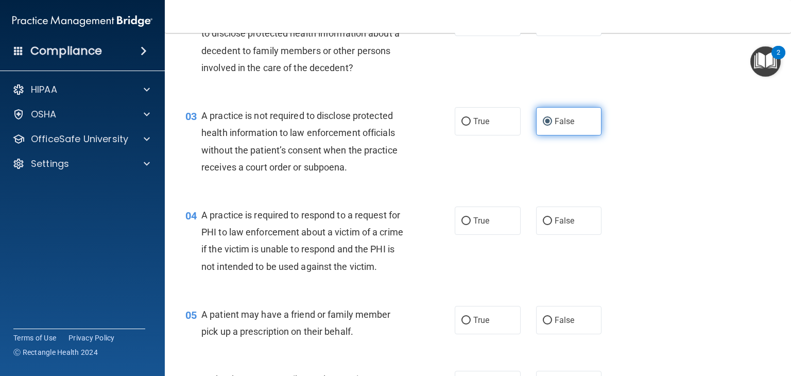
scroll to position [173, 0]
click at [562, 211] on label "False" at bounding box center [569, 220] width 66 height 28
click at [552, 217] on input "False" at bounding box center [547, 221] width 9 height 8
radio input "true"
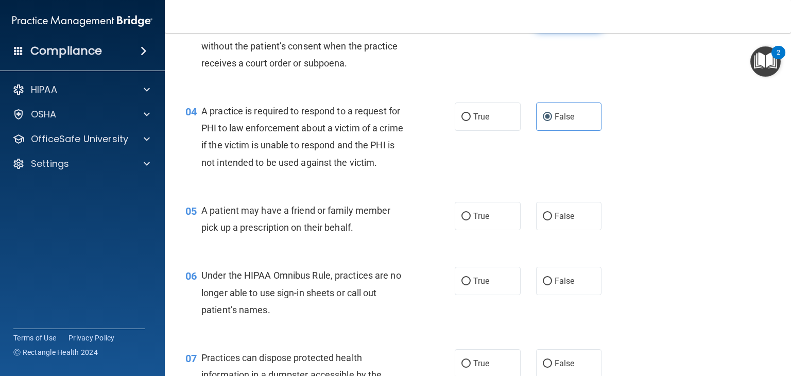
scroll to position [276, 0]
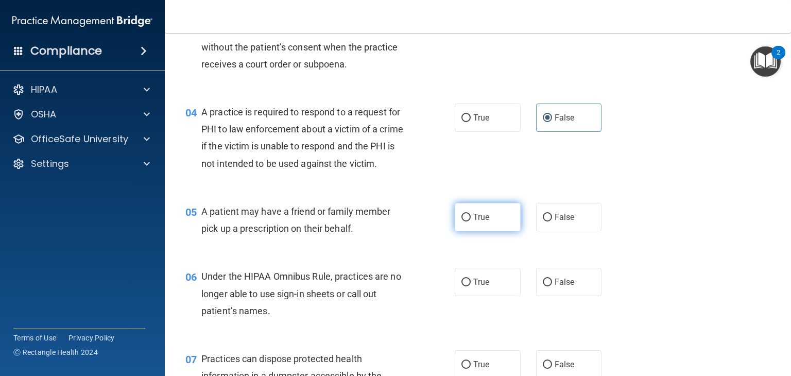
click at [495, 227] on label "True" at bounding box center [488, 217] width 66 height 28
click at [471, 221] on input "True" at bounding box center [465, 218] width 9 height 8
radio input "true"
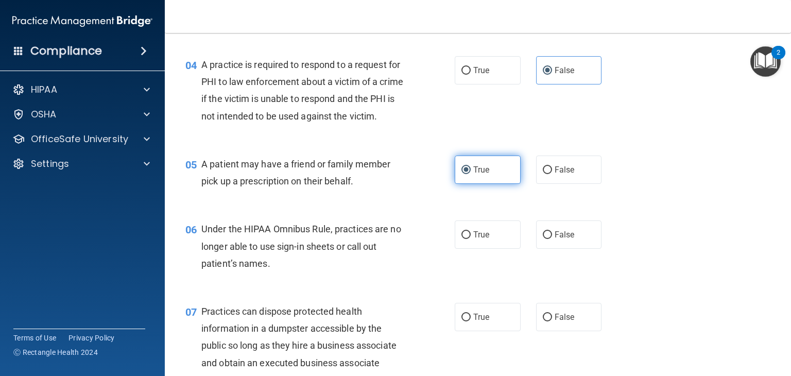
scroll to position [323, 0]
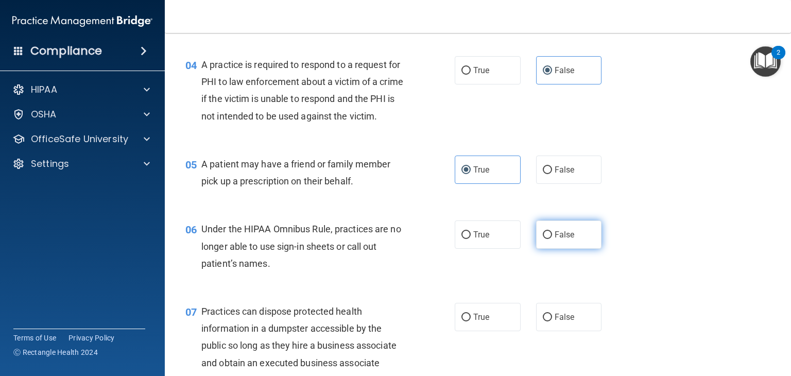
click at [560, 249] on label "False" at bounding box center [569, 234] width 66 height 28
click at [552, 239] on input "False" at bounding box center [547, 235] width 9 height 8
radio input "true"
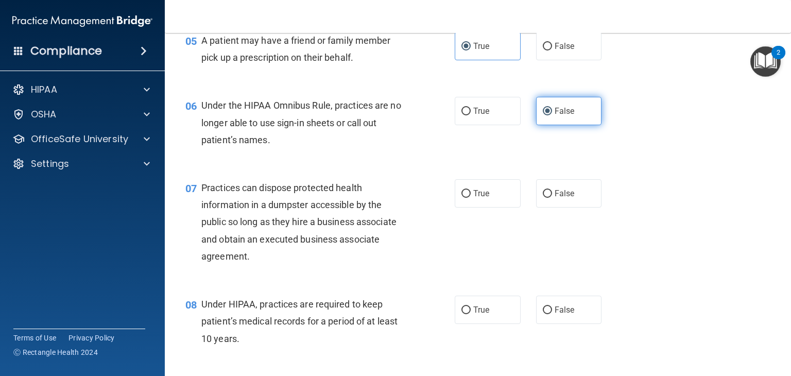
scroll to position [447, 0]
click at [553, 208] on label "False" at bounding box center [569, 193] width 66 height 28
click at [552, 198] on input "False" at bounding box center [547, 194] width 9 height 8
radio input "true"
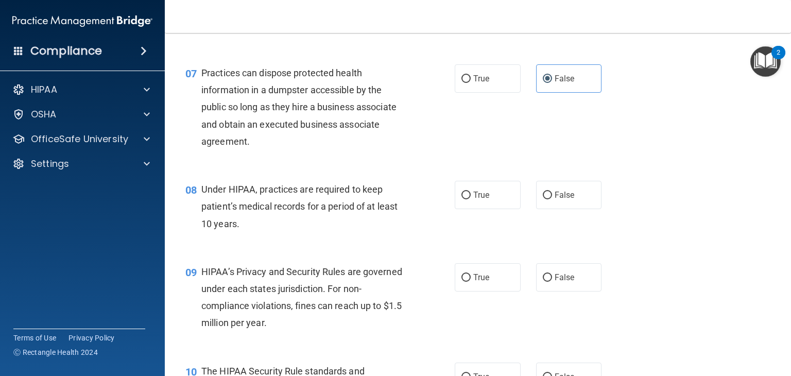
scroll to position [565, 0]
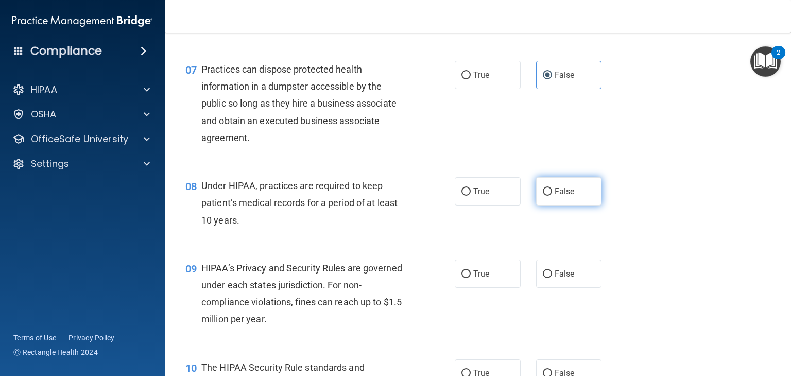
click at [552, 205] on label "False" at bounding box center [569, 191] width 66 height 28
click at [552, 196] on input "False" at bounding box center [547, 192] width 9 height 8
radio input "true"
click at [548, 287] on label "False" at bounding box center [569, 274] width 66 height 28
click at [548, 278] on input "False" at bounding box center [547, 274] width 9 height 8
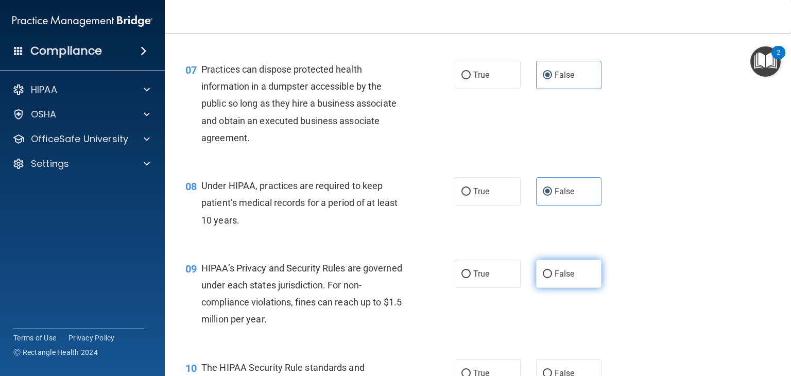
radio input "true"
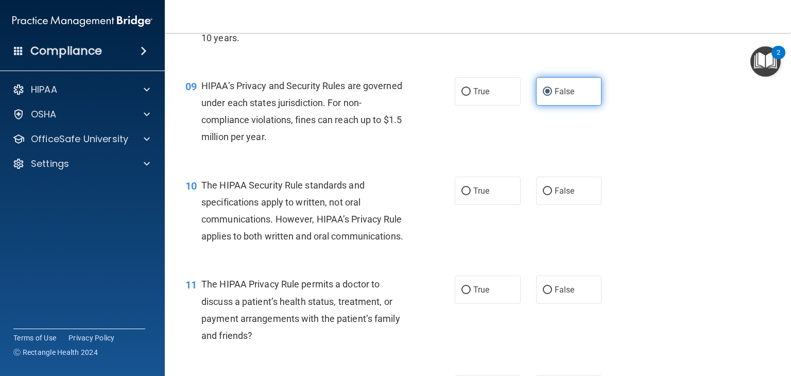
scroll to position [757, 0]
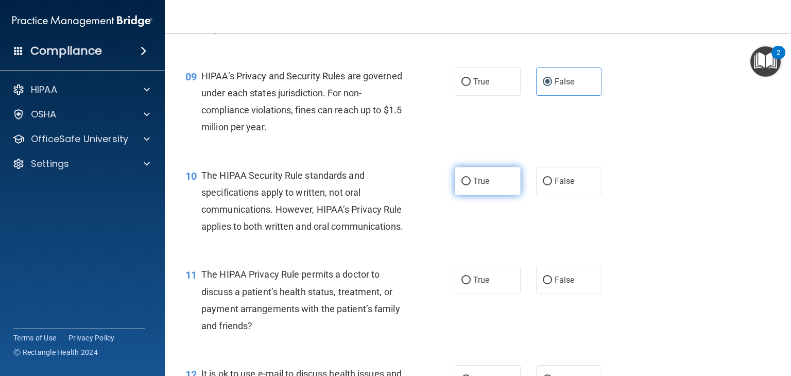
click at [468, 195] on label "True" at bounding box center [488, 181] width 66 height 28
click at [468, 185] on input "True" at bounding box center [465, 182] width 9 height 8
radio input "true"
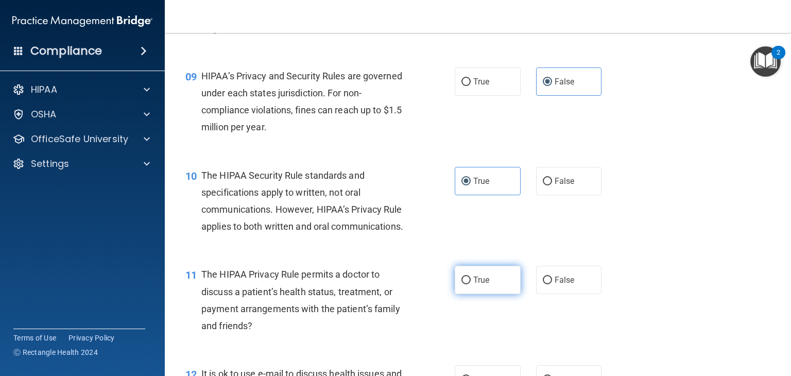
click at [479, 285] on span "True" at bounding box center [481, 280] width 16 height 10
click at [471, 284] on input "True" at bounding box center [465, 281] width 9 height 8
radio input "true"
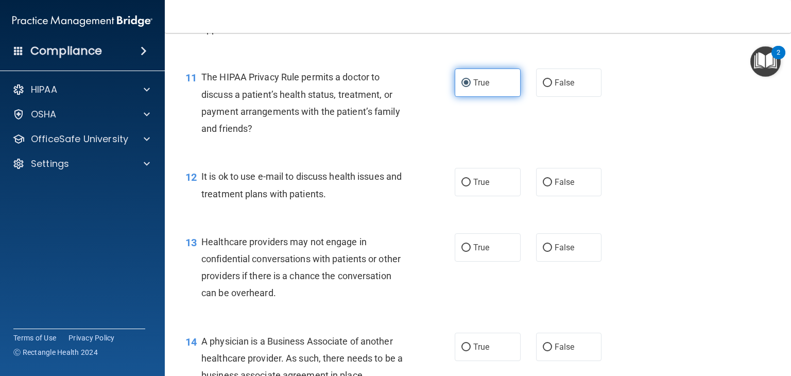
scroll to position [956, 0]
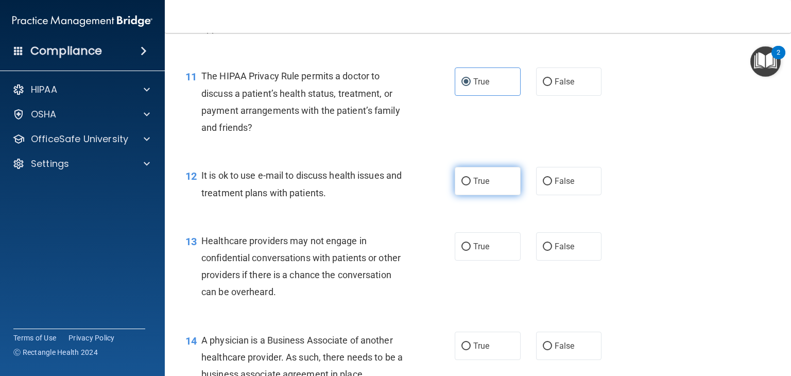
click at [466, 195] on label "True" at bounding box center [488, 181] width 66 height 28
click at [466, 185] on input "True" at bounding box center [465, 182] width 9 height 8
radio input "true"
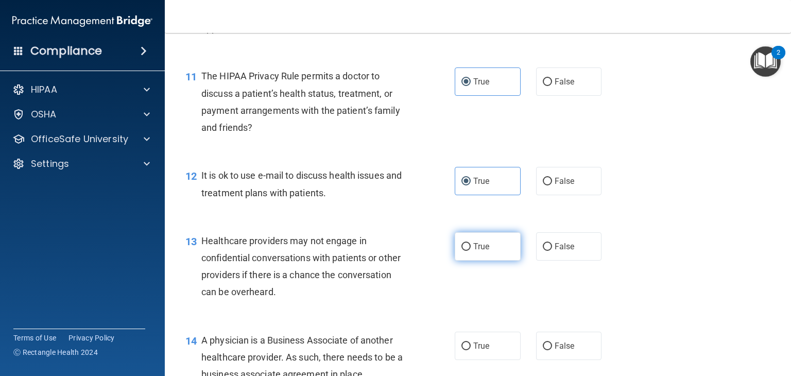
click at [480, 251] on span "True" at bounding box center [481, 247] width 16 height 10
click at [471, 251] on input "True" at bounding box center [465, 247] width 9 height 8
radio input "true"
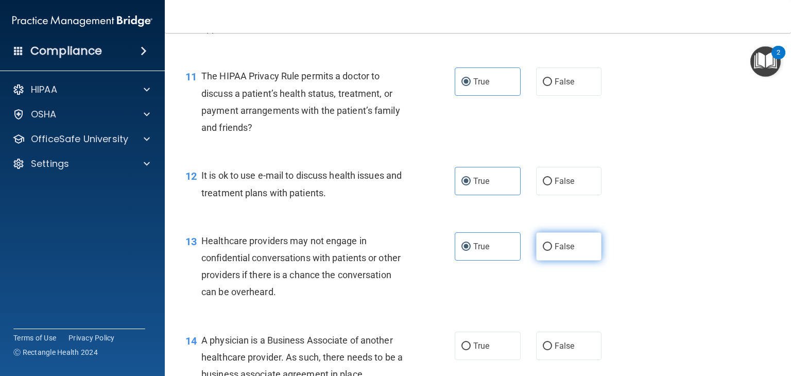
click at [558, 251] on span "False" at bounding box center [565, 247] width 20 height 10
click at [552, 251] on input "False" at bounding box center [547, 247] width 9 height 8
radio input "true"
radio input "false"
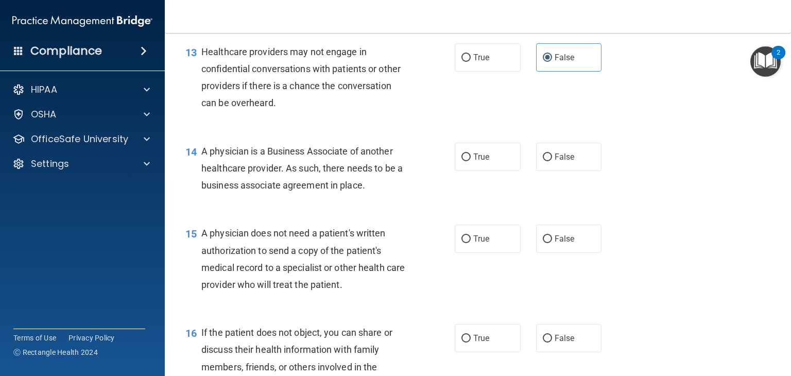
scroll to position [1145, 0]
click at [555, 161] on span "False" at bounding box center [565, 156] width 20 height 10
click at [550, 161] on input "False" at bounding box center [547, 157] width 9 height 8
radio input "true"
click at [463, 243] on input "True" at bounding box center [465, 239] width 9 height 8
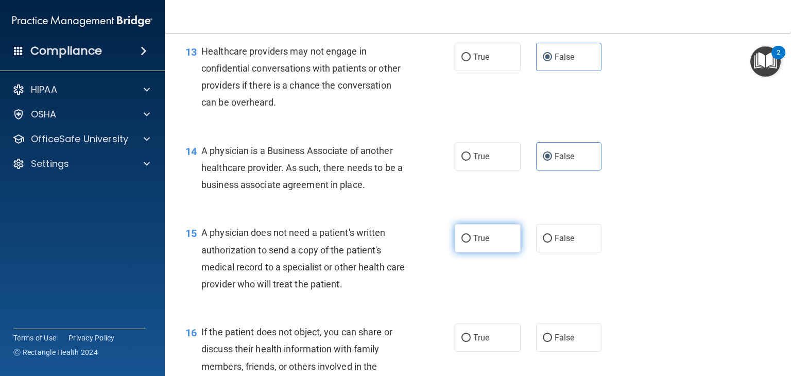
radio input "true"
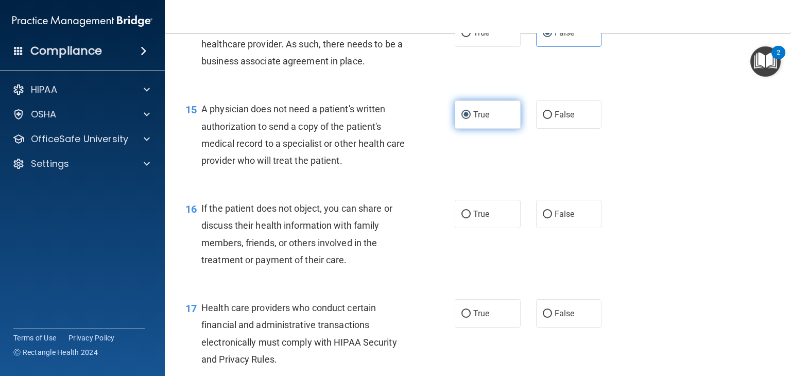
scroll to position [1271, 0]
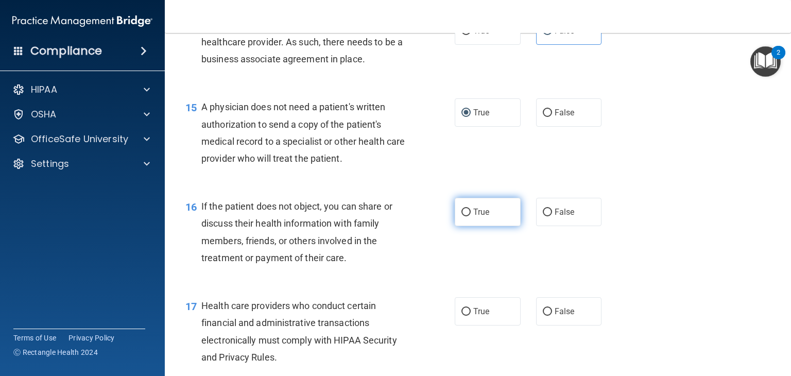
click at [468, 226] on label "True" at bounding box center [488, 212] width 66 height 28
click at [468, 216] on input "True" at bounding box center [465, 213] width 9 height 8
radio input "true"
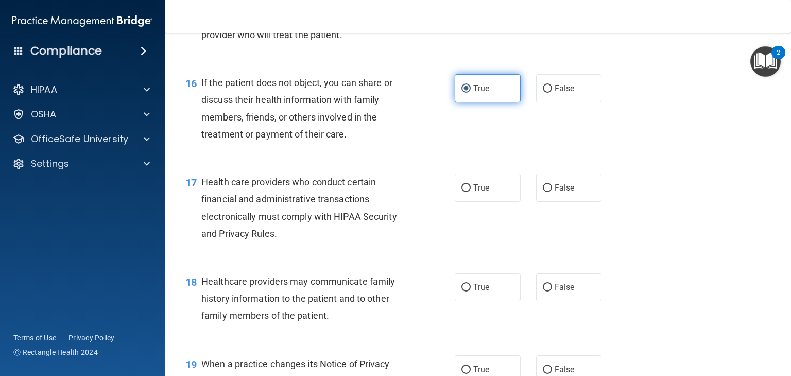
scroll to position [1398, 0]
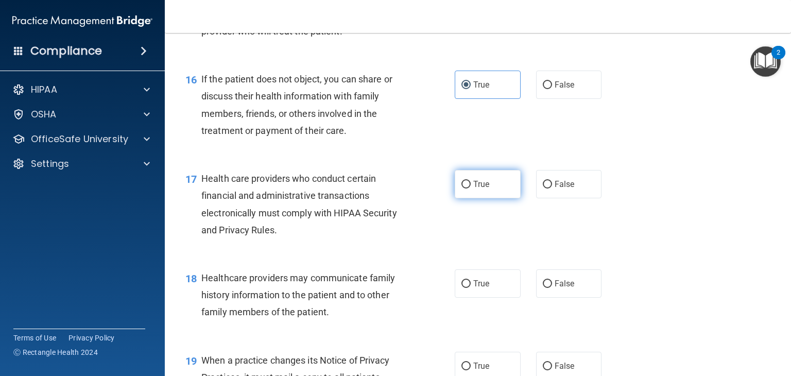
click at [473, 198] on label "True" at bounding box center [488, 184] width 66 height 28
click at [471, 188] on input "True" at bounding box center [465, 185] width 9 height 8
radio input "true"
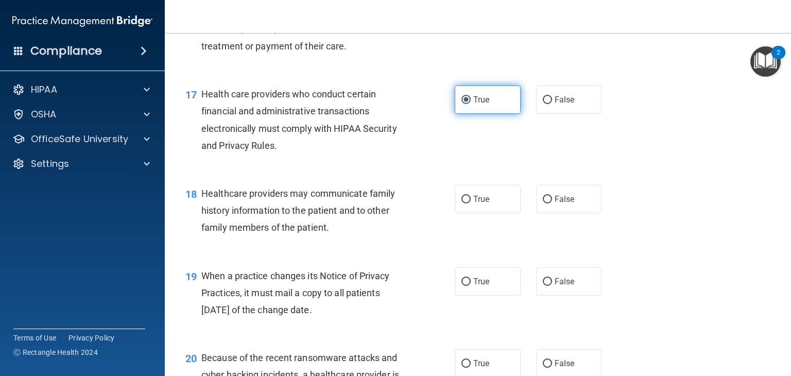
scroll to position [1483, 0]
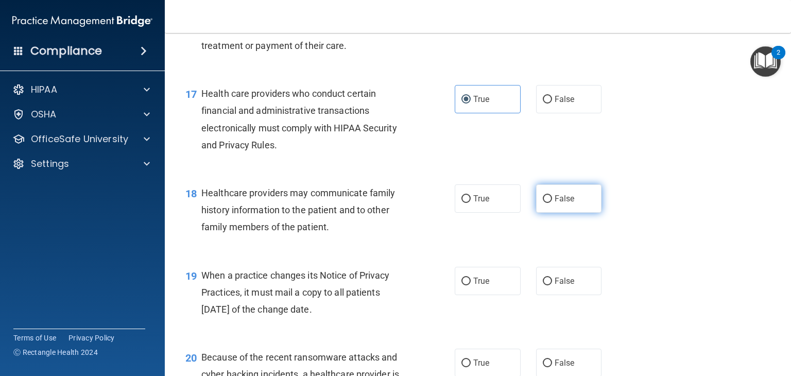
click at [559, 203] on span "False" at bounding box center [565, 199] width 20 height 10
click at [552, 203] on input "False" at bounding box center [547, 199] width 9 height 8
radio input "true"
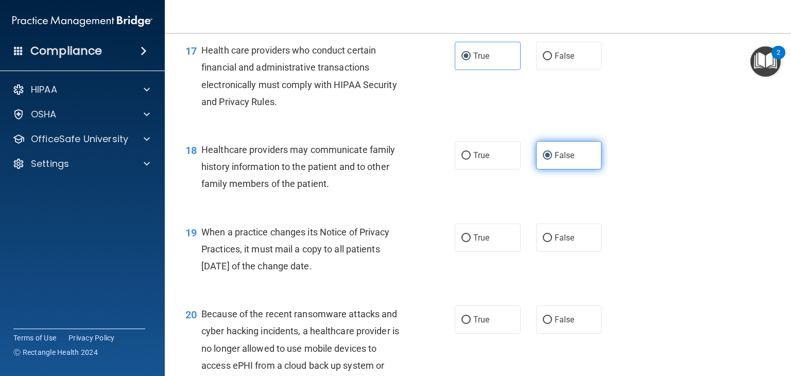
scroll to position [1527, 0]
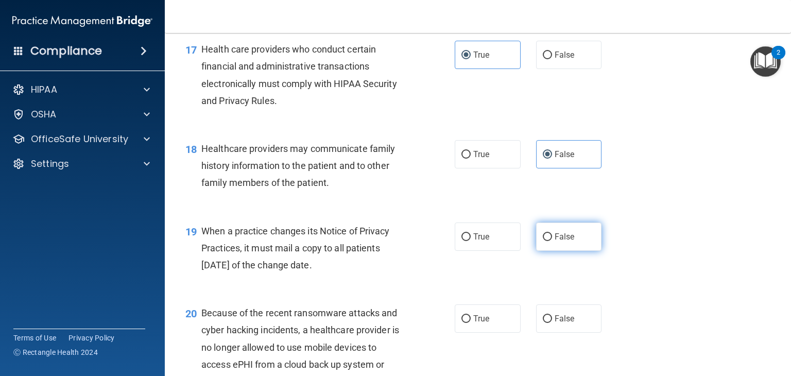
click at [559, 242] on span "False" at bounding box center [565, 237] width 20 height 10
click at [552, 241] on input "False" at bounding box center [547, 237] width 9 height 8
radio input "true"
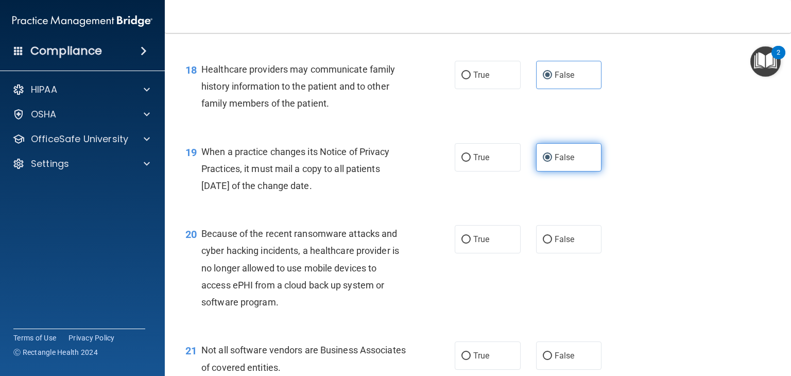
scroll to position [1618, 0]
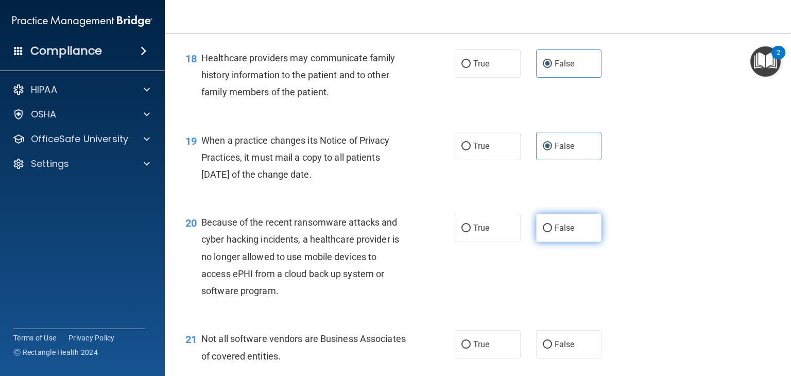
click at [557, 233] on span "False" at bounding box center [565, 228] width 20 height 10
click at [552, 232] on input "False" at bounding box center [547, 229] width 9 height 8
radio input "true"
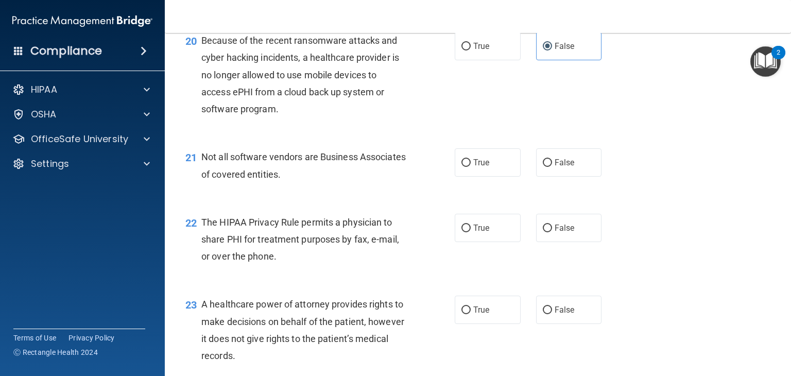
scroll to position [1802, 0]
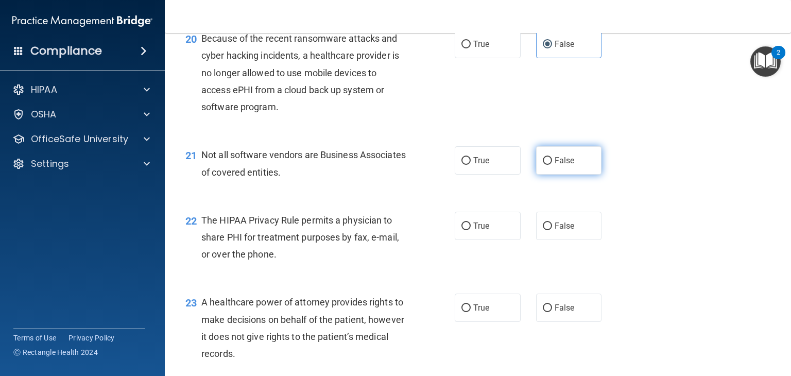
click at [555, 165] on span "False" at bounding box center [565, 161] width 20 height 10
click at [552, 165] on input "False" at bounding box center [547, 161] width 9 height 8
radio input "true"
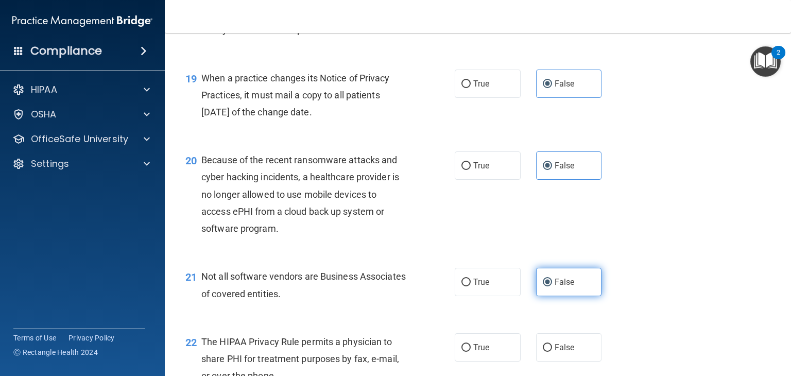
scroll to position [1680, 0]
click at [486, 180] on label "True" at bounding box center [488, 166] width 66 height 28
click at [471, 170] on input "True" at bounding box center [465, 167] width 9 height 8
radio input "true"
radio input "false"
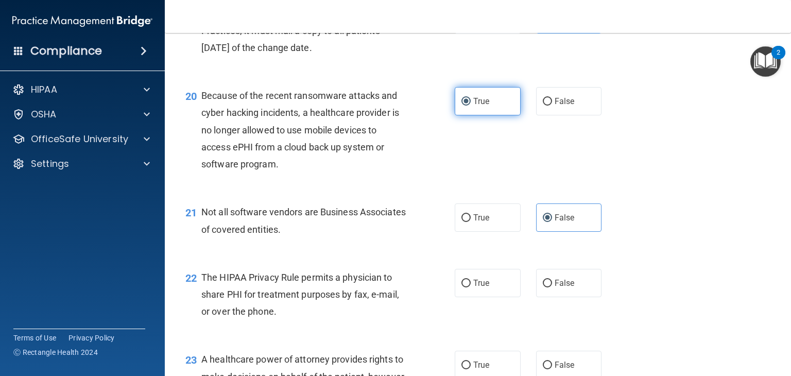
scroll to position [1745, 0]
click at [489, 232] on label "True" at bounding box center [488, 217] width 66 height 28
click at [471, 222] on input "True" at bounding box center [465, 218] width 9 height 8
radio input "true"
radio input "false"
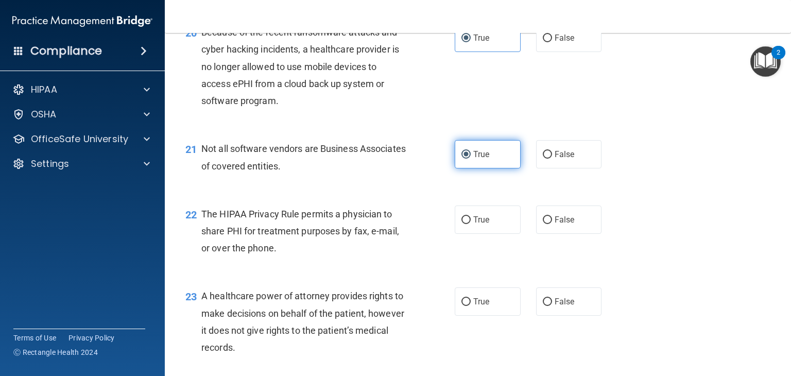
scroll to position [1808, 0]
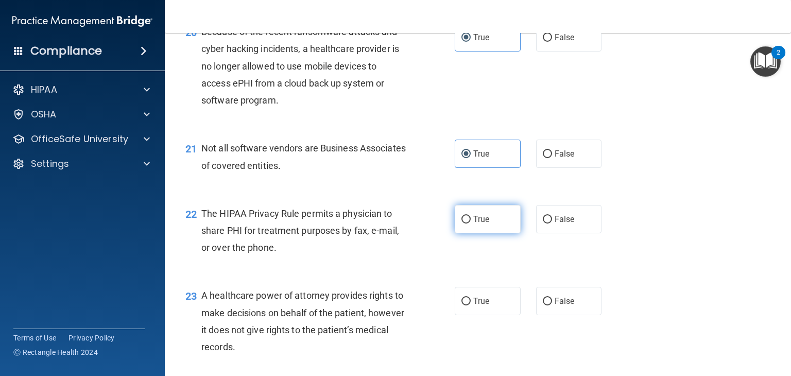
click at [478, 233] on label "True" at bounding box center [488, 219] width 66 height 28
click at [471, 223] on input "True" at bounding box center [465, 220] width 9 height 8
radio input "true"
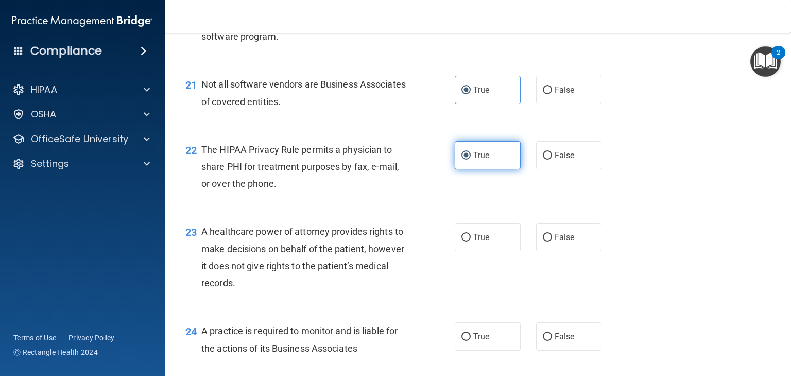
scroll to position [1897, 0]
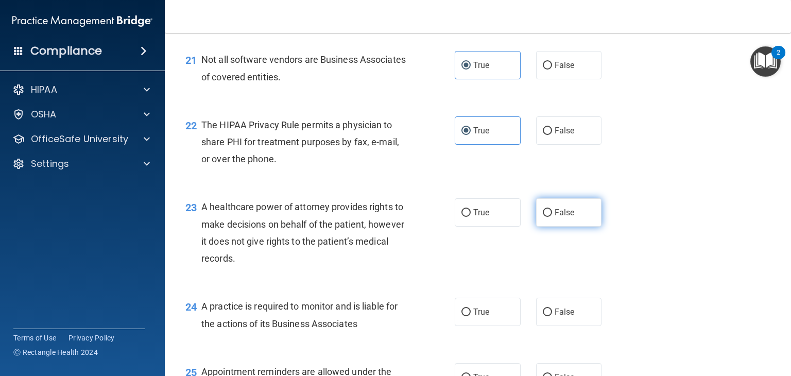
click at [543, 217] on input "False" at bounding box center [547, 213] width 9 height 8
radio input "true"
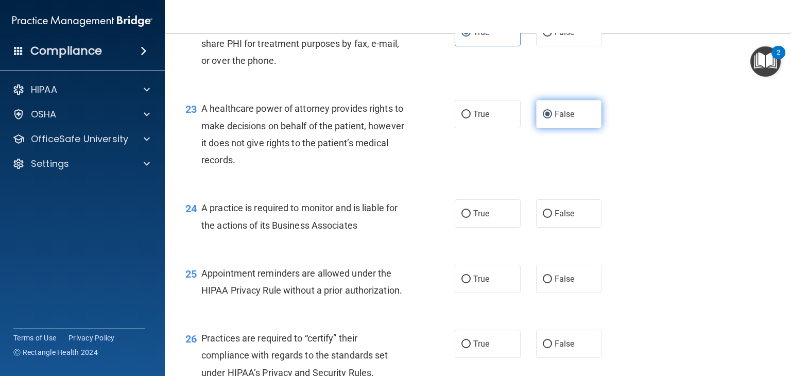
scroll to position [1996, 0]
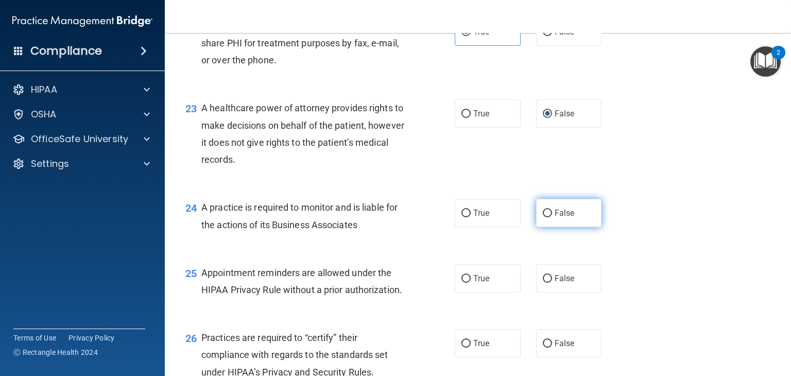
click at [555, 218] on span "False" at bounding box center [565, 213] width 20 height 10
click at [552, 217] on input "False" at bounding box center [547, 214] width 9 height 8
radio input "true"
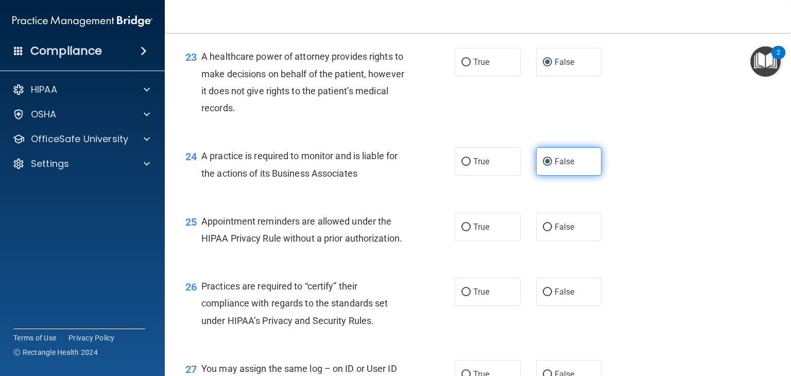
scroll to position [2056, 0]
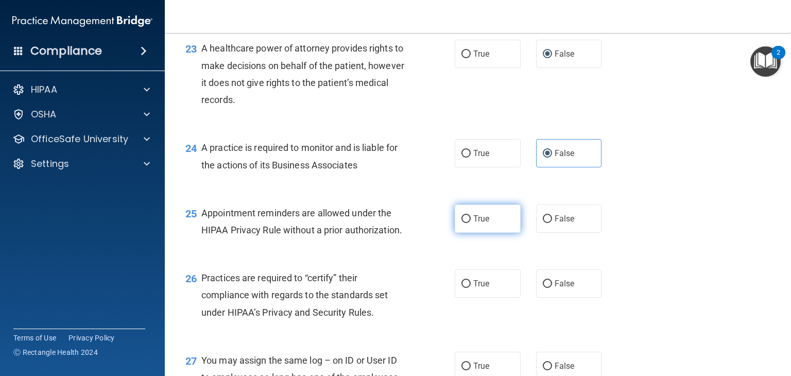
click at [475, 223] on span "True" at bounding box center [481, 219] width 16 height 10
click at [471, 223] on input "True" at bounding box center [465, 219] width 9 height 8
radio input "true"
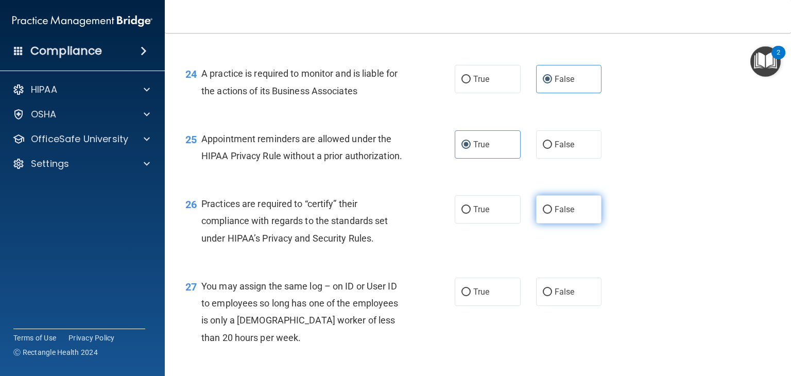
scroll to position [2131, 0]
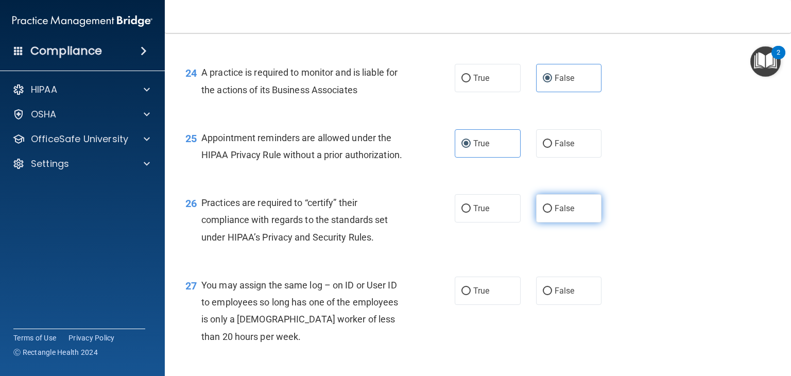
click at [568, 222] on label "False" at bounding box center [569, 208] width 66 height 28
click at [552, 213] on input "False" at bounding box center [547, 209] width 9 height 8
radio input "true"
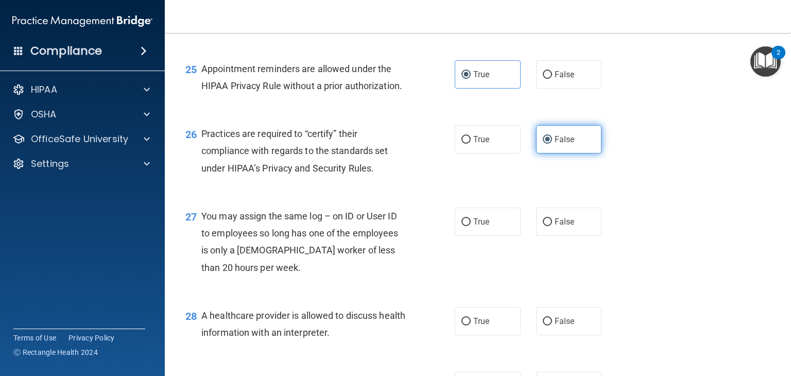
scroll to position [2202, 0]
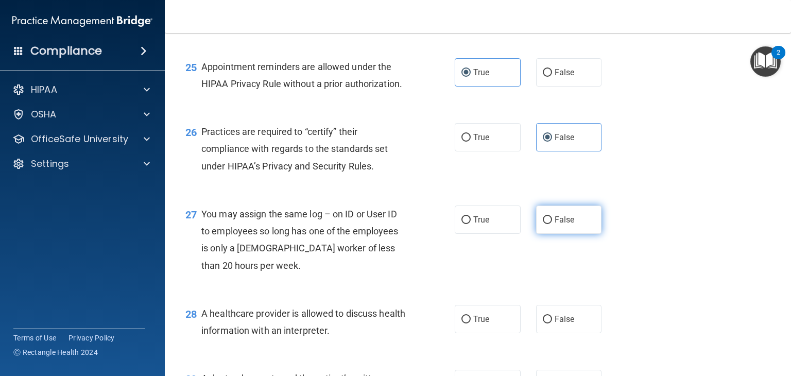
click at [573, 234] on label "False" at bounding box center [569, 219] width 66 height 28
click at [552, 224] on input "False" at bounding box center [547, 220] width 9 height 8
radio input "true"
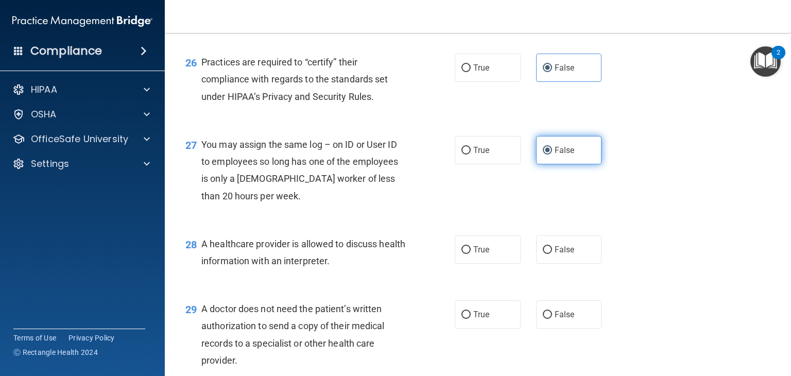
scroll to position [2278, 0]
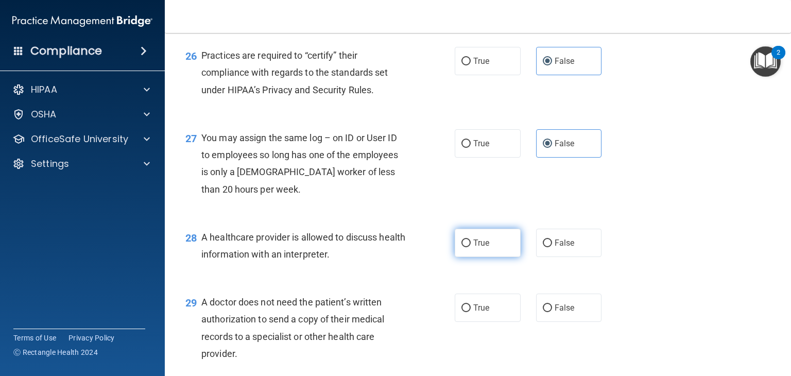
click at [488, 257] on label "True" at bounding box center [488, 243] width 66 height 28
click at [471, 247] on input "True" at bounding box center [465, 243] width 9 height 8
radio input "true"
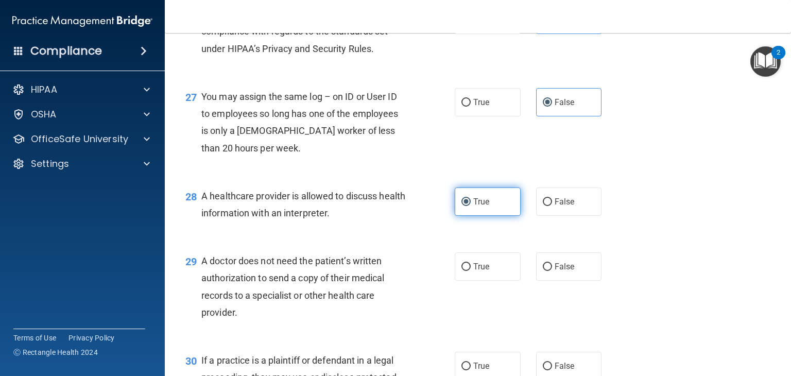
scroll to position [2325, 0]
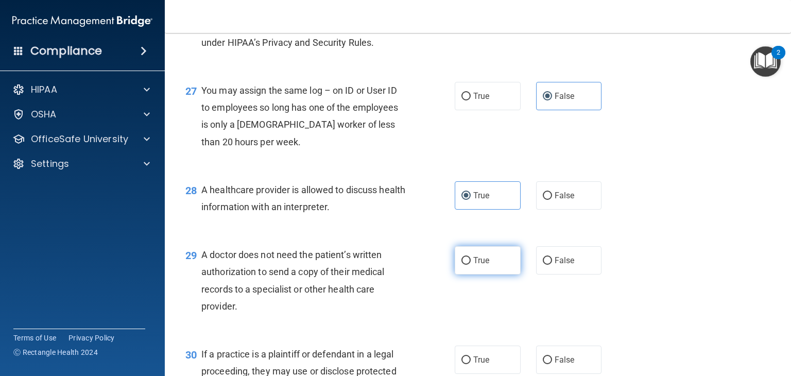
click at [484, 265] on span "True" at bounding box center [481, 260] width 16 height 10
click at [471, 265] on input "True" at bounding box center [465, 261] width 9 height 8
radio input "true"
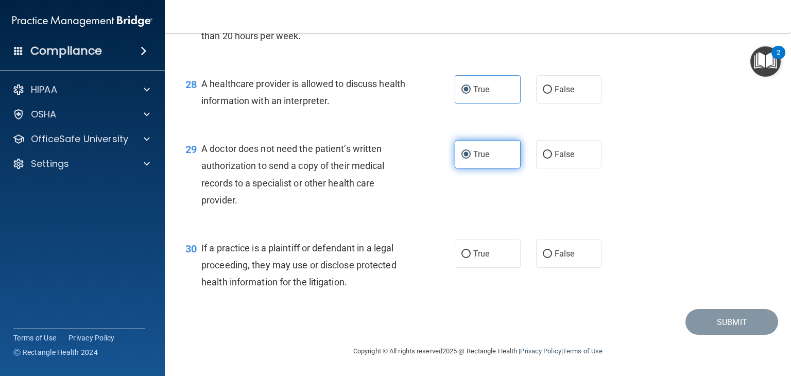
scroll to position [2465, 0]
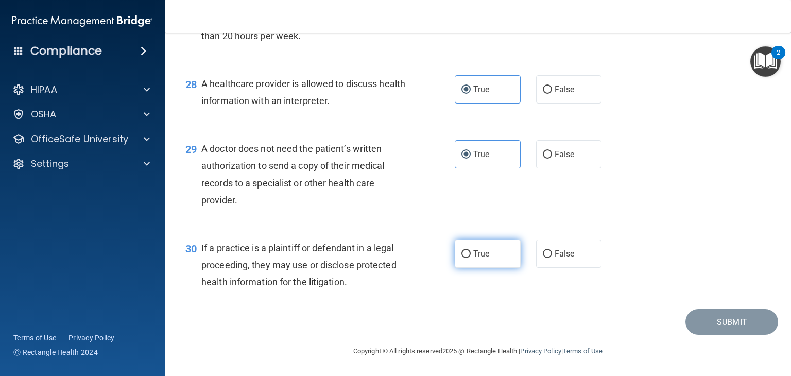
click at [463, 244] on label "True" at bounding box center [488, 253] width 66 height 28
click at [463, 250] on input "True" at bounding box center [465, 254] width 9 height 8
radio input "true"
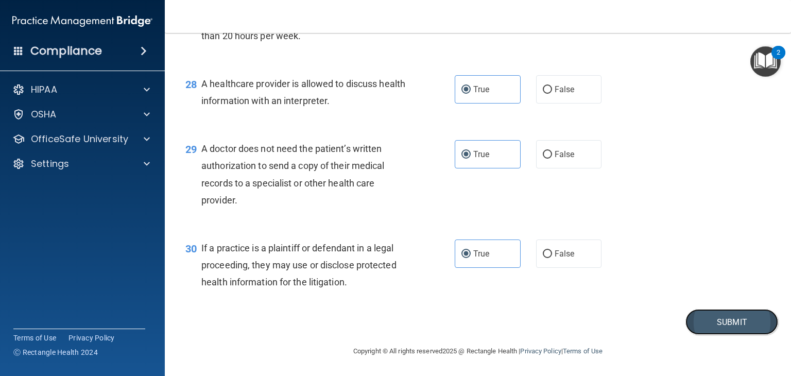
click at [721, 318] on button "Submit" at bounding box center [731, 322] width 93 height 26
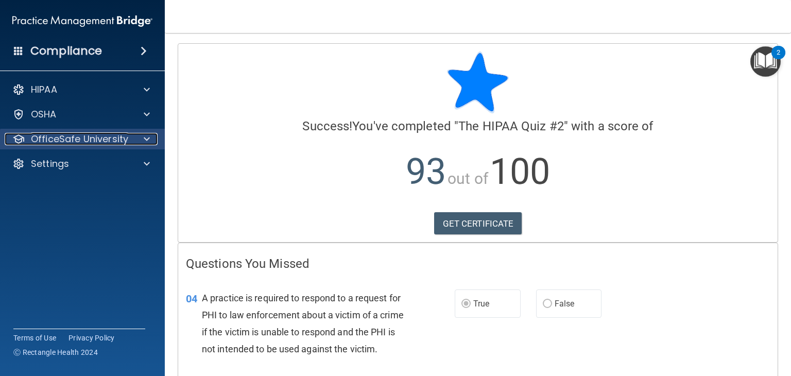
click at [130, 142] on div "OfficeSafe University" at bounding box center [69, 139] width 128 height 12
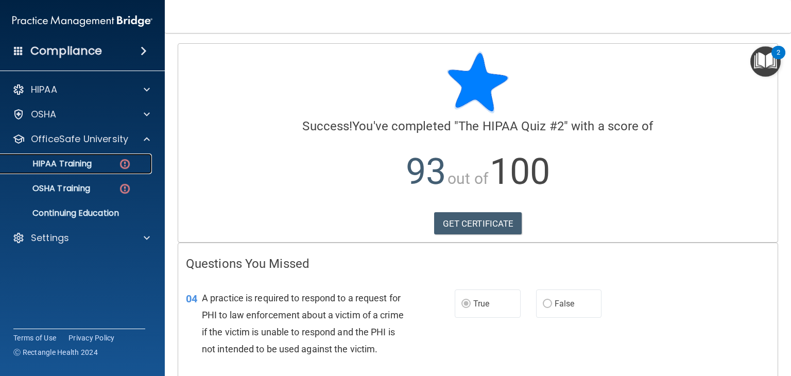
click at [96, 162] on div "HIPAA Training" at bounding box center [77, 164] width 141 height 10
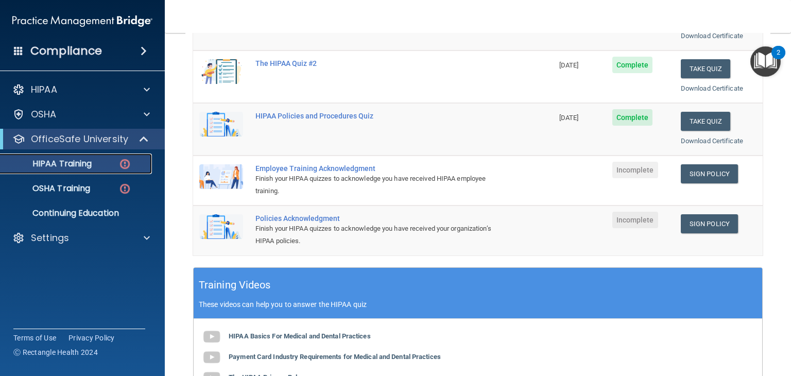
scroll to position [184, 0]
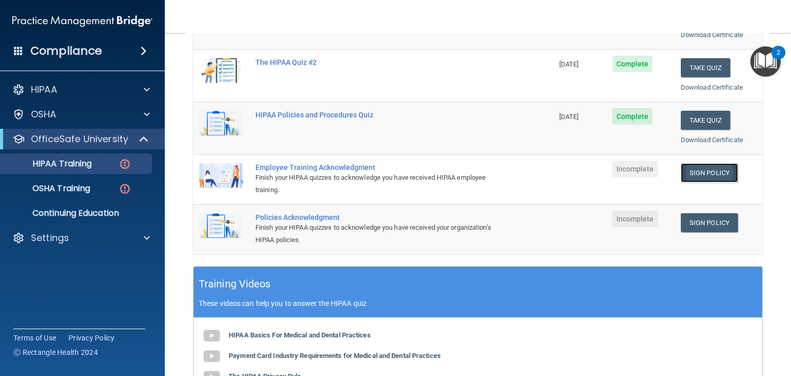
click at [717, 165] on link "Sign Policy" at bounding box center [709, 172] width 57 height 19
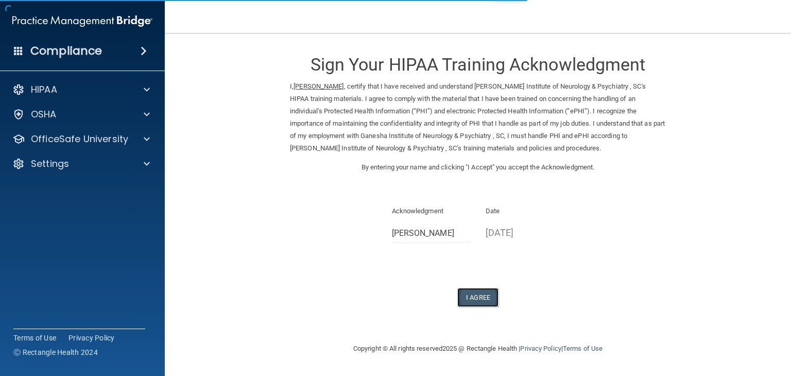
click at [466, 295] on button "I Agree" at bounding box center [477, 297] width 41 height 19
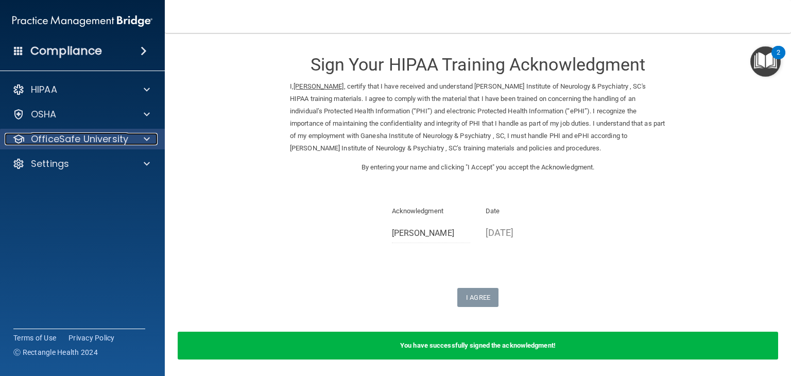
click at [76, 144] on p "OfficeSafe University" at bounding box center [79, 139] width 97 height 12
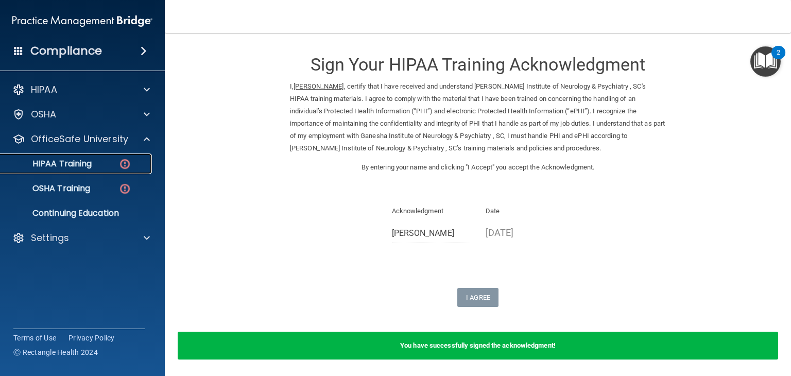
click at [113, 161] on div "HIPAA Training" at bounding box center [77, 164] width 141 height 10
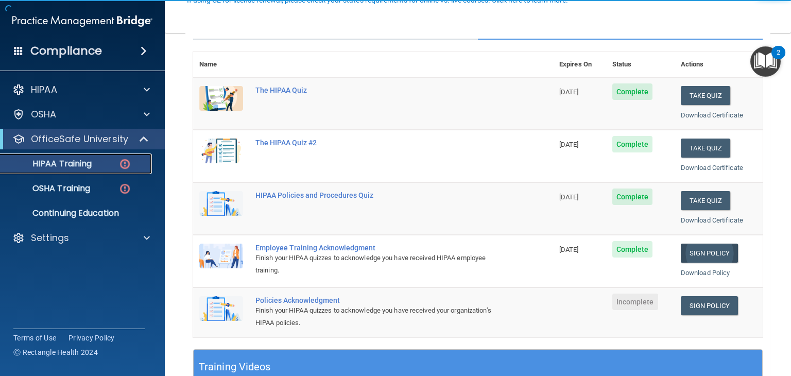
scroll to position [105, 0]
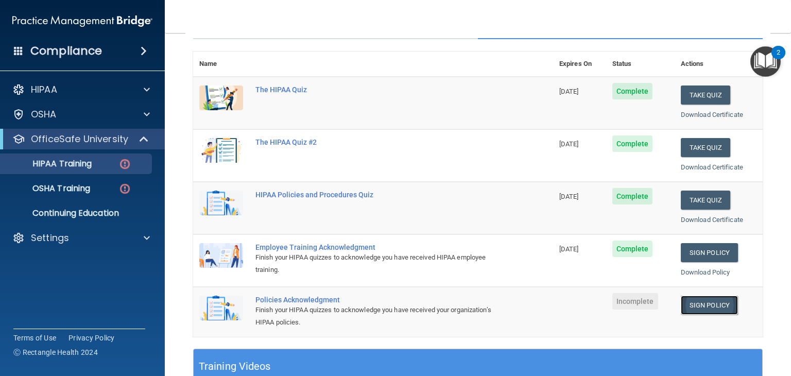
click at [694, 306] on link "Sign Policy" at bounding box center [709, 305] width 57 height 19
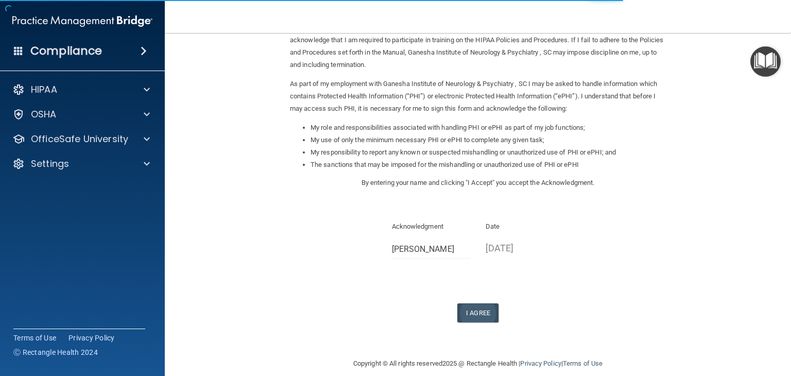
scroll to position [95, 0]
click at [481, 304] on button "I Agree" at bounding box center [477, 313] width 41 height 19
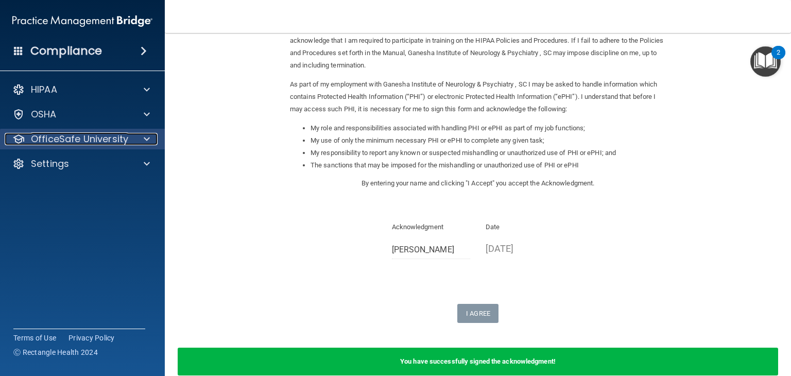
click at [69, 141] on p "OfficeSafe University" at bounding box center [79, 139] width 97 height 12
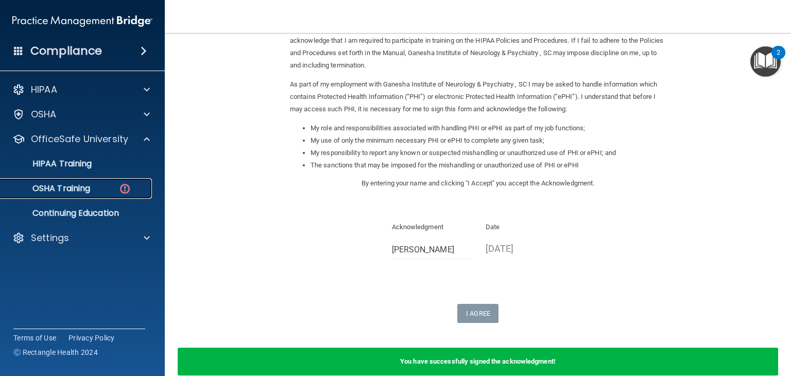
click at [97, 188] on div "OSHA Training" at bounding box center [77, 188] width 141 height 10
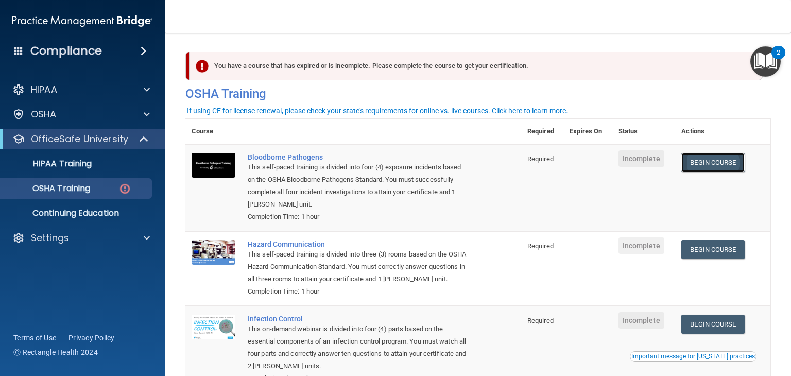
click at [706, 165] on link "Begin Course" at bounding box center [712, 162] width 63 height 19
